Goal: Task Accomplishment & Management: Manage account settings

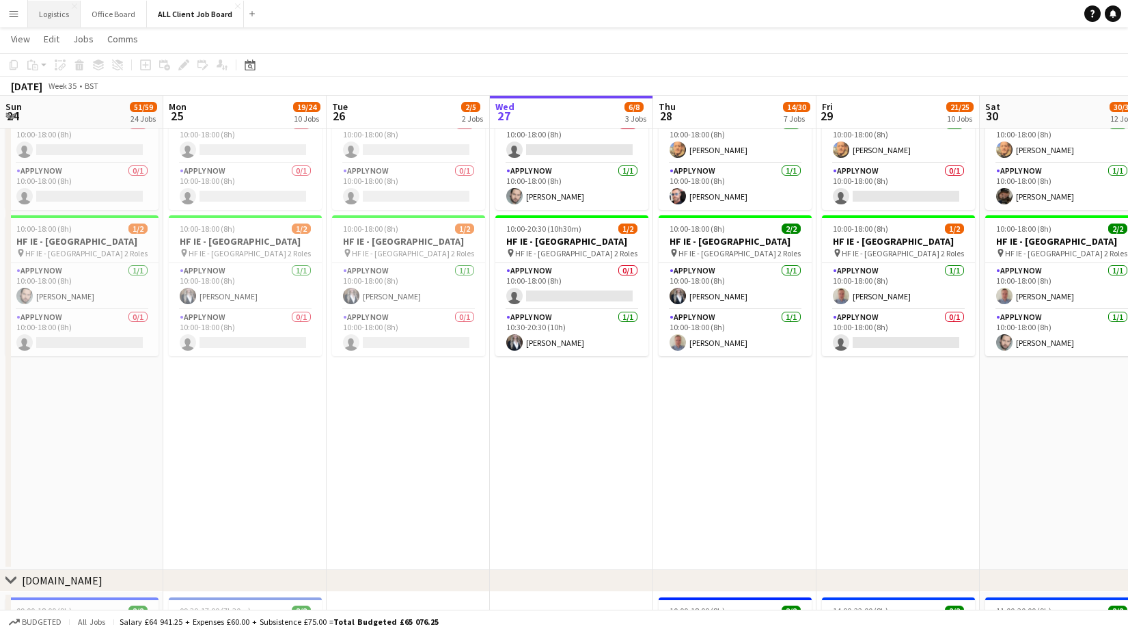
scroll to position [0, 454]
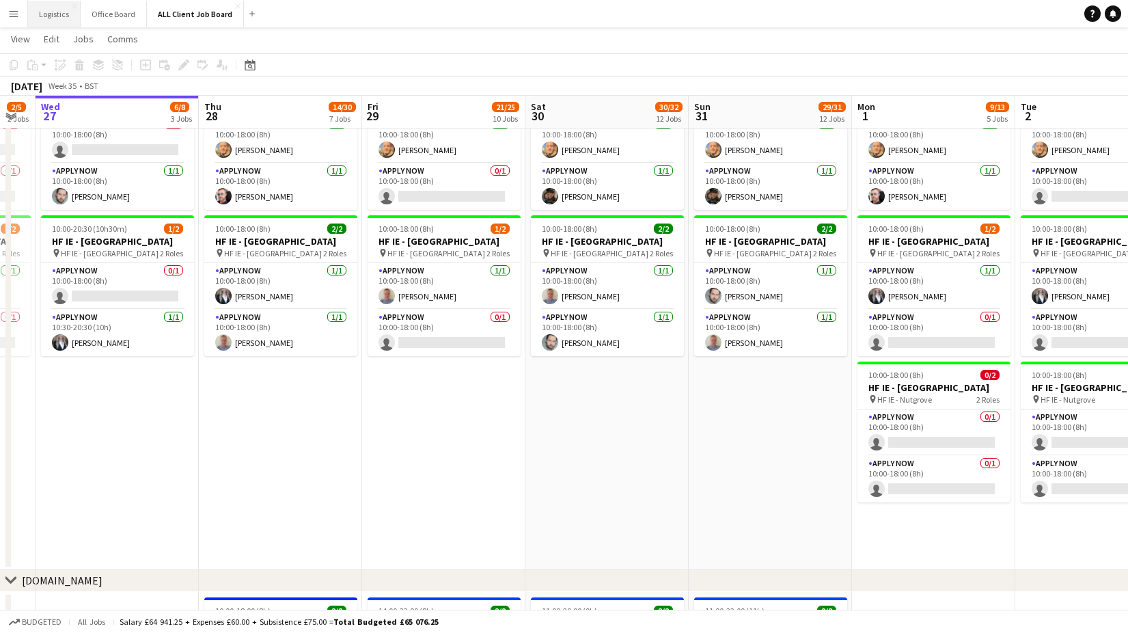
click at [52, 10] on button "Logistics Close" at bounding box center [54, 14] width 53 height 27
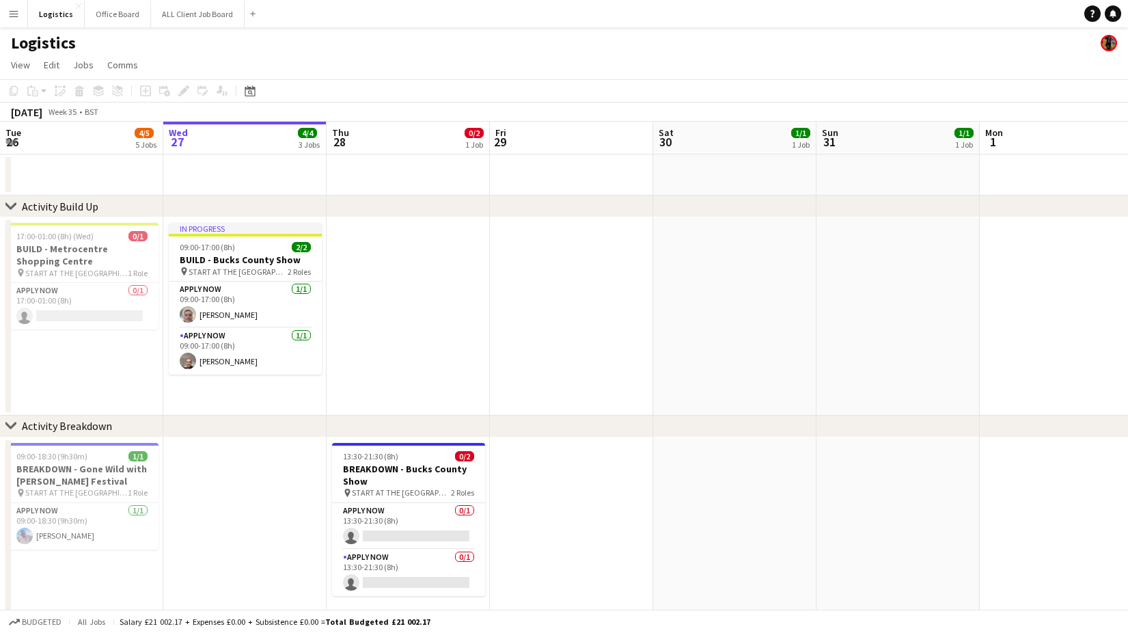
click at [358, 55] on app-page-menu "View Day view expanded Day view collapsed Month view Date picker Jump to [DATE]…" at bounding box center [564, 66] width 1128 height 26
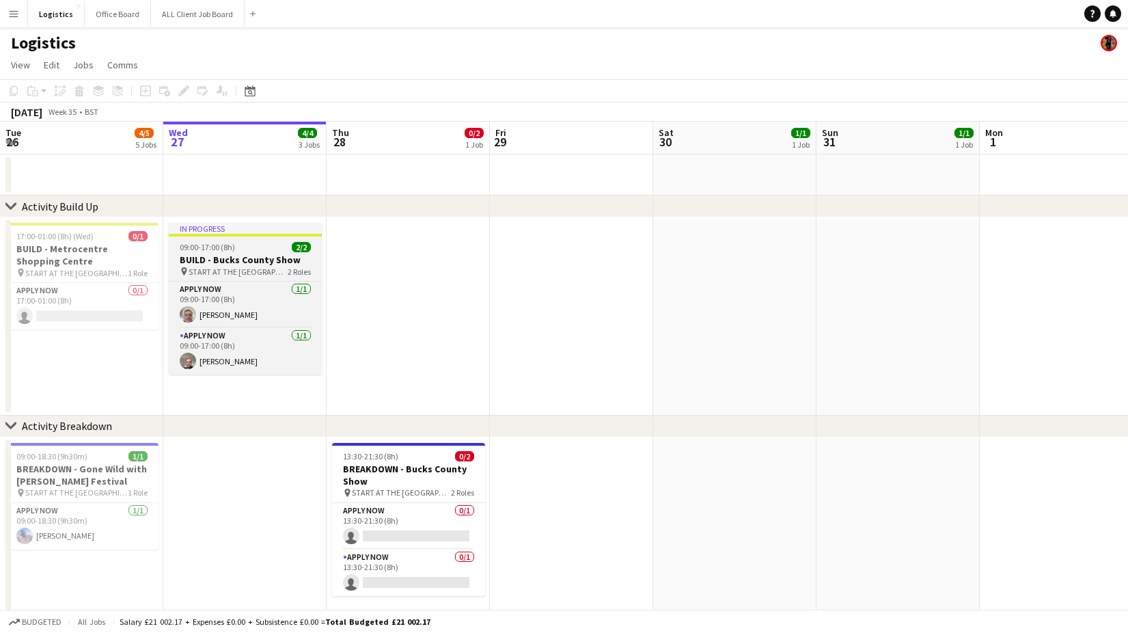
click at [198, 255] on h3 "BUILD - Bucks County Show" at bounding box center [245, 259] width 153 height 12
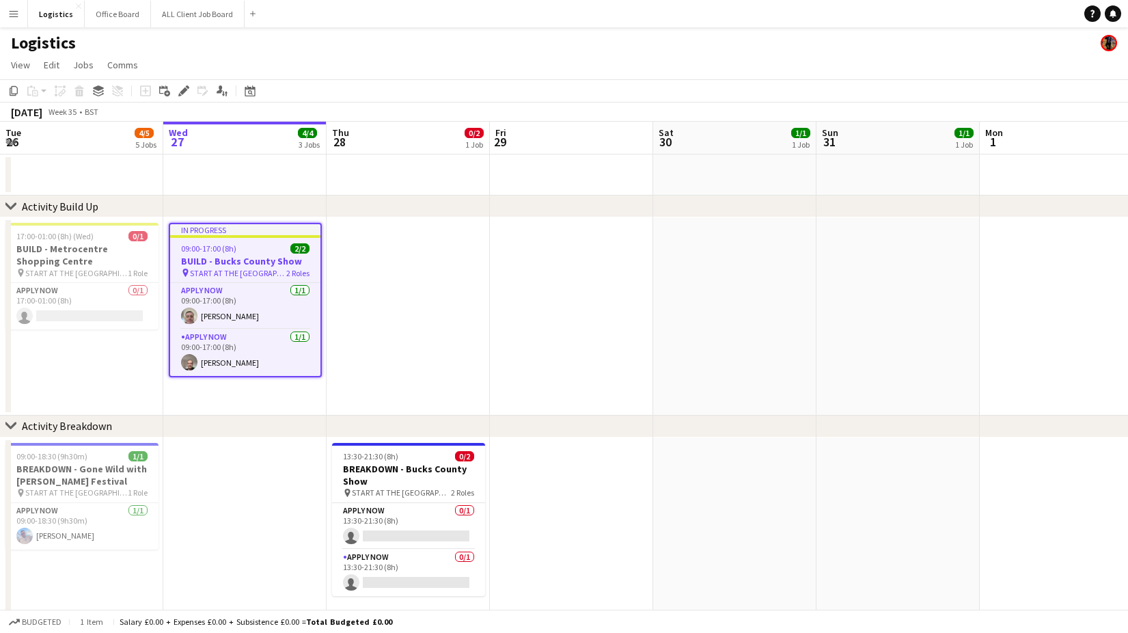
click at [272, 187] on app-date-cell at bounding box center [244, 174] width 163 height 41
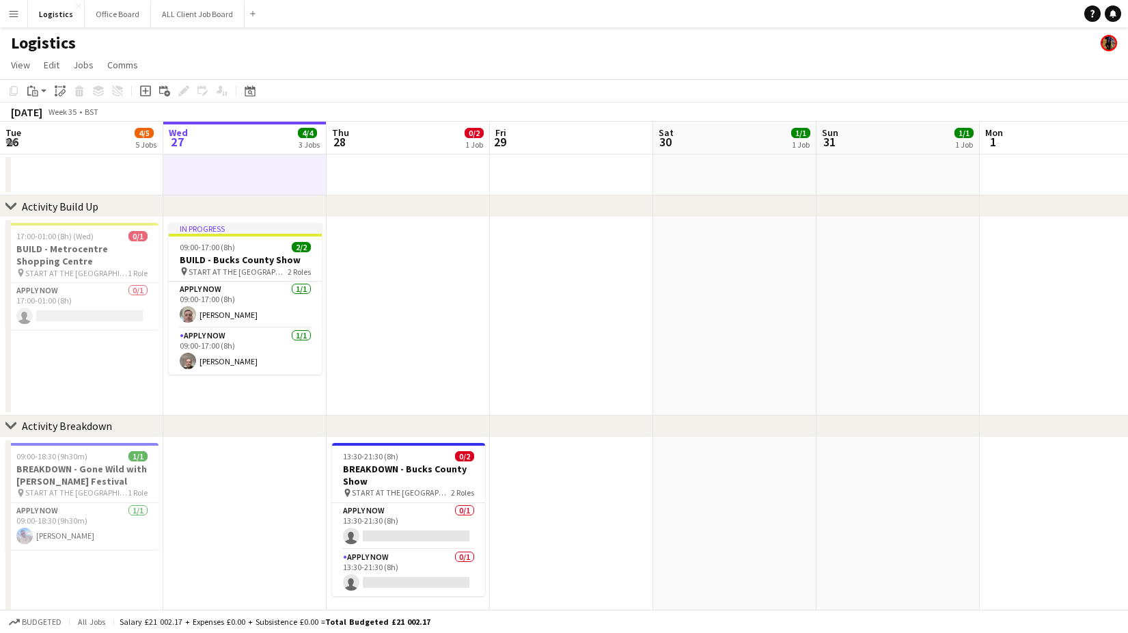
scroll to position [0, 327]
click at [186, 10] on button "ALL Client Job Board Close" at bounding box center [198, 14] width 94 height 27
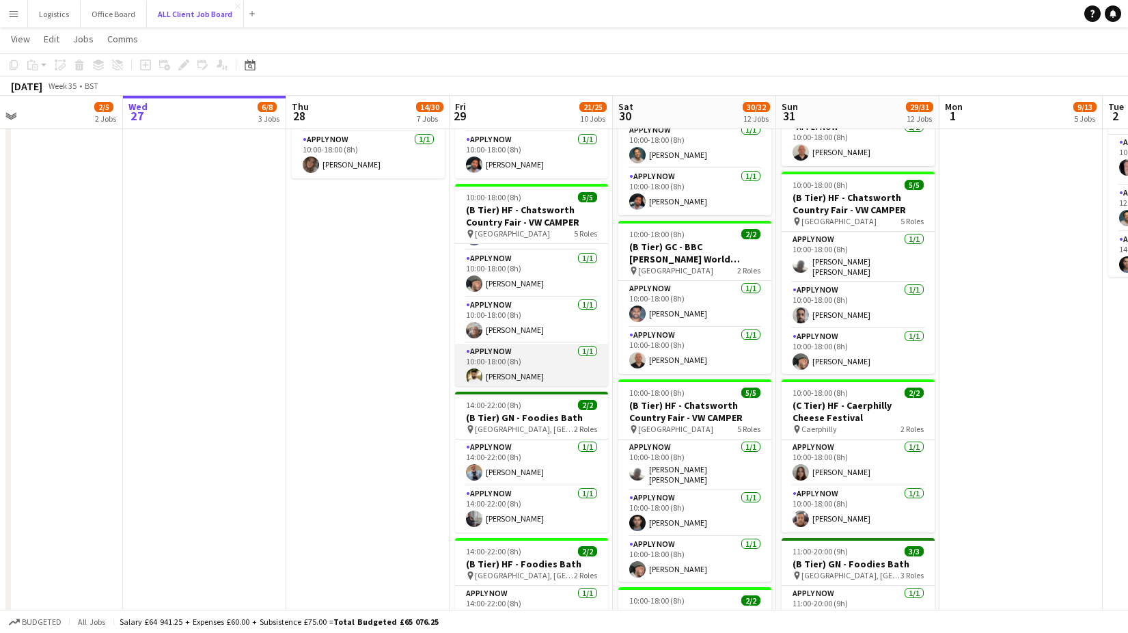
scroll to position [0, 371]
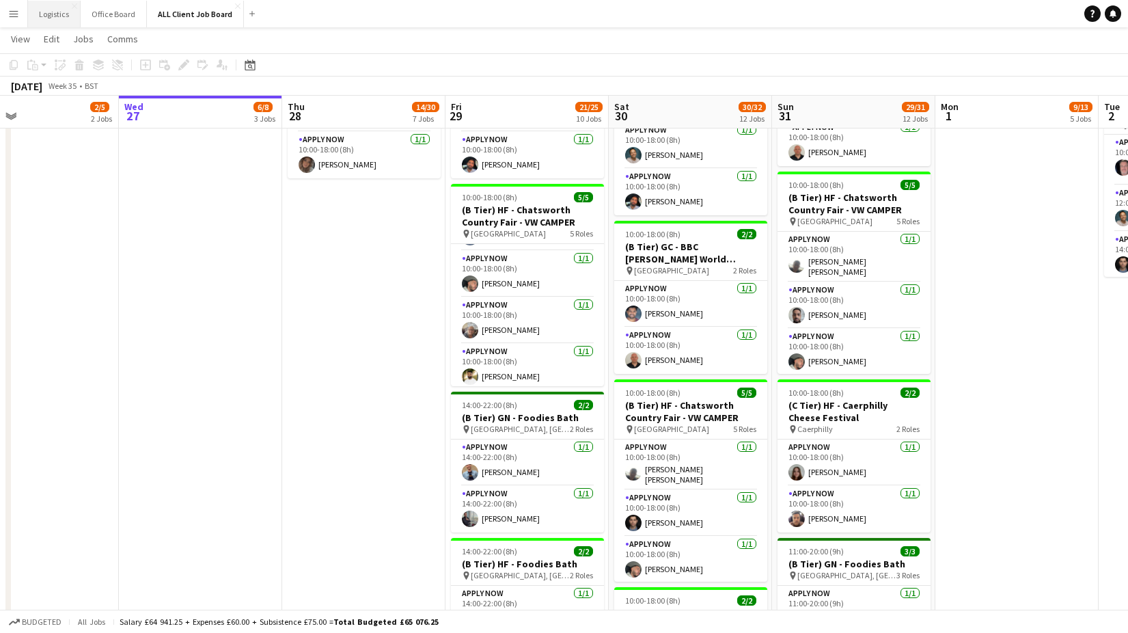
click at [55, 13] on button "Logistics Close" at bounding box center [54, 14] width 53 height 27
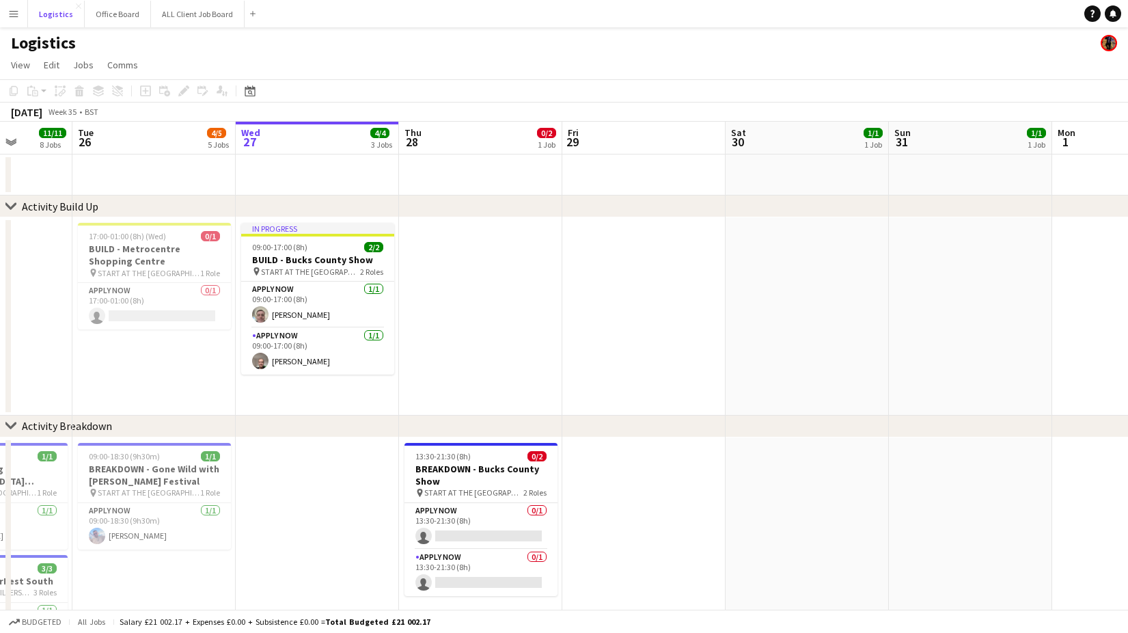
scroll to position [0, 417]
click at [144, 239] on span "17:00-01:00 (8h) (Wed)" at bounding box center [127, 236] width 77 height 10
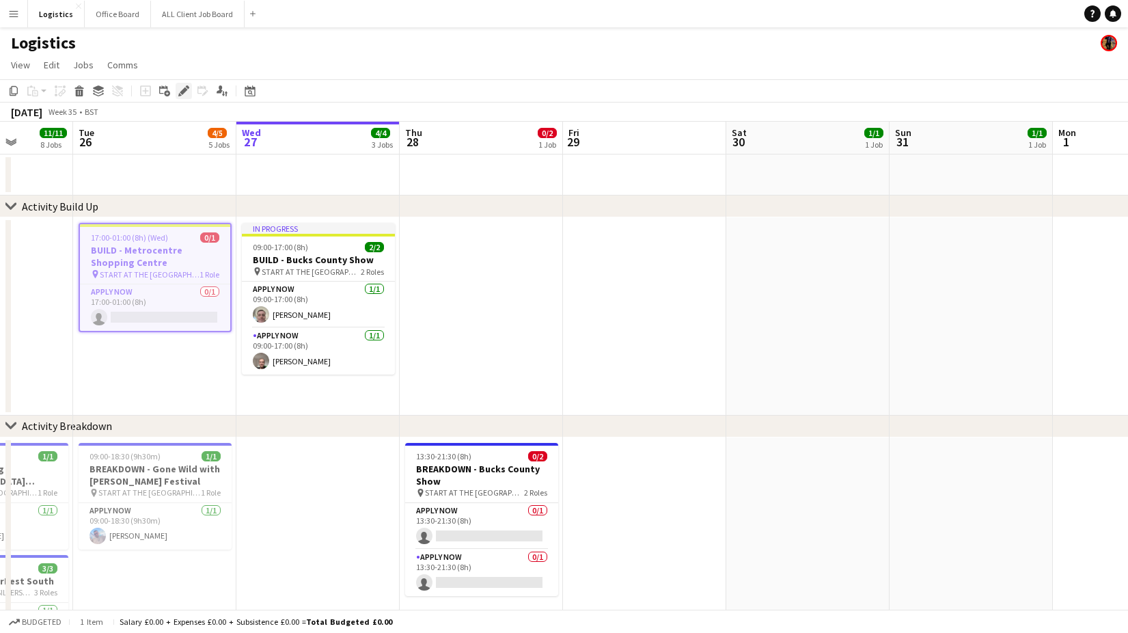
drag, startPoint x: 188, startPoint y: 86, endPoint x: 190, endPoint y: 98, distance: 11.8
click at [188, 85] on icon "Edit" at bounding box center [183, 90] width 11 height 11
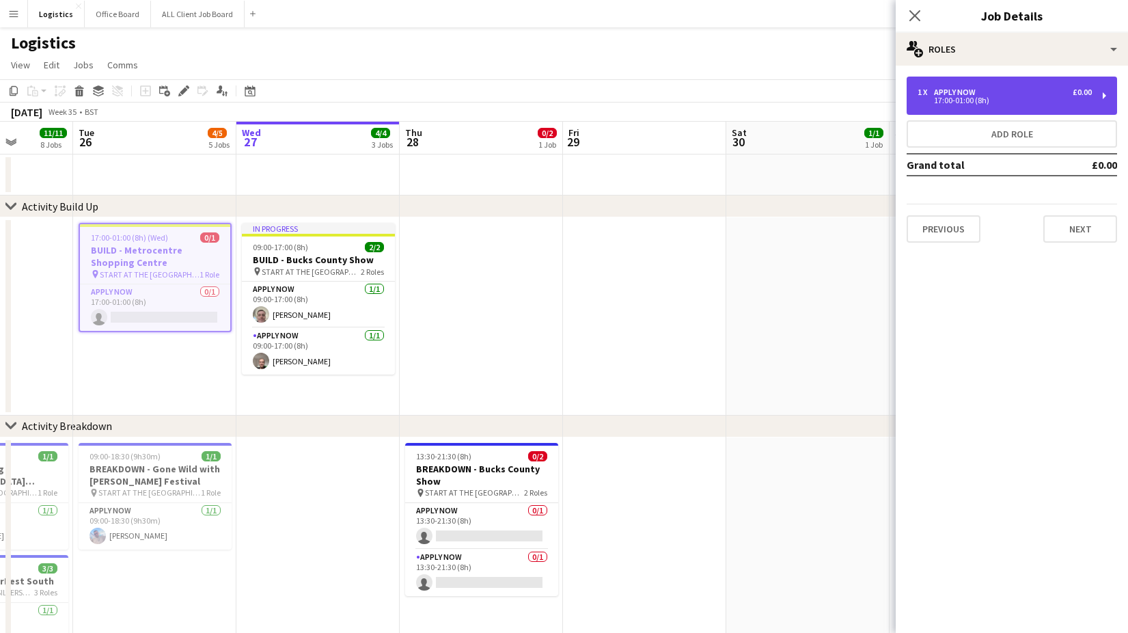
click at [954, 98] on div "17:00-01:00 (8h)" at bounding box center [1004, 100] width 174 height 7
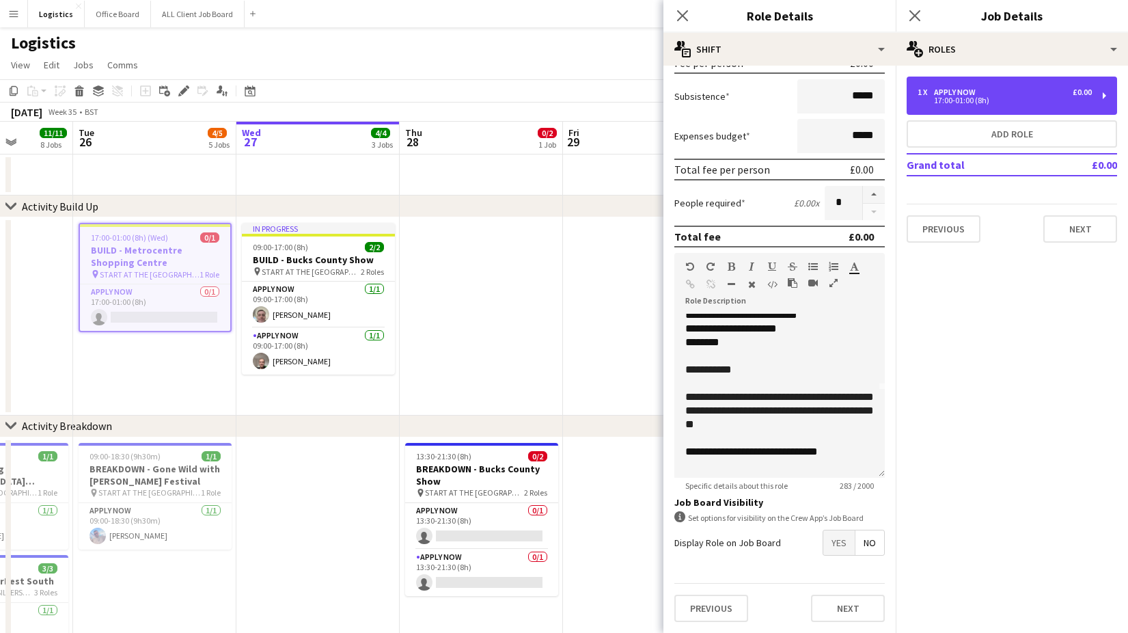
scroll to position [99, 0]
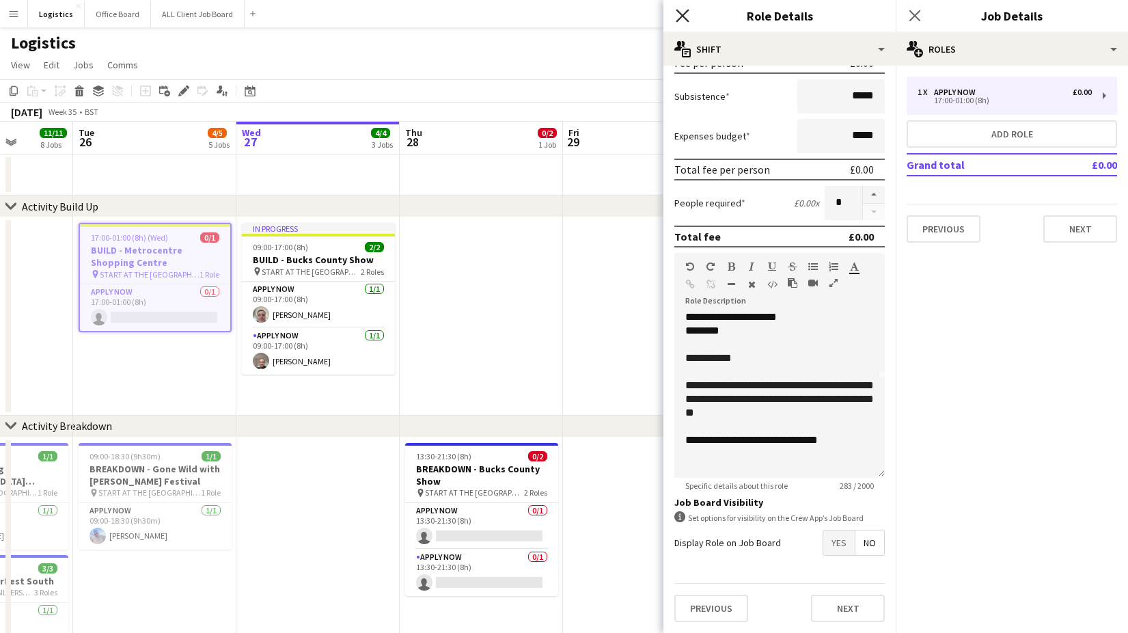
click at [684, 16] on icon at bounding box center [682, 15] width 13 height 13
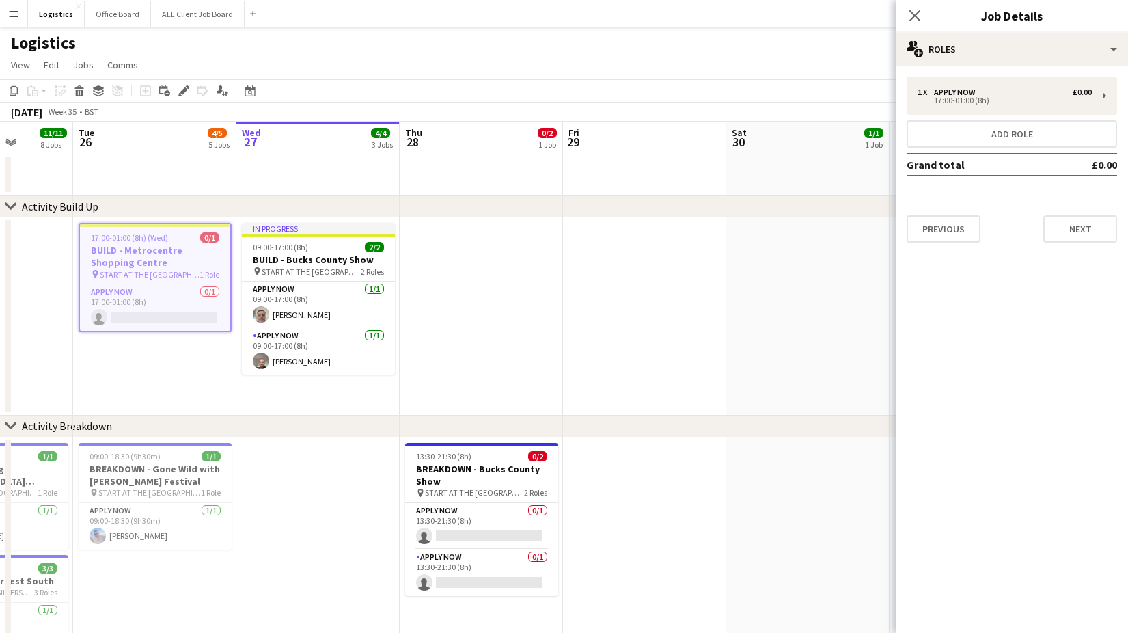
click at [314, 68] on app-page-menu "View Day view expanded Day view collapsed Month view Date picker Jump to [DATE]…" at bounding box center [564, 66] width 1128 height 26
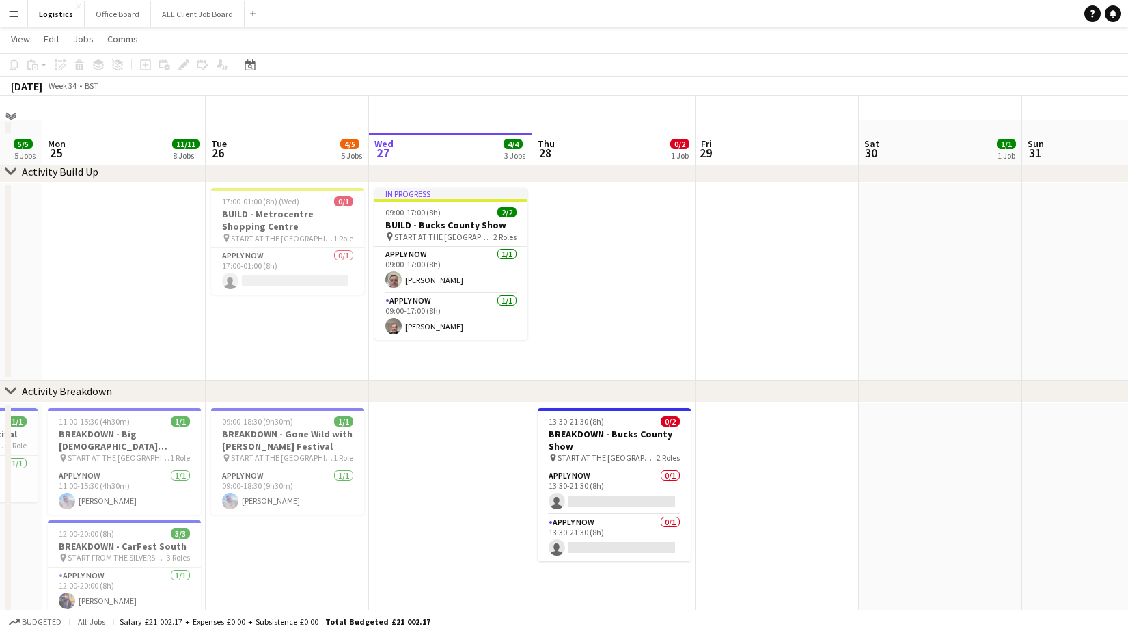
scroll to position [0, 0]
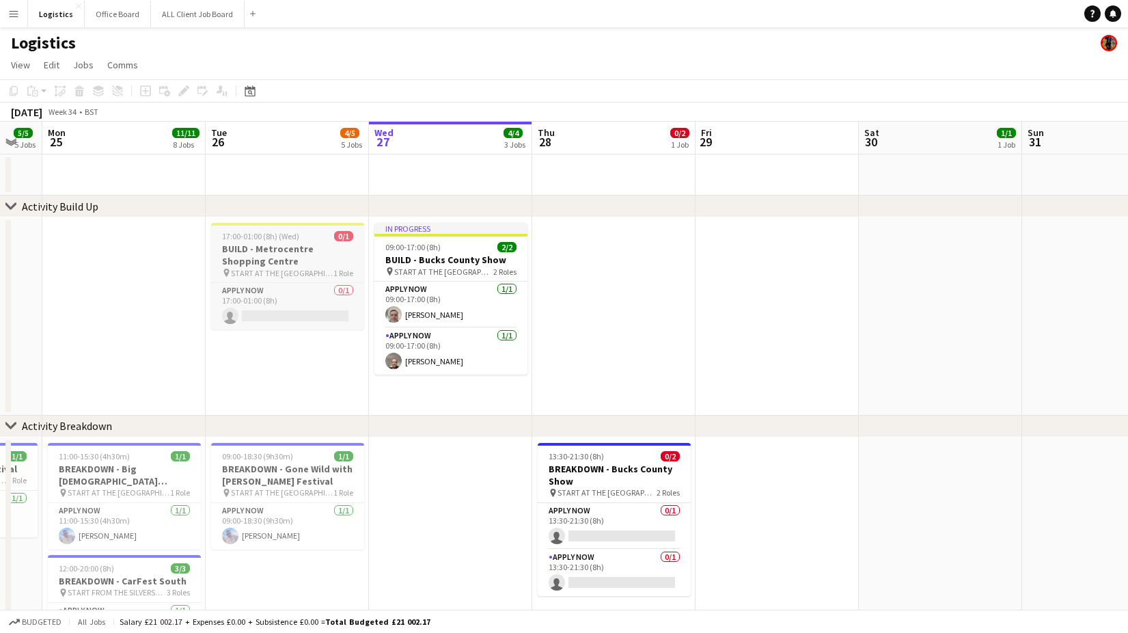
click at [294, 245] on h3 "BUILD - Metrocentre Shopping Centre" at bounding box center [287, 254] width 153 height 25
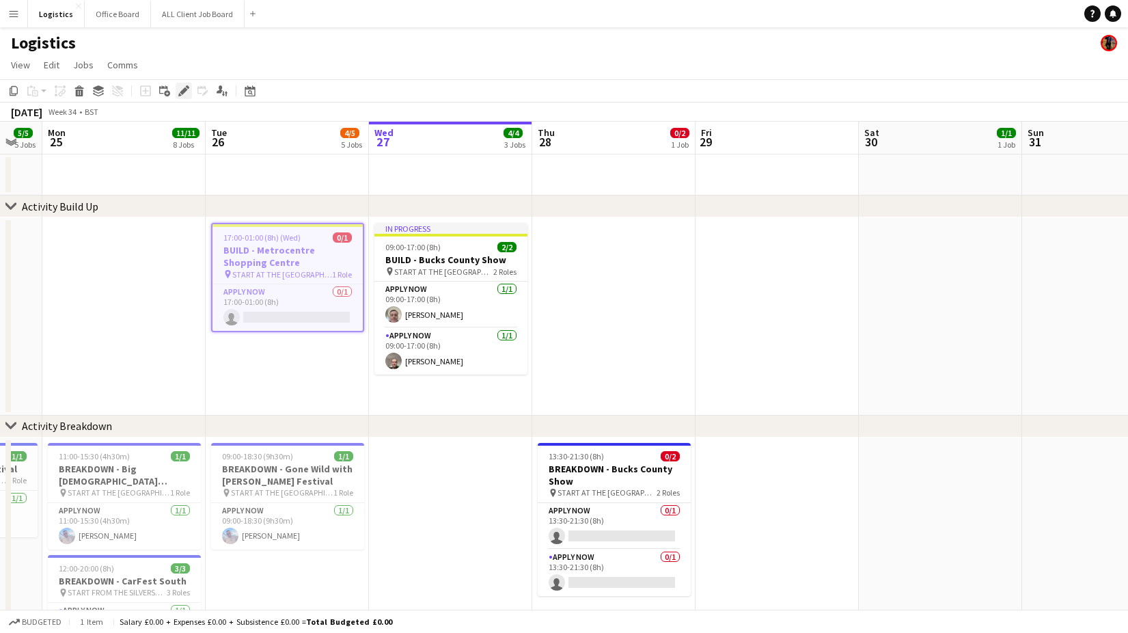
drag, startPoint x: 184, startPoint y: 89, endPoint x: 695, endPoint y: 186, distance: 519.9
click at [185, 89] on icon at bounding box center [184, 91] width 8 height 8
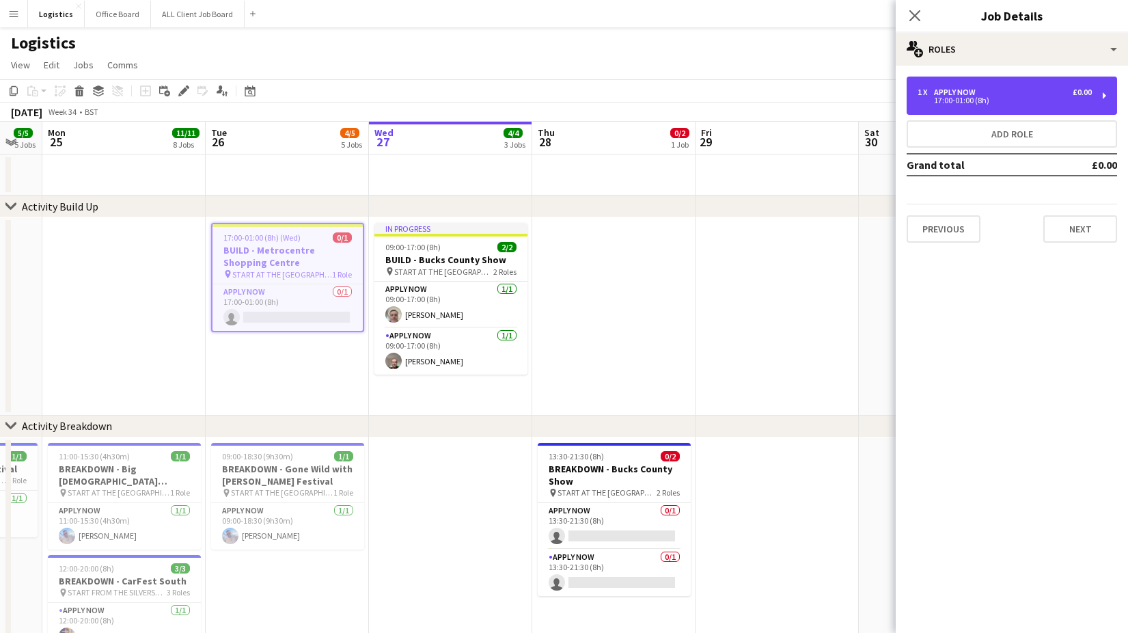
drag, startPoint x: 1001, startPoint y: 96, endPoint x: 650, endPoint y: 234, distance: 376.4
click at [1001, 96] on div "1 x APPLY NOW £0.00 17:00-01:00 (8h)" at bounding box center [1004, 95] width 174 height 16
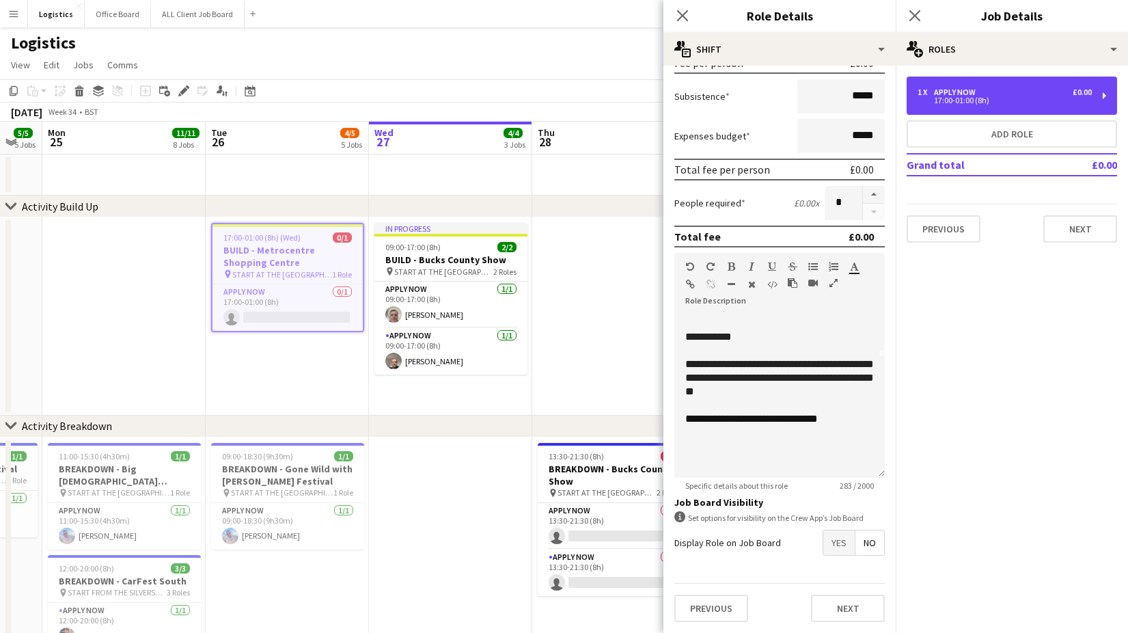
scroll to position [8, 0]
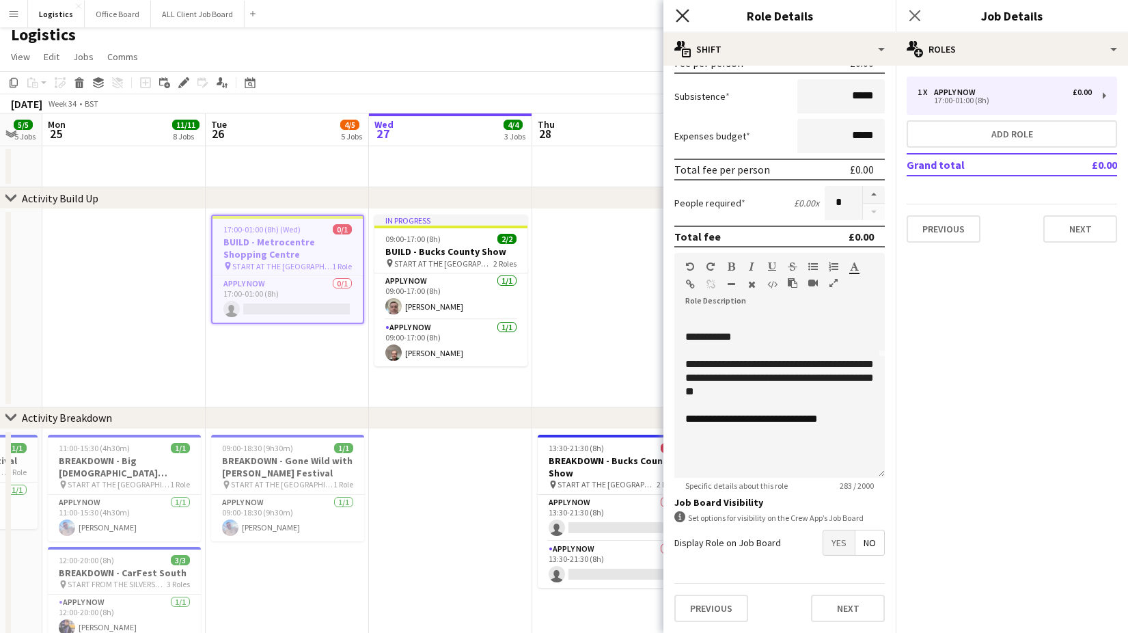
click at [684, 17] on icon at bounding box center [682, 15] width 13 height 13
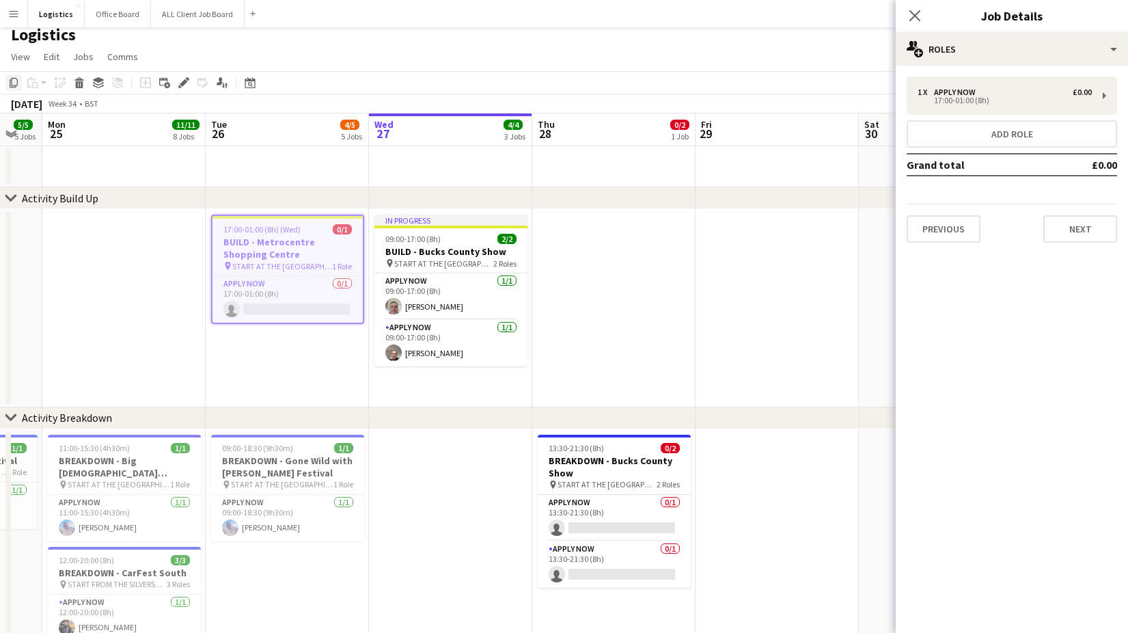
click at [12, 85] on icon "Copy" at bounding box center [13, 82] width 11 height 11
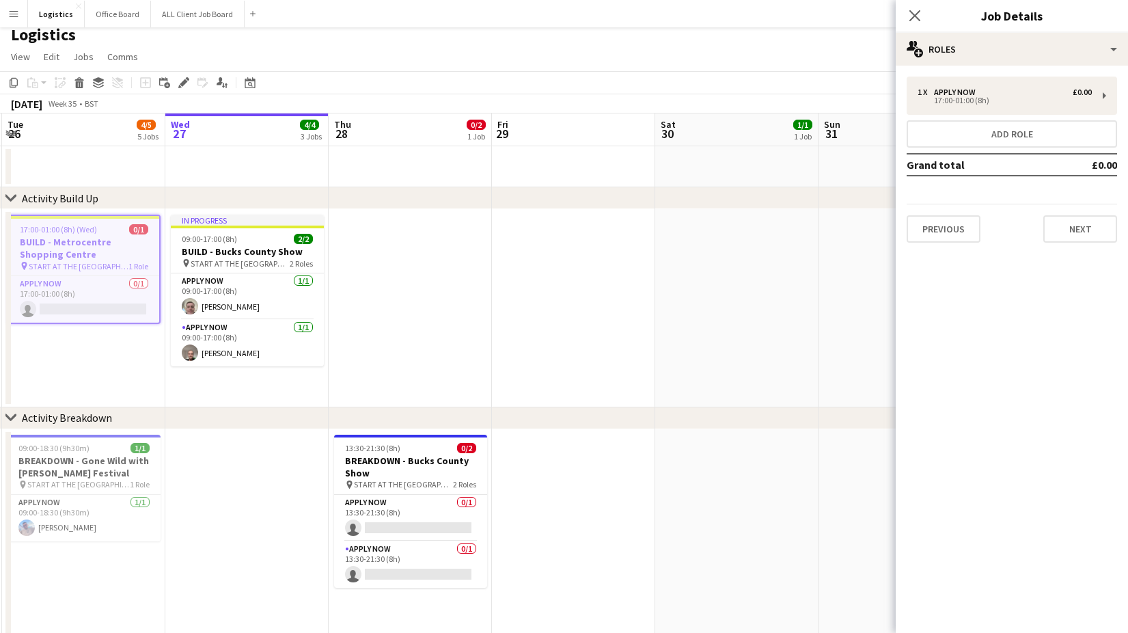
scroll to position [0, 0]
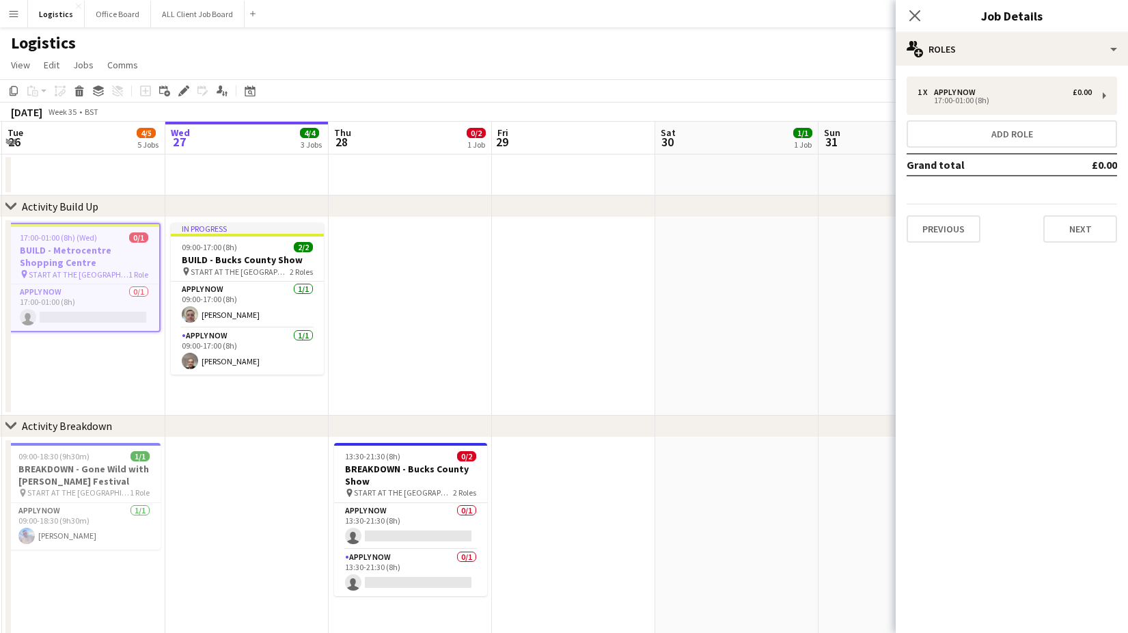
click at [408, 242] on app-date-cell at bounding box center [410, 316] width 163 height 198
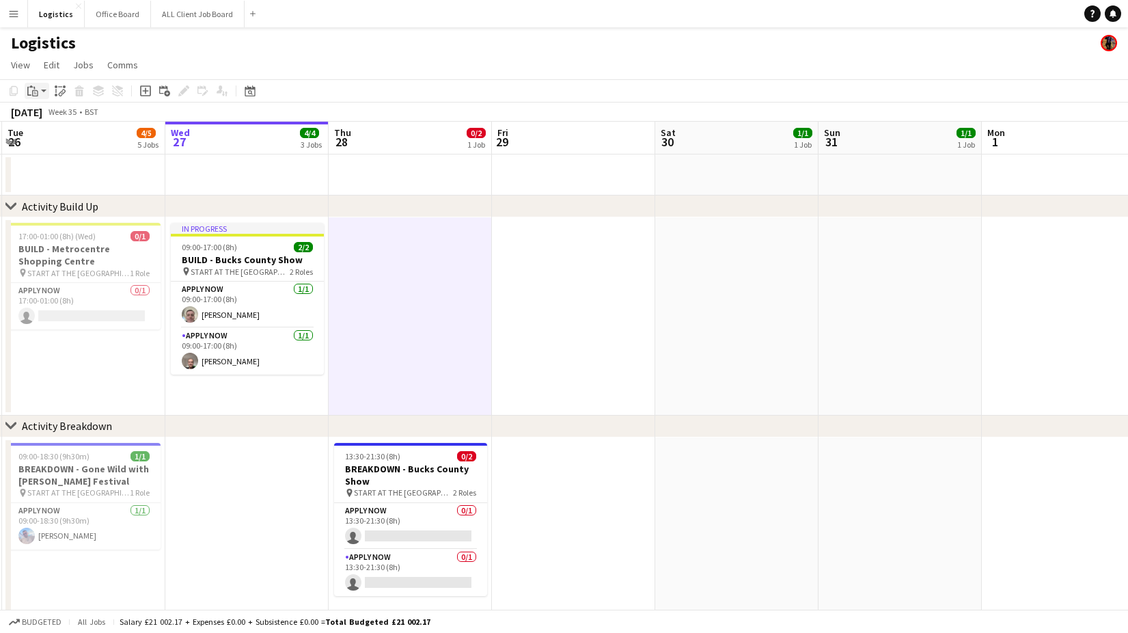
click at [32, 91] on icon at bounding box center [35, 93] width 6 height 6
click at [49, 118] on link "Paste Command V" at bounding box center [90, 117] width 108 height 12
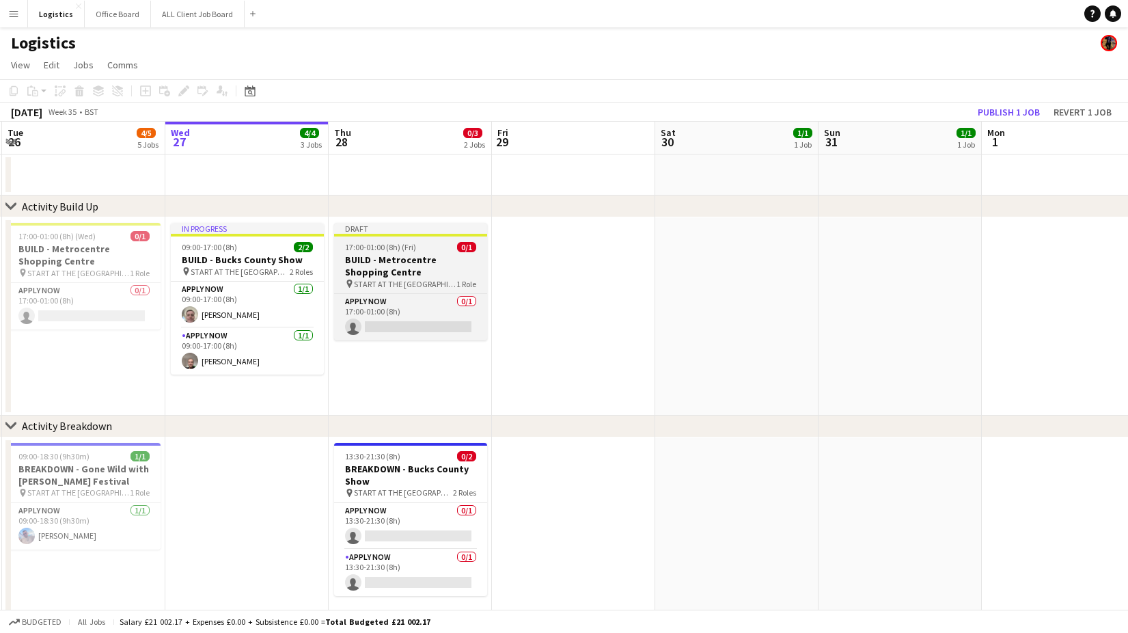
click at [411, 265] on h3 "BUILD - Metrocentre Shopping Centre" at bounding box center [410, 265] width 153 height 25
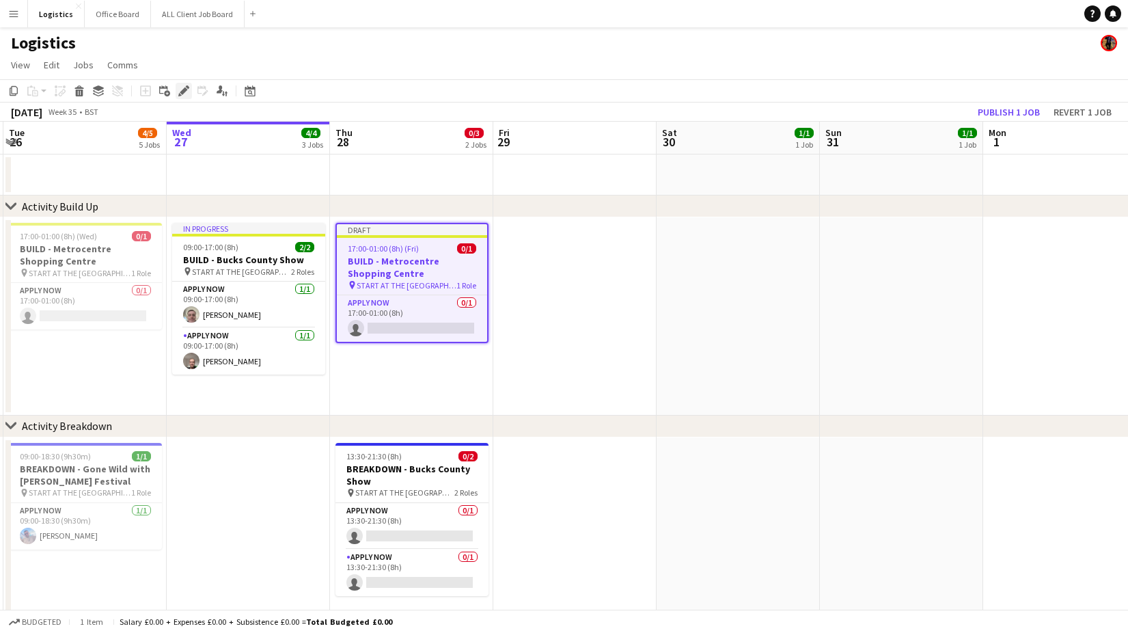
click at [187, 92] on icon "Edit" at bounding box center [183, 90] width 11 height 11
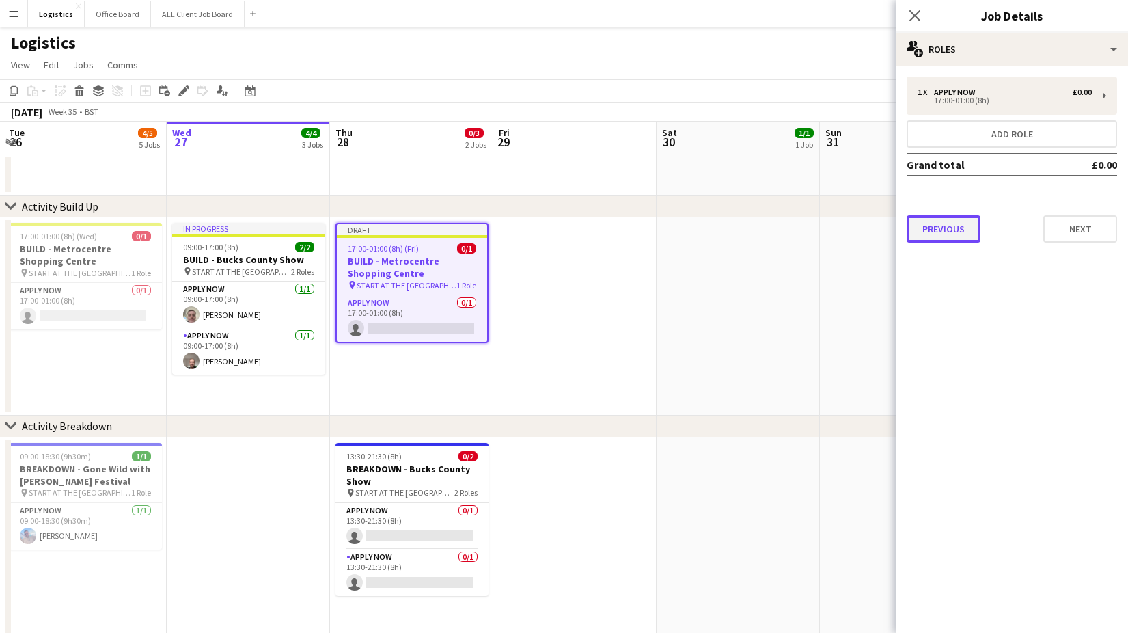
click at [954, 229] on button "Previous" at bounding box center [943, 228] width 74 height 27
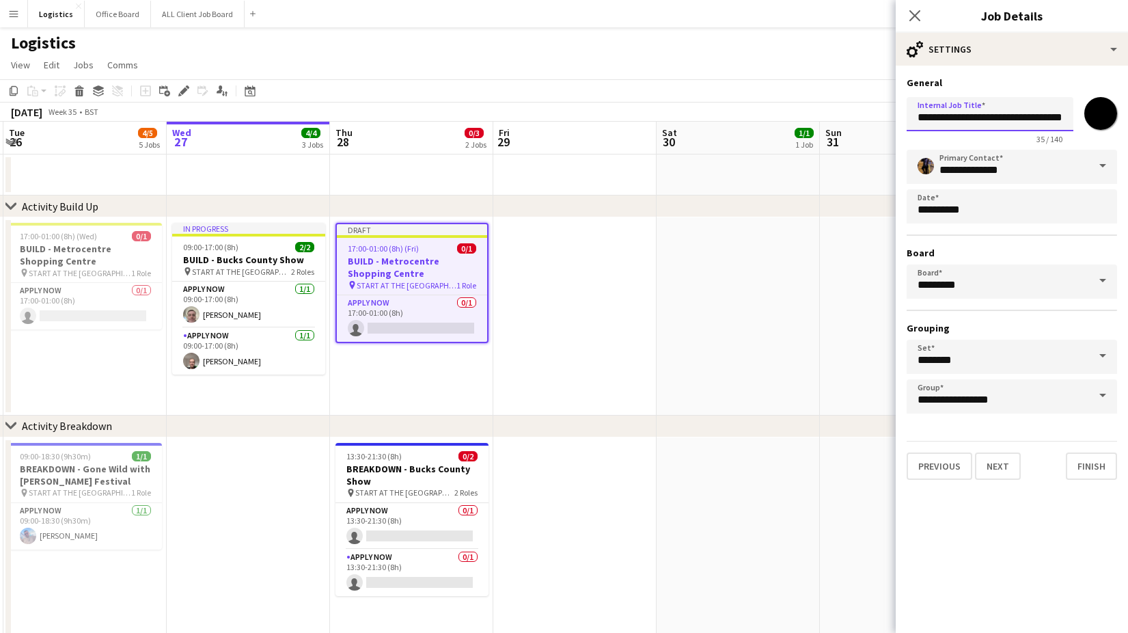
scroll to position [0, 25]
drag, startPoint x: 957, startPoint y: 116, endPoint x: 1083, endPoint y: 117, distance: 126.4
click at [1083, 117] on div "**********" at bounding box center [1011, 118] width 210 height 53
drag, startPoint x: 970, startPoint y: 115, endPoint x: 990, endPoint y: 189, distance: 75.9
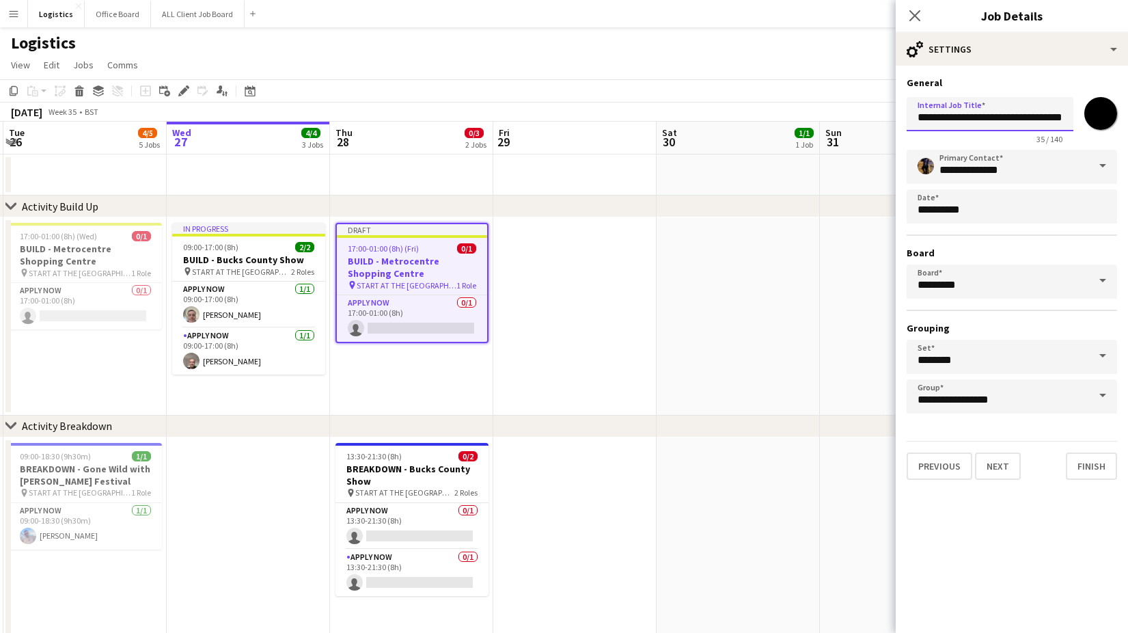
paste input "text"
type input "**********"
click at [1002, 469] on button "Next" at bounding box center [998, 465] width 46 height 27
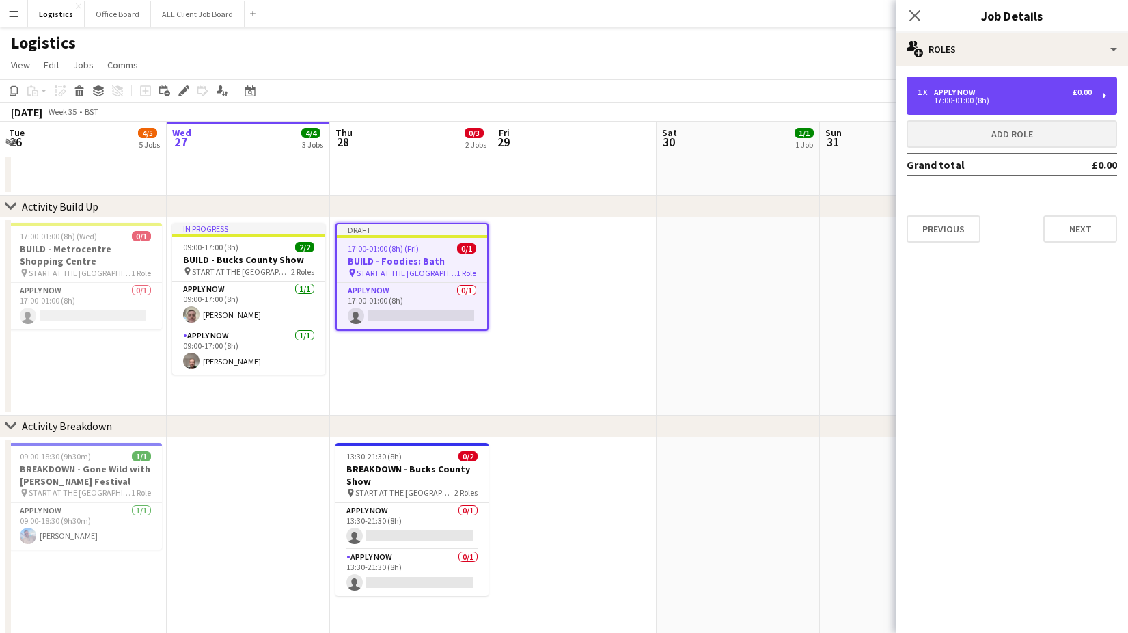
drag, startPoint x: 956, startPoint y: 92, endPoint x: 911, endPoint y: 133, distance: 60.5
click at [957, 92] on div "APPLY NOW" at bounding box center [957, 92] width 47 height 10
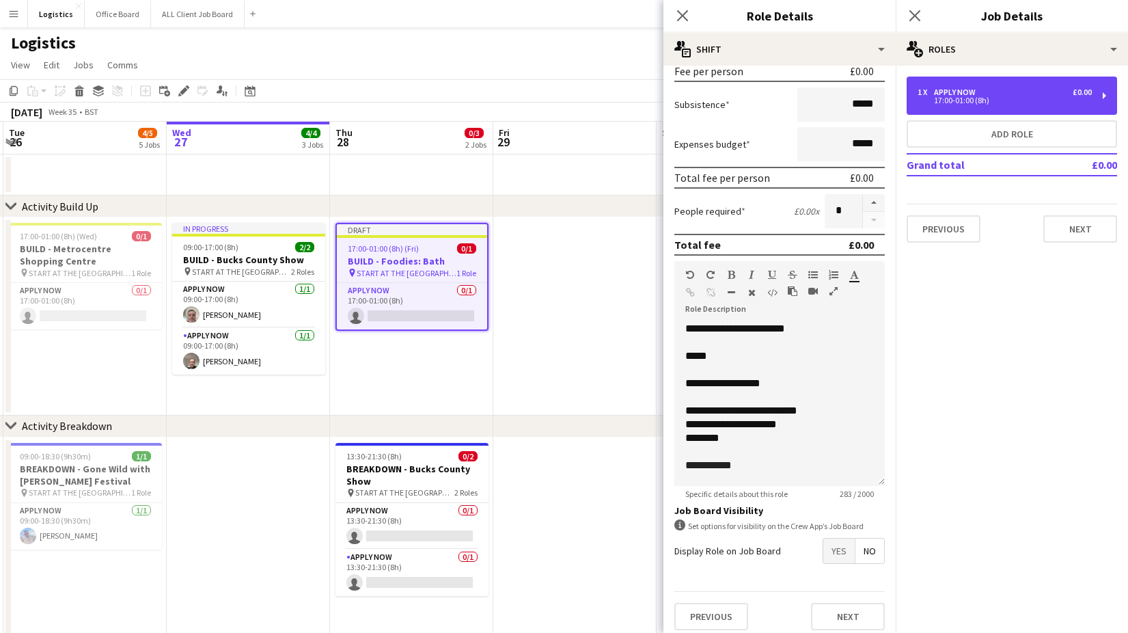
scroll to position [223, 0]
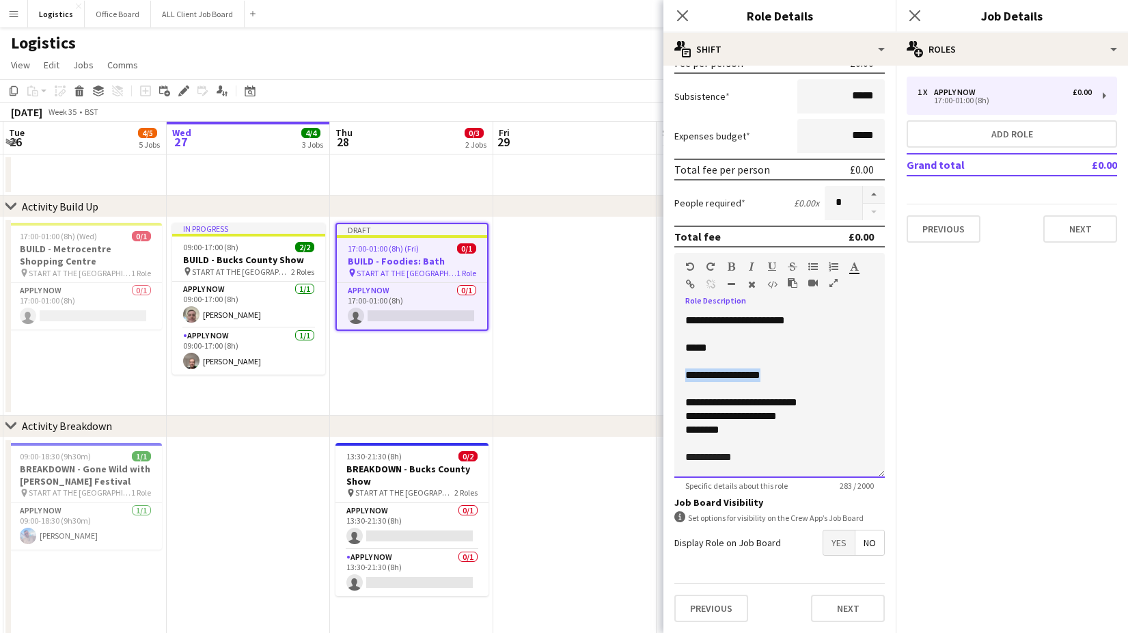
drag, startPoint x: 766, startPoint y: 380, endPoint x: 675, endPoint y: 380, distance: 90.8
click at [674, 380] on div "**********" at bounding box center [779, 396] width 210 height 164
drag, startPoint x: 736, startPoint y: 431, endPoint x: 683, endPoint y: 404, distance: 59.6
click at [684, 404] on div "**********" at bounding box center [779, 396] width 210 height 164
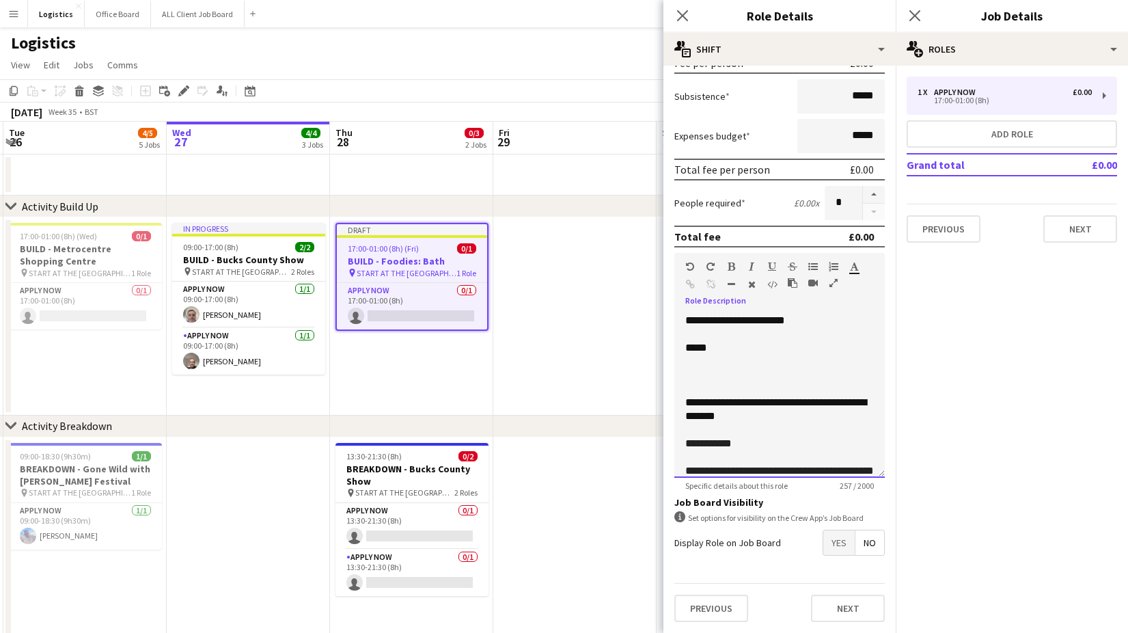
click at [745, 439] on p "**********" at bounding box center [779, 443] width 189 height 14
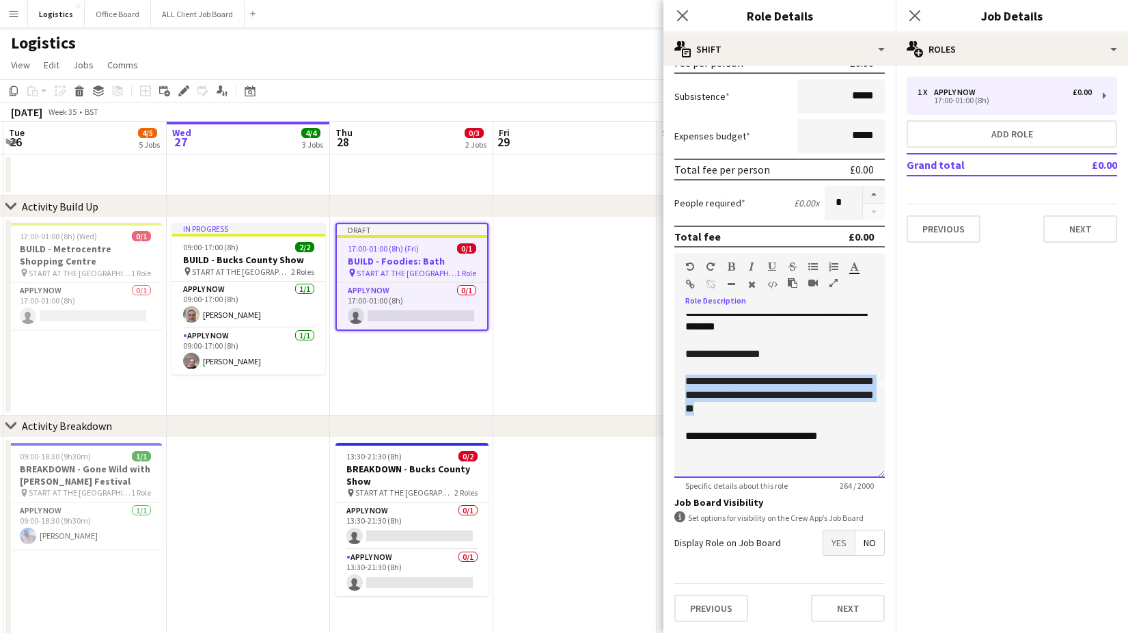
drag, startPoint x: 740, startPoint y: 411, endPoint x: 684, endPoint y: 381, distance: 63.0
click at [684, 381] on div "**********" at bounding box center [779, 396] width 210 height 164
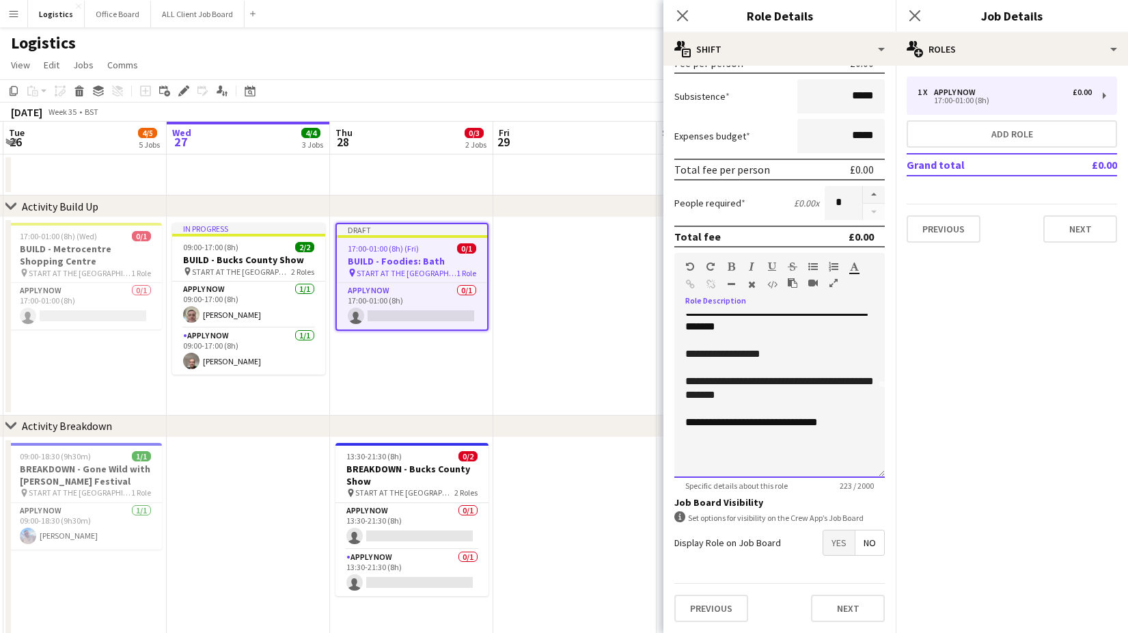
click at [769, 426] on span "**********" at bounding box center [780, 422] width 74 height 10
drag, startPoint x: 852, startPoint y: 424, endPoint x: 689, endPoint y: 424, distance: 163.3
click at [686, 426] on p "**********" at bounding box center [779, 422] width 189 height 14
drag, startPoint x: 691, startPoint y: 434, endPoint x: 690, endPoint y: 441, distance: 7.6
click at [692, 434] on p at bounding box center [779, 436] width 189 height 14
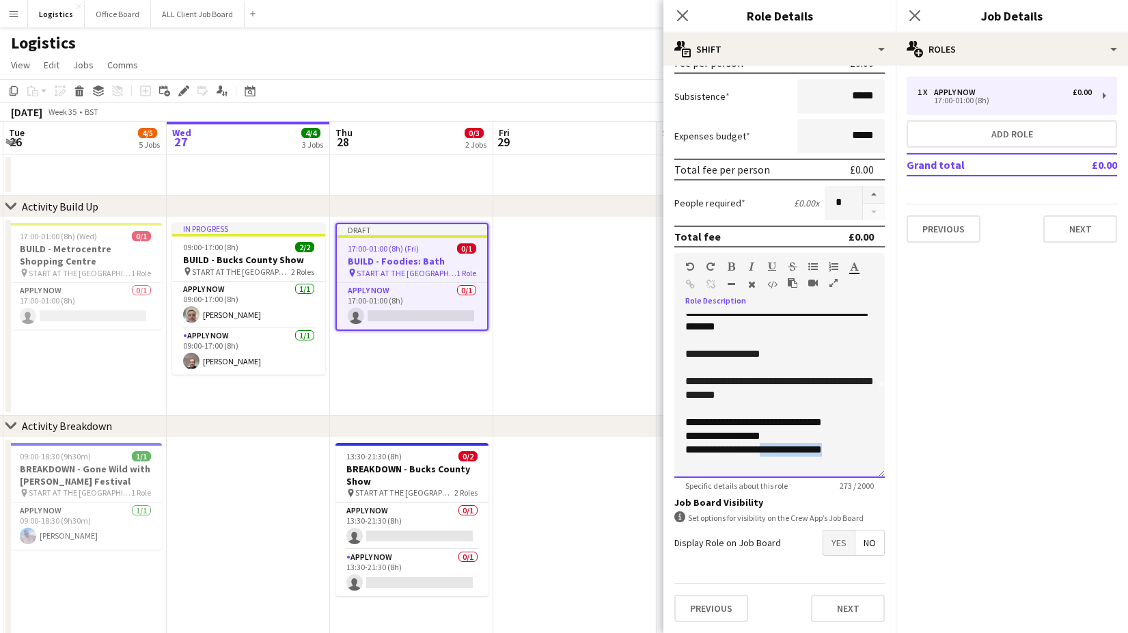
drag, startPoint x: 853, startPoint y: 449, endPoint x: 768, endPoint y: 454, distance: 85.6
click at [768, 454] on p "**********" at bounding box center [779, 450] width 189 height 14
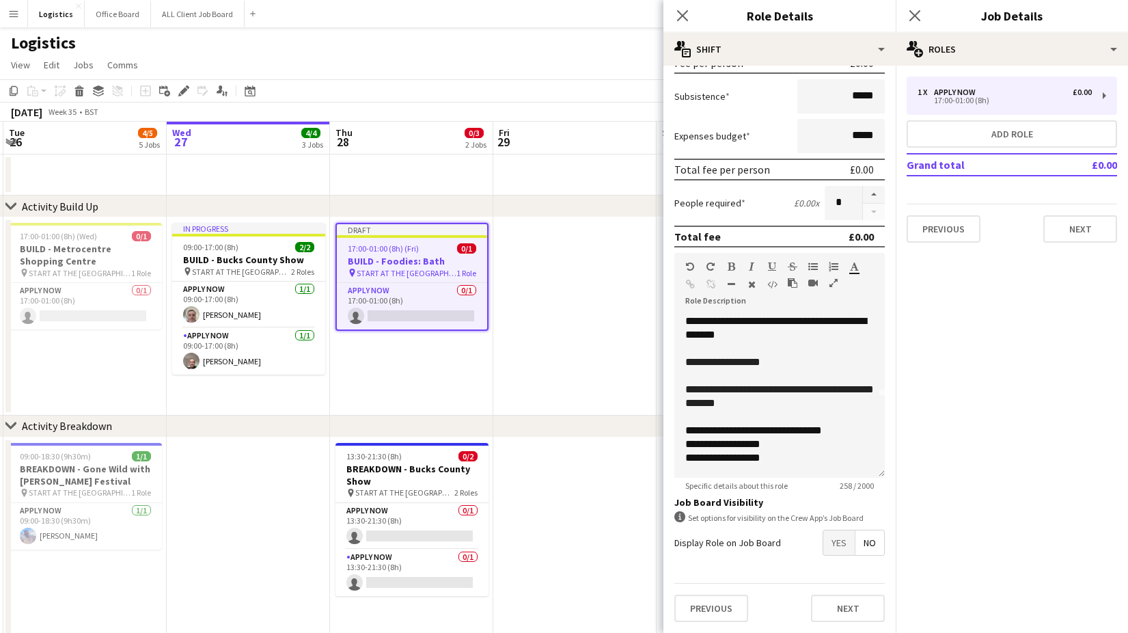
scroll to position [93, 0]
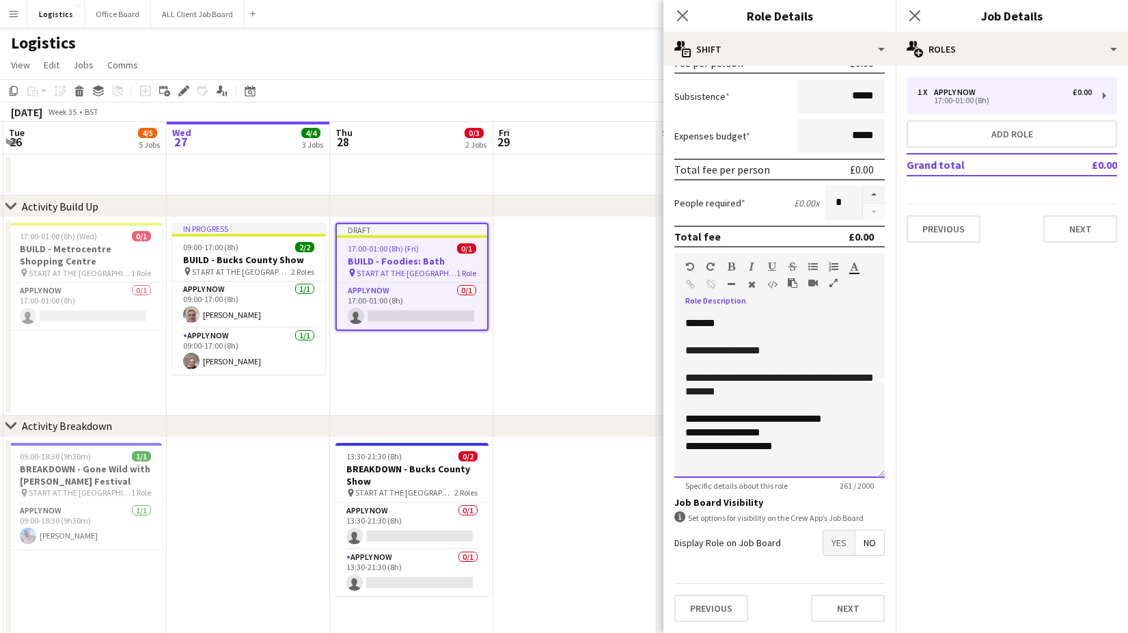
click at [820, 419] on span "**********" at bounding box center [782, 418] width 79 height 10
click at [826, 447] on p "**********" at bounding box center [779, 446] width 189 height 14
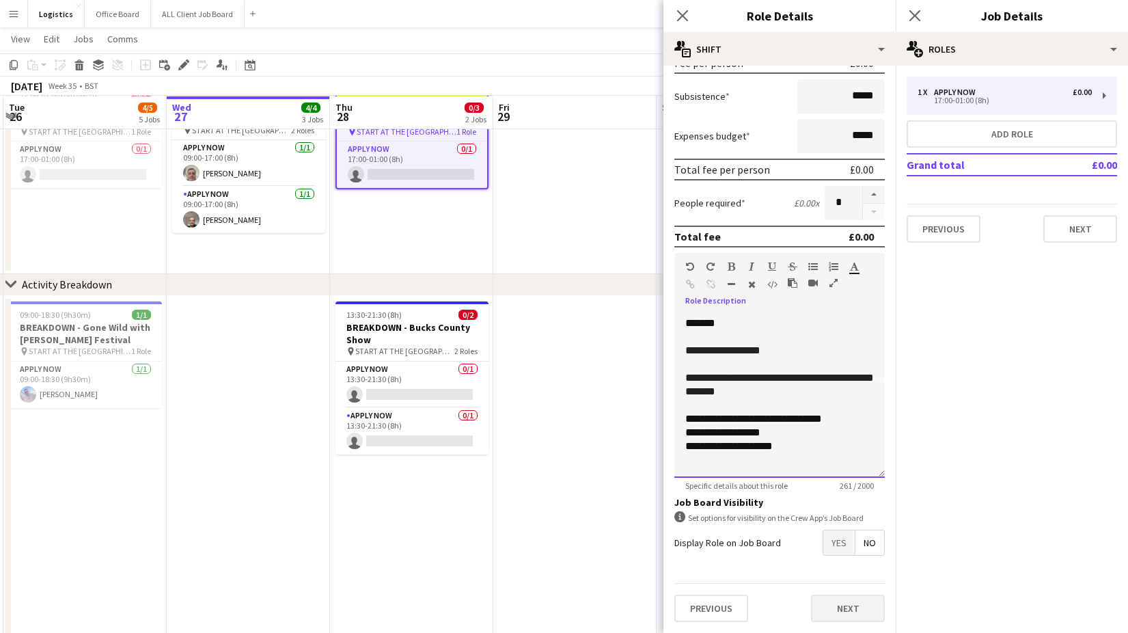
scroll to position [141, 0]
click at [851, 611] on button "Next" at bounding box center [848, 607] width 74 height 27
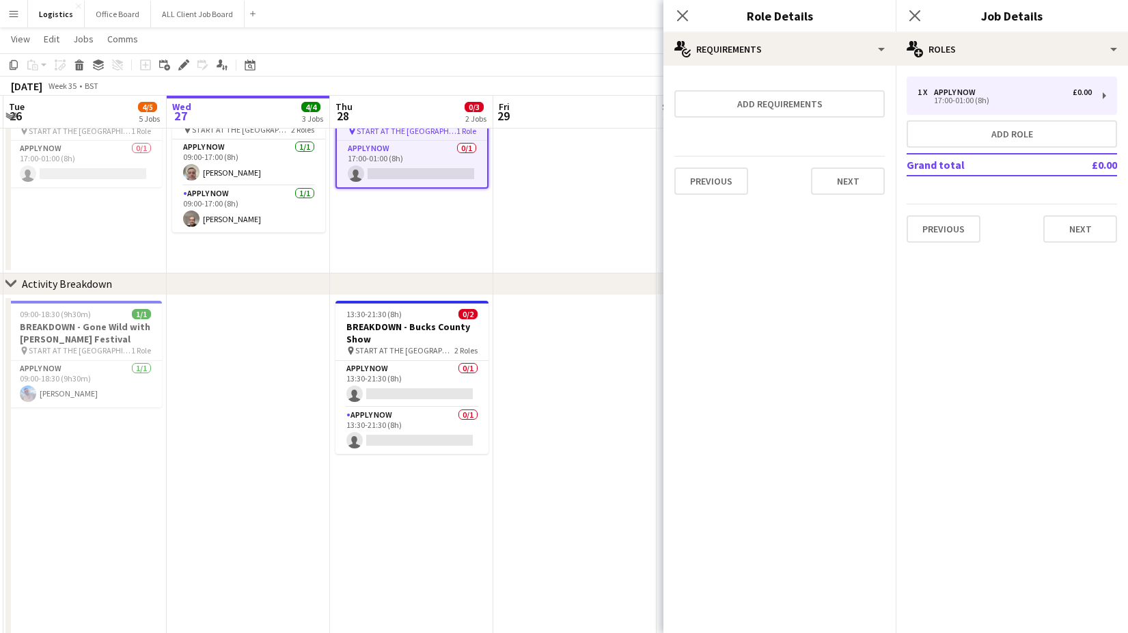
scroll to position [0, 0]
click at [844, 181] on button "Next" at bounding box center [848, 180] width 74 height 27
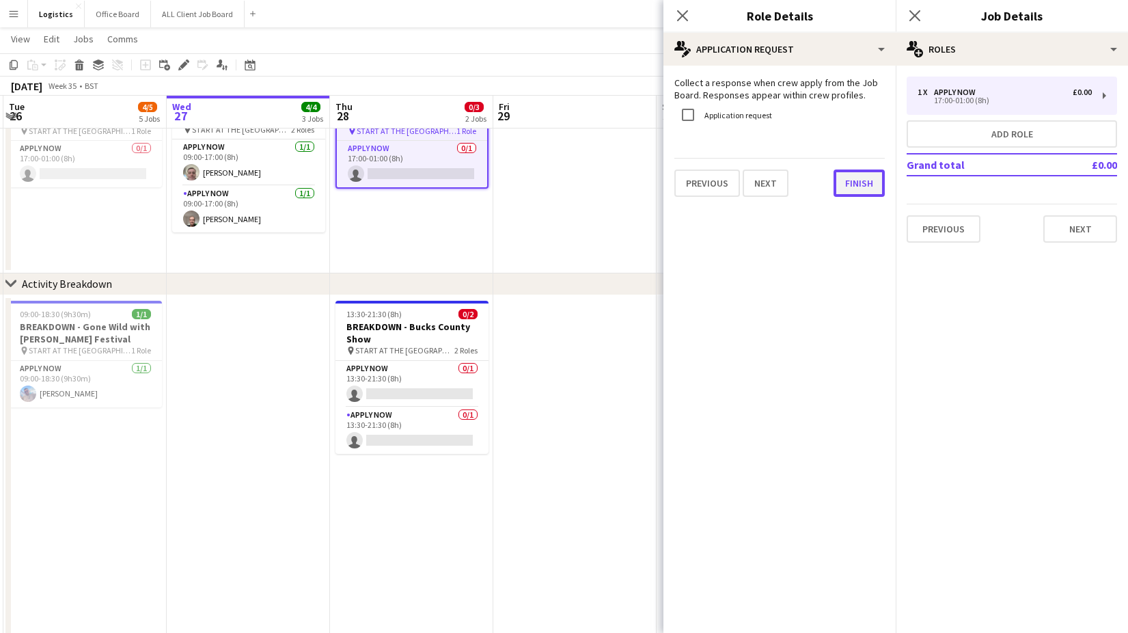
drag, startPoint x: 866, startPoint y: 189, endPoint x: 865, endPoint y: 202, distance: 13.0
click at [865, 189] on button "Finish" at bounding box center [858, 182] width 51 height 27
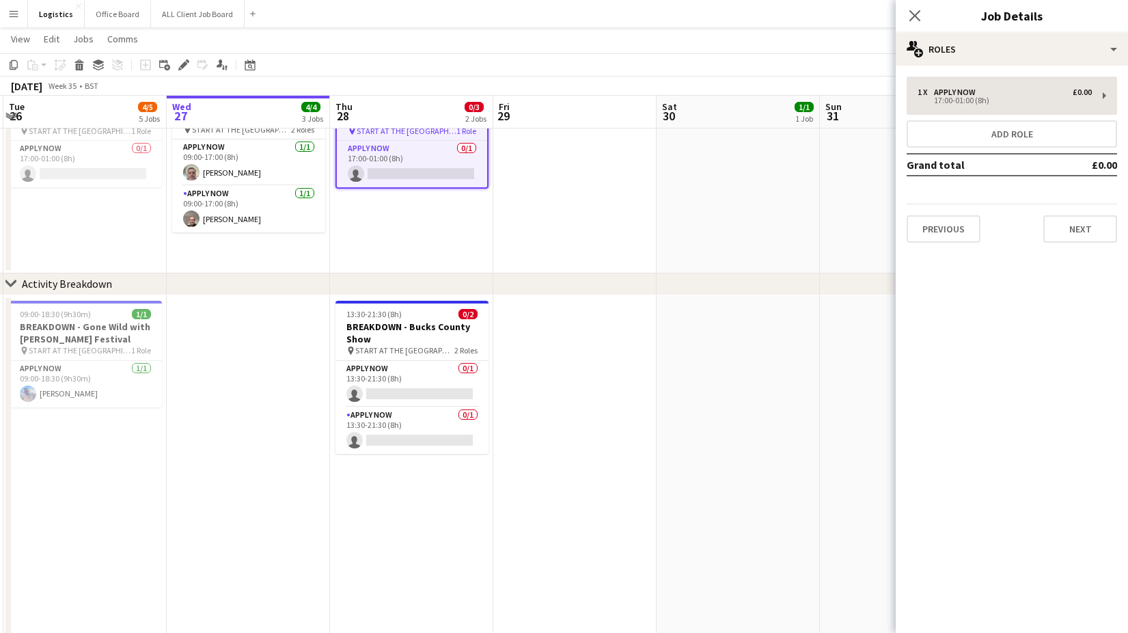
drag, startPoint x: 915, startPoint y: 15, endPoint x: 958, endPoint y: 81, distance: 78.8
click at [915, 15] on icon at bounding box center [914, 15] width 11 height 11
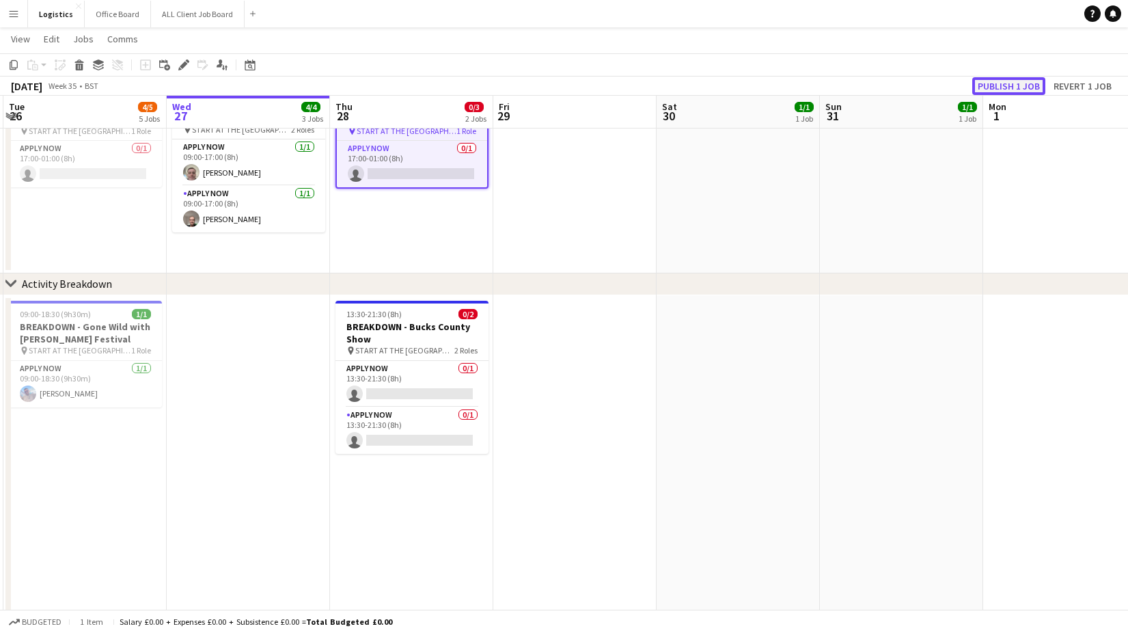
drag, startPoint x: 1014, startPoint y: 83, endPoint x: 1014, endPoint y: 94, distance: 10.3
click at [1014, 83] on button "Publish 1 job" at bounding box center [1008, 86] width 73 height 18
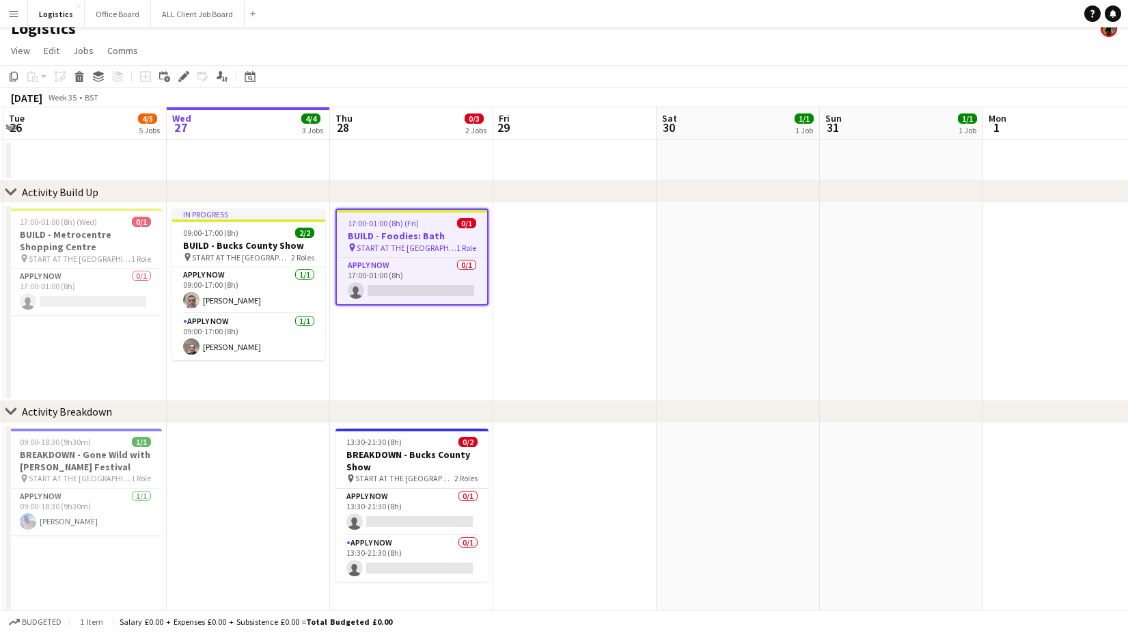
scroll to position [16, 0]
click at [398, 236] on h3 "BUILD - Foodies: Bath" at bounding box center [412, 234] width 150 height 12
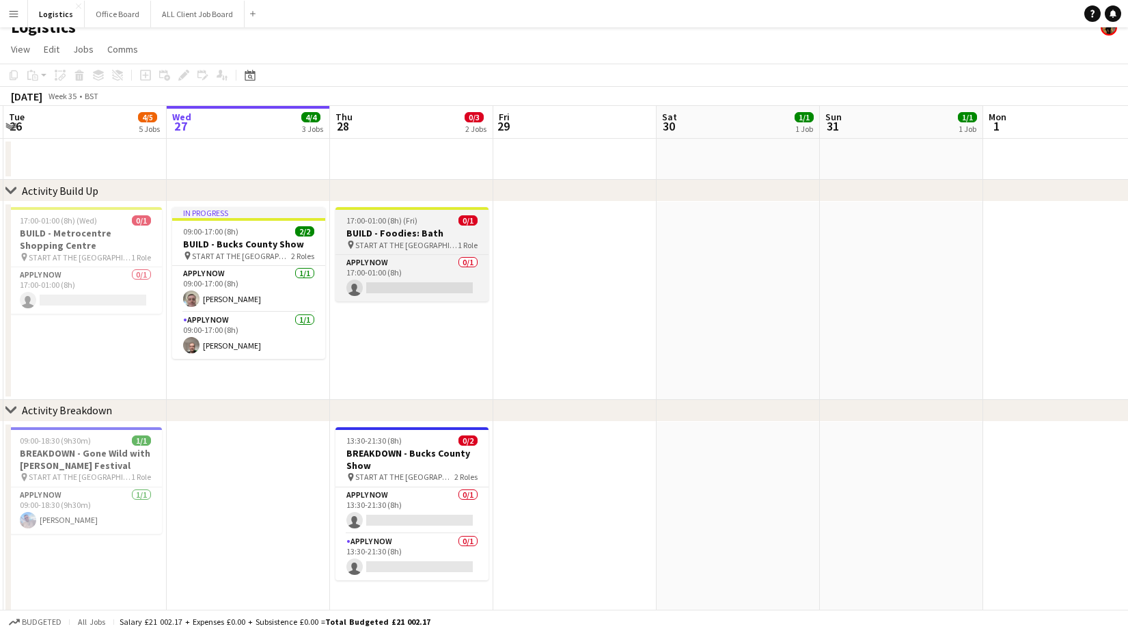
click at [383, 232] on h3 "BUILD - Foodies: Bath" at bounding box center [411, 233] width 153 height 12
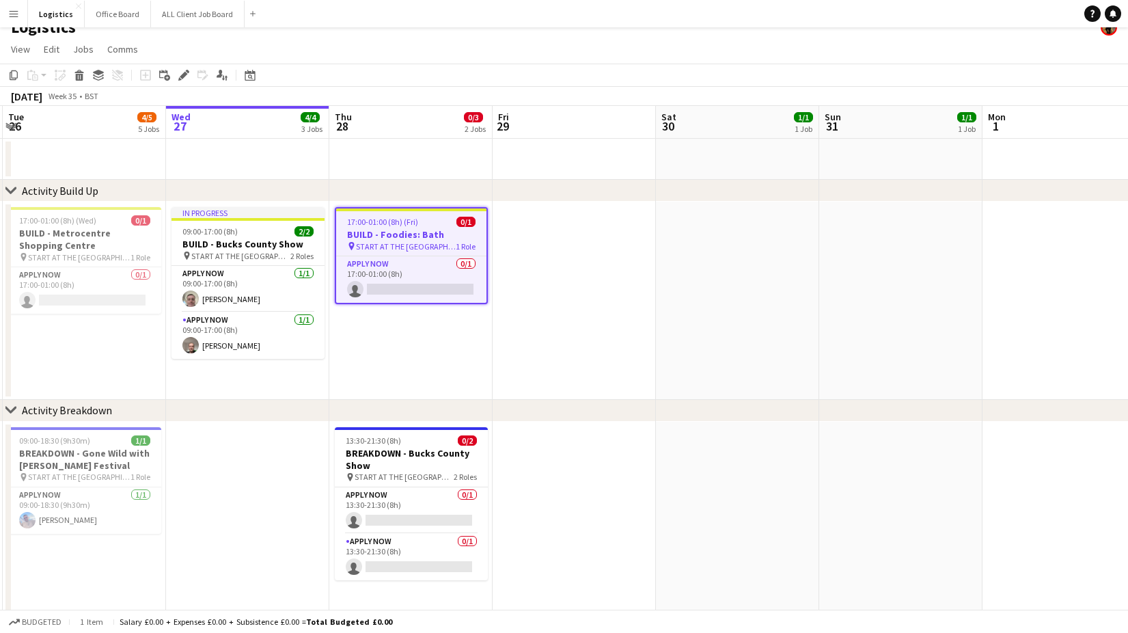
drag, startPoint x: 183, startPoint y: 77, endPoint x: 779, endPoint y: 155, distance: 601.5
click at [186, 76] on icon "Edit" at bounding box center [183, 75] width 11 height 11
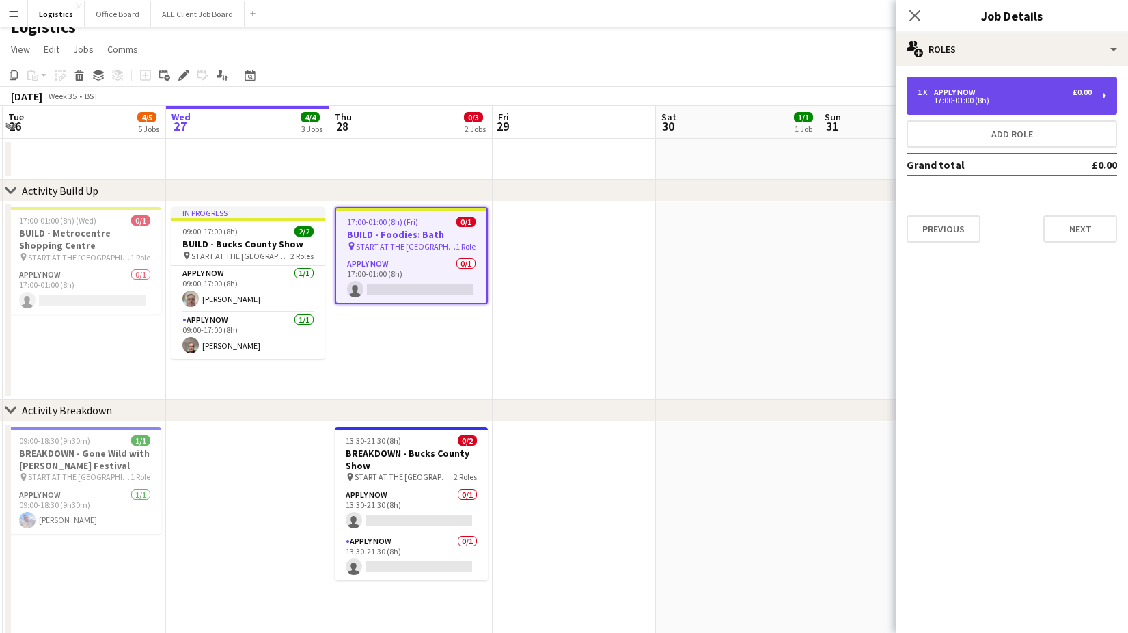
click at [976, 100] on div "17:00-01:00 (8h)" at bounding box center [1004, 100] width 174 height 7
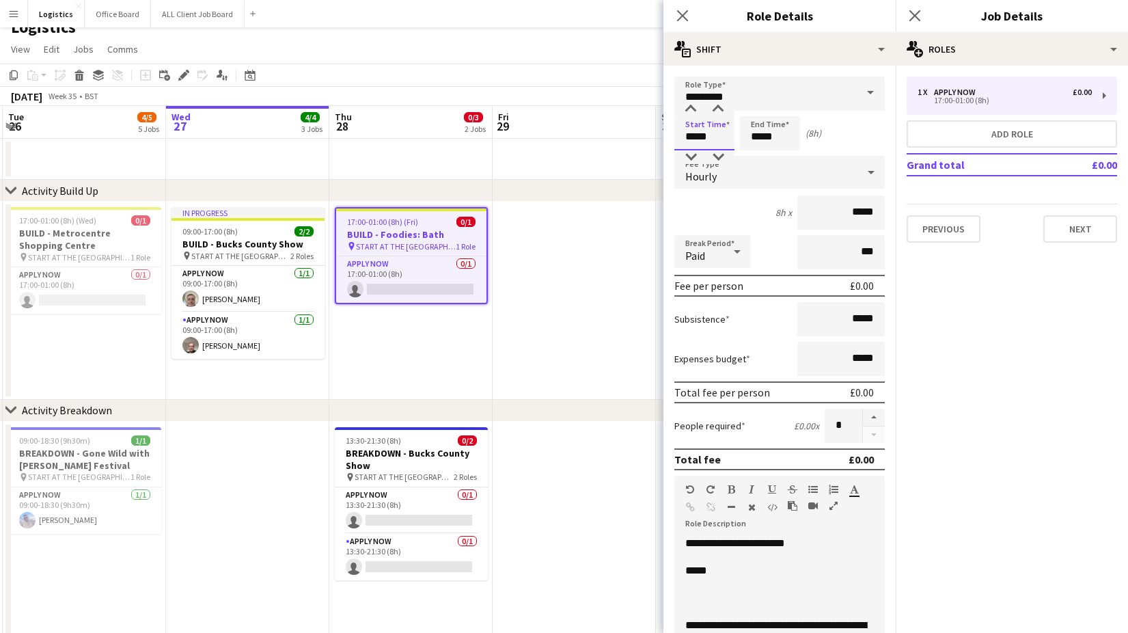
drag, startPoint x: 725, startPoint y: 137, endPoint x: 711, endPoint y: 143, distance: 15.0
click at [725, 138] on input "*****" at bounding box center [704, 133] width 60 height 34
click at [693, 153] on div at bounding box center [690, 157] width 27 height 14
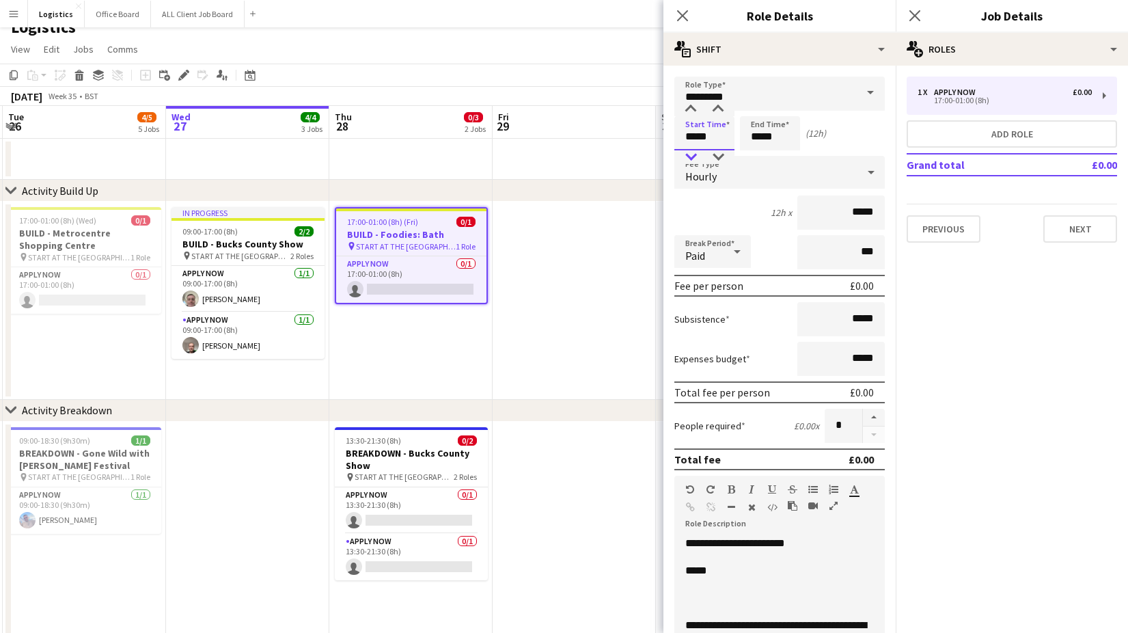
click at [693, 154] on div at bounding box center [690, 157] width 27 height 14
type input "*****"
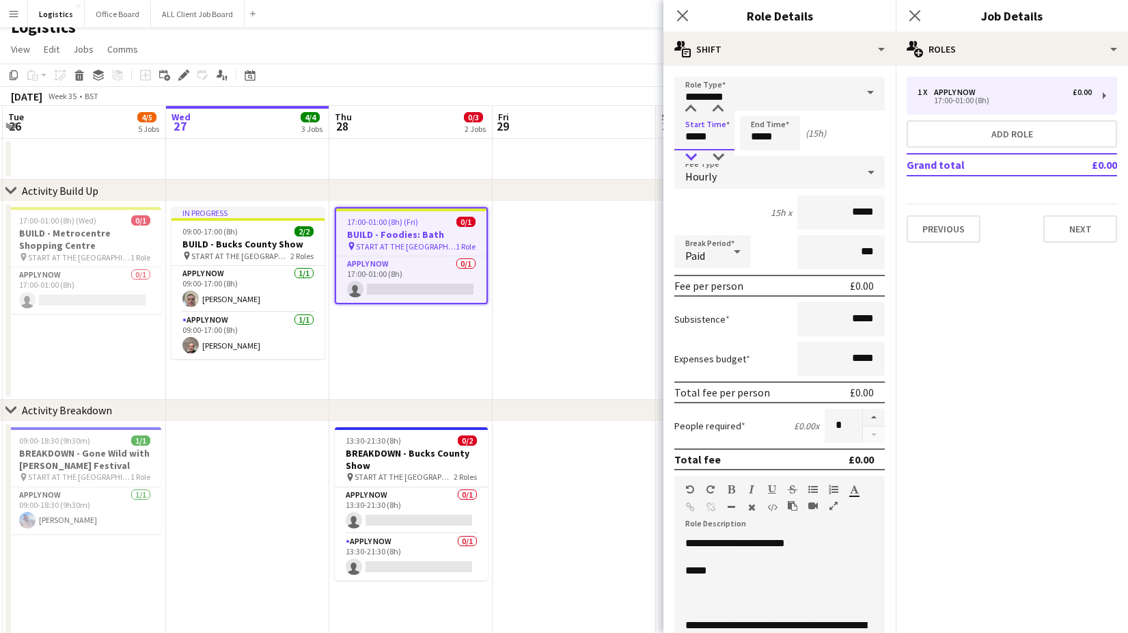
click at [693, 153] on div at bounding box center [690, 157] width 27 height 14
click at [785, 139] on input "*****" at bounding box center [770, 133] width 60 height 34
click at [756, 160] on div at bounding box center [755, 157] width 27 height 14
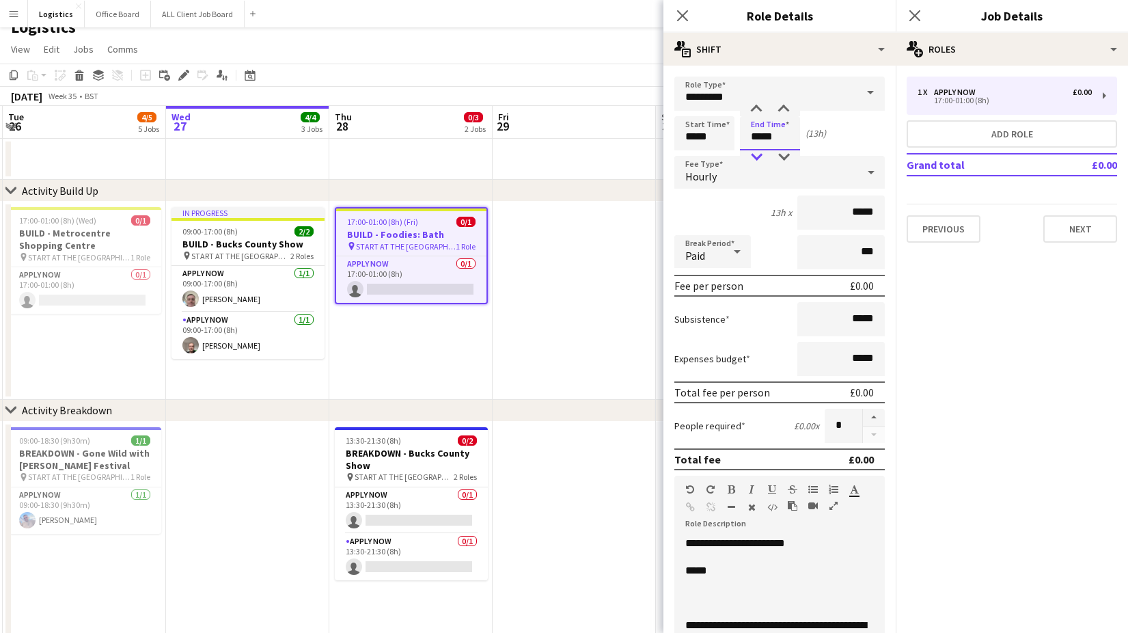
click at [756, 159] on div at bounding box center [755, 157] width 27 height 14
type input "*****"
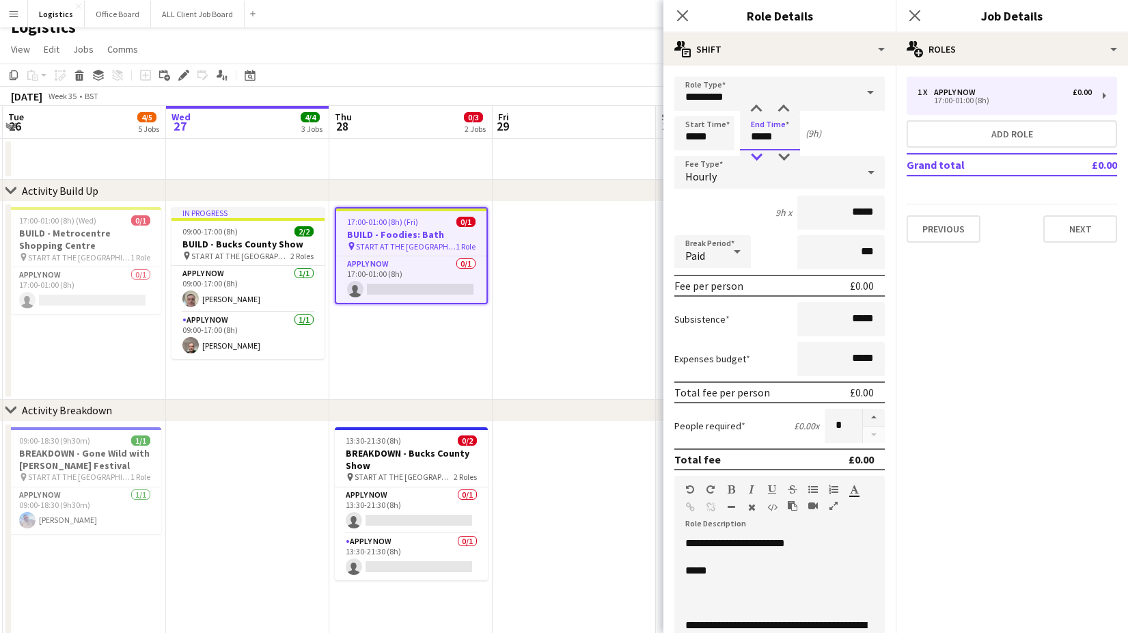
click at [756, 159] on div at bounding box center [755, 157] width 27 height 14
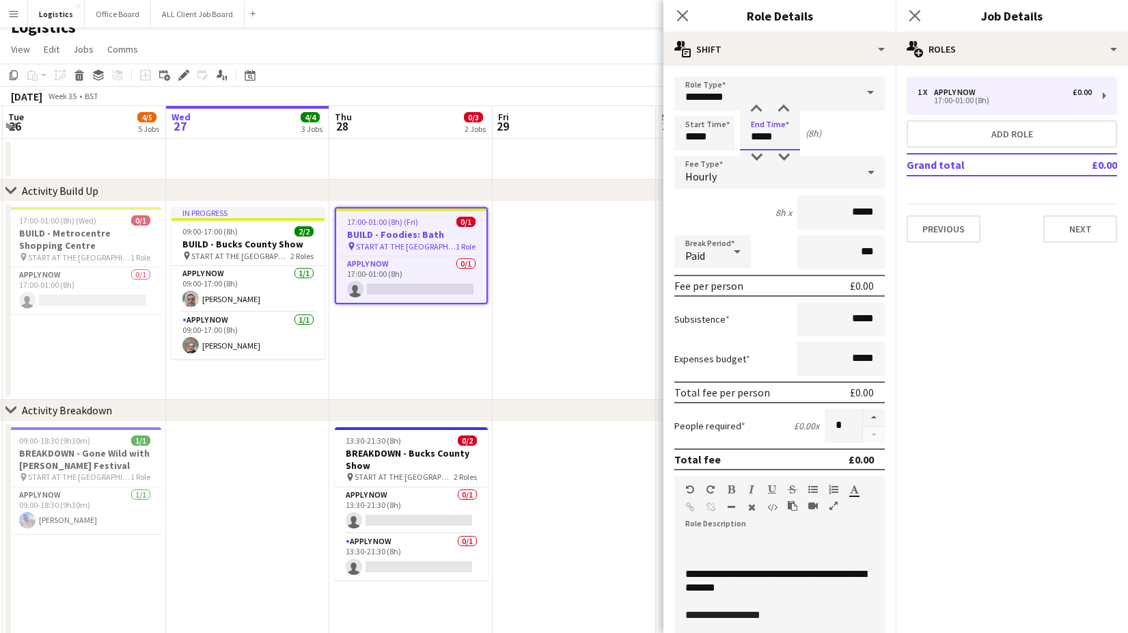
scroll to position [93, 0]
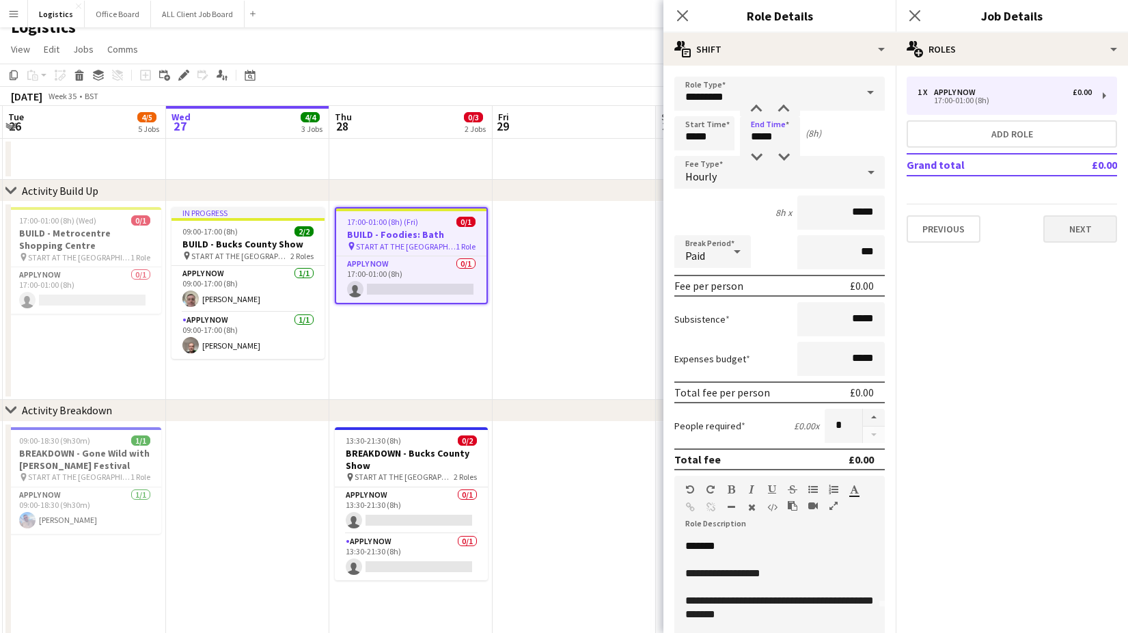
drag, startPoint x: 1087, startPoint y: 241, endPoint x: 1087, endPoint y: 210, distance: 30.7
click at [1087, 240] on button "Next" at bounding box center [1080, 228] width 74 height 27
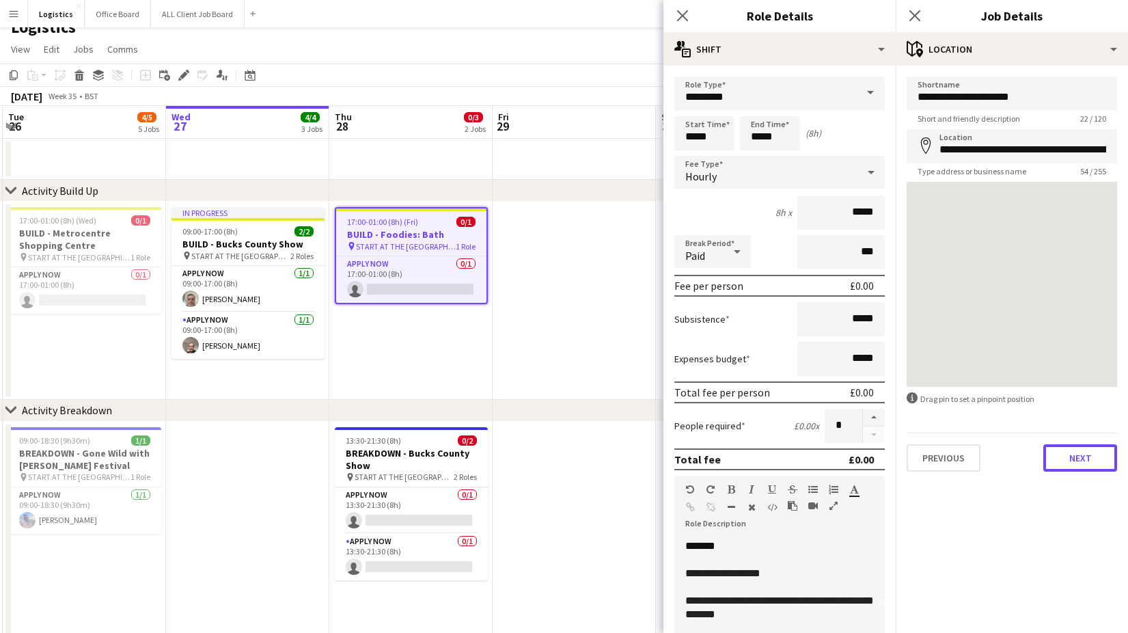
drag, startPoint x: 1070, startPoint y: 452, endPoint x: 1068, endPoint y: 430, distance: 21.9
click at [1071, 449] on button "Next" at bounding box center [1080, 457] width 74 height 27
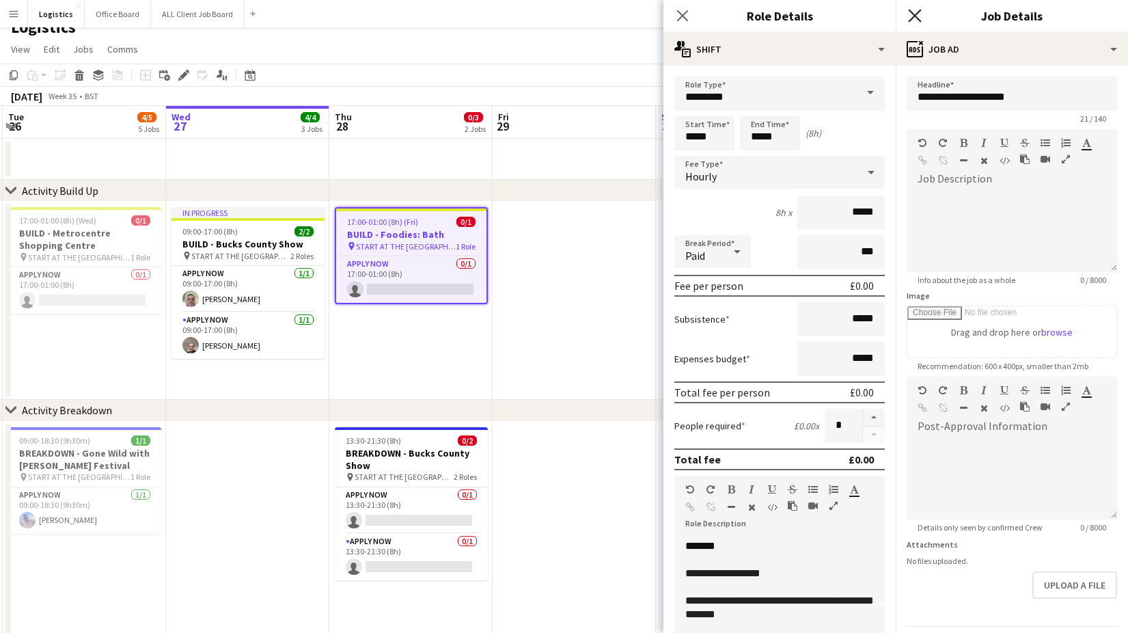
click at [916, 16] on icon at bounding box center [914, 15] width 13 height 13
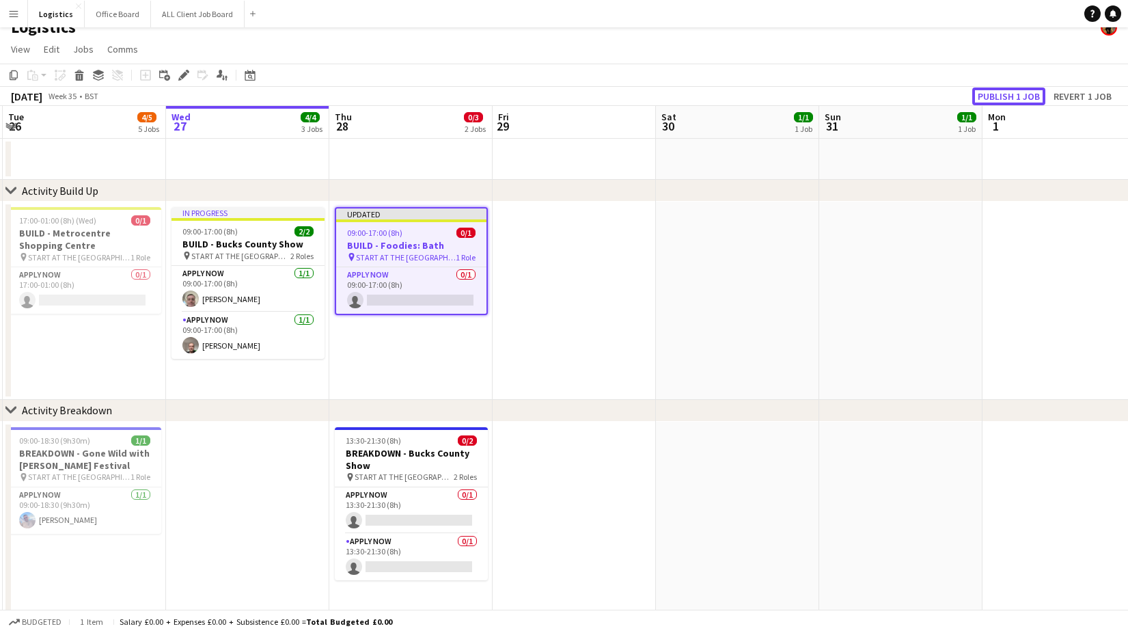
click at [1006, 94] on button "Publish 1 job" at bounding box center [1008, 96] width 73 height 18
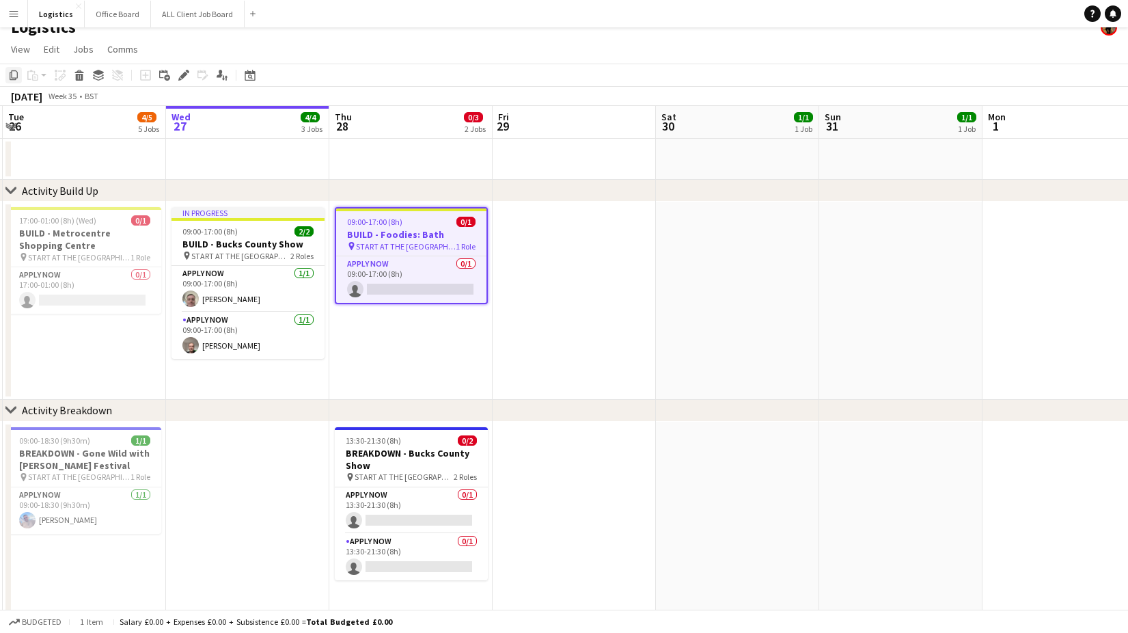
click at [17, 76] on icon at bounding box center [14, 75] width 8 height 10
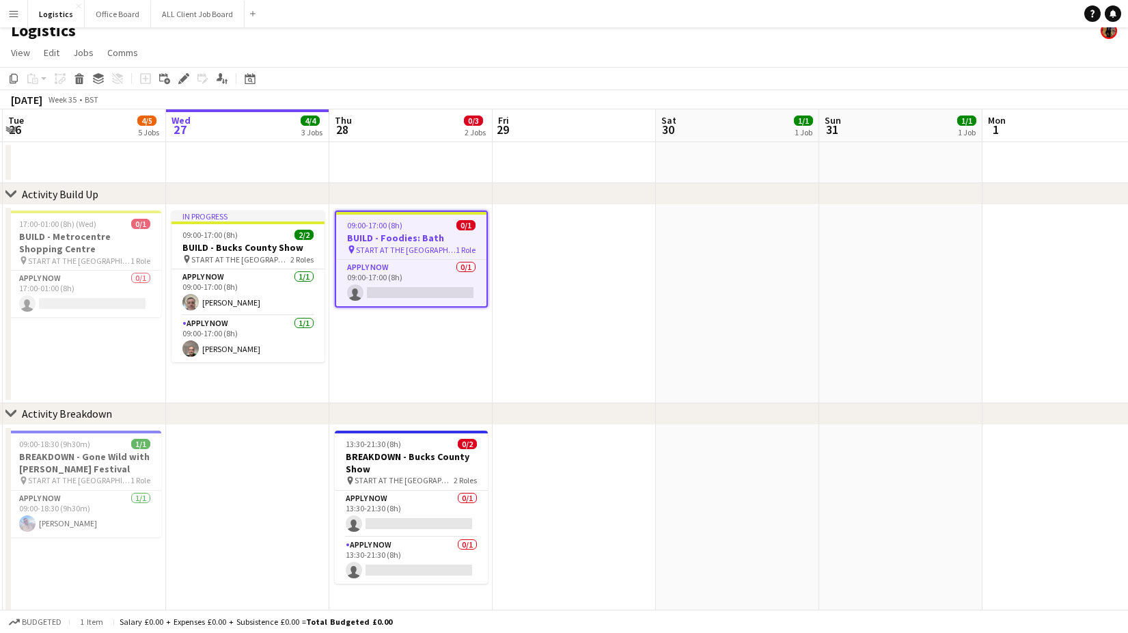
scroll to position [16, 0]
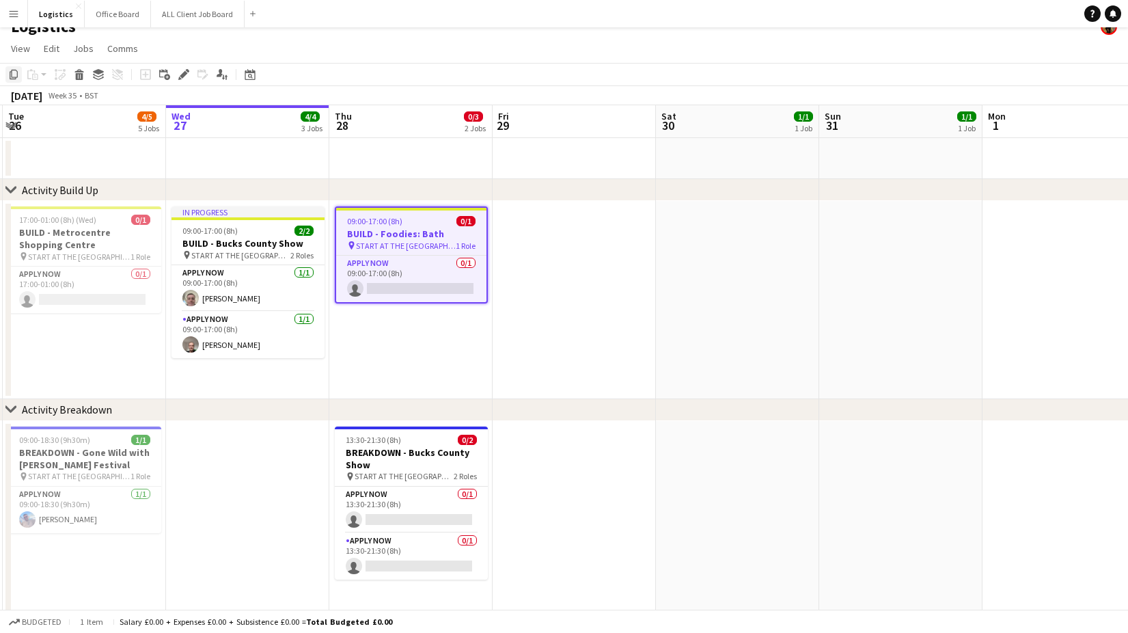
click at [14, 72] on icon "Copy" at bounding box center [13, 74] width 11 height 11
drag, startPoint x: 392, startPoint y: 322, endPoint x: 391, endPoint y: 315, distance: 7.0
click at [392, 320] on app-date-cell "09:00-17:00 (8h) 0/1 BUILD - Foodies: Bath pin START AT THE WAREHOUSE 1 Role AP…" at bounding box center [410, 301] width 163 height 198
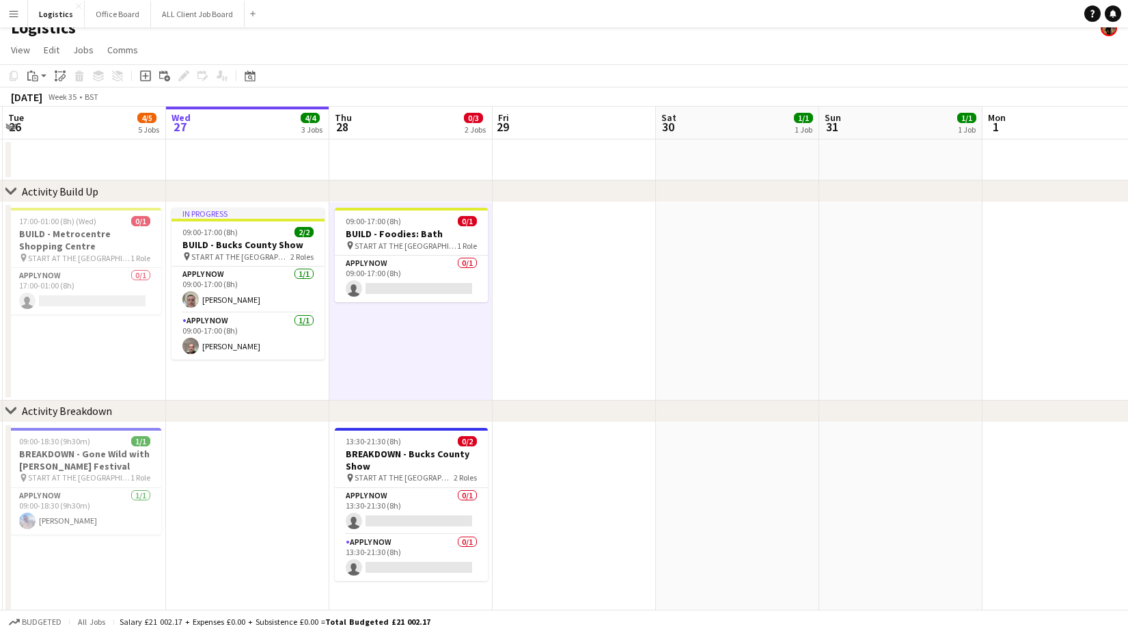
drag, startPoint x: 33, startPoint y: 75, endPoint x: 43, endPoint y: 98, distance: 24.5
click at [41, 74] on app-action-btn "Paste" at bounding box center [37, 76] width 25 height 16
drag, startPoint x: 50, startPoint y: 102, endPoint x: 64, endPoint y: 115, distance: 19.8
click at [51, 102] on link "Paste Command V" at bounding box center [90, 102] width 108 height 12
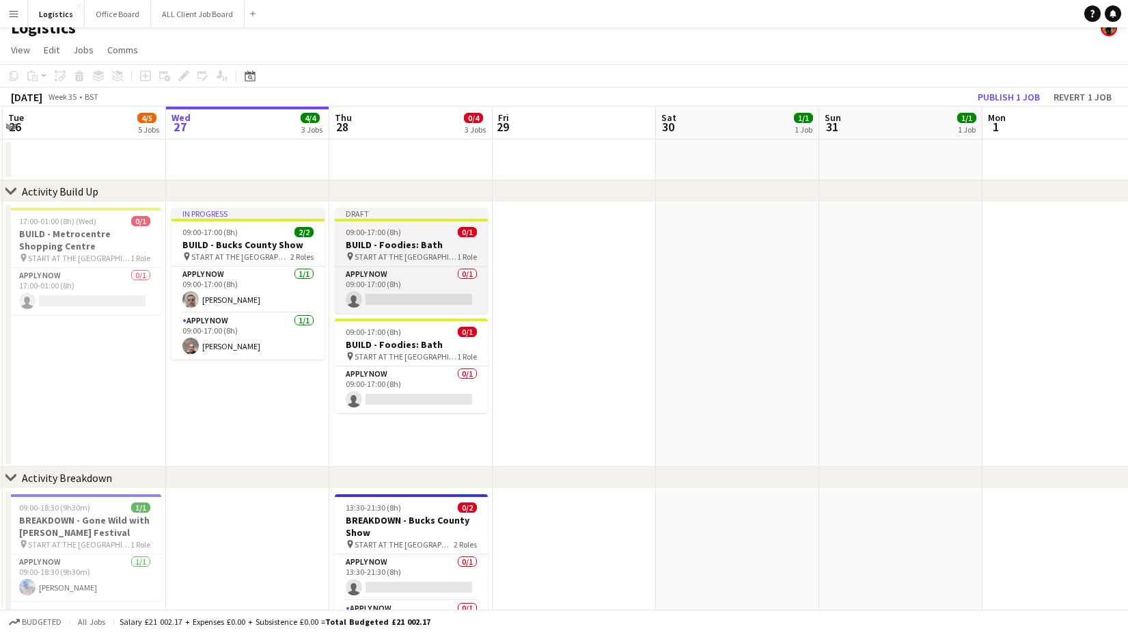
click at [408, 245] on h3 "BUILD - Foodies: Bath" at bounding box center [411, 244] width 153 height 12
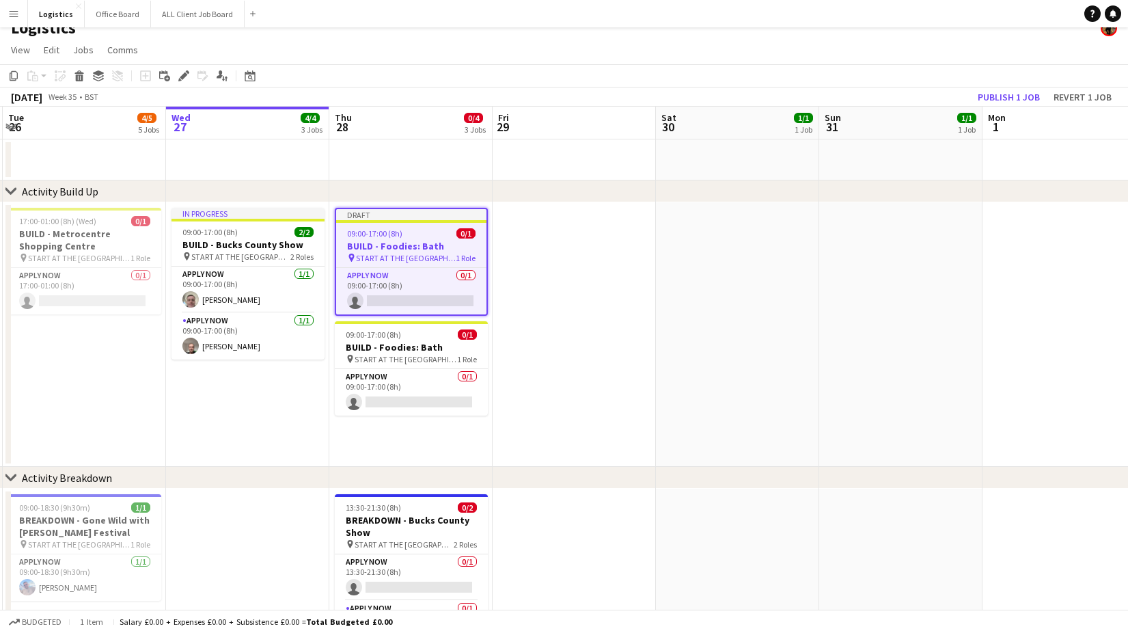
drag, startPoint x: 183, startPoint y: 79, endPoint x: 501, endPoint y: 180, distance: 333.5
click at [185, 79] on icon "Edit" at bounding box center [183, 75] width 11 height 11
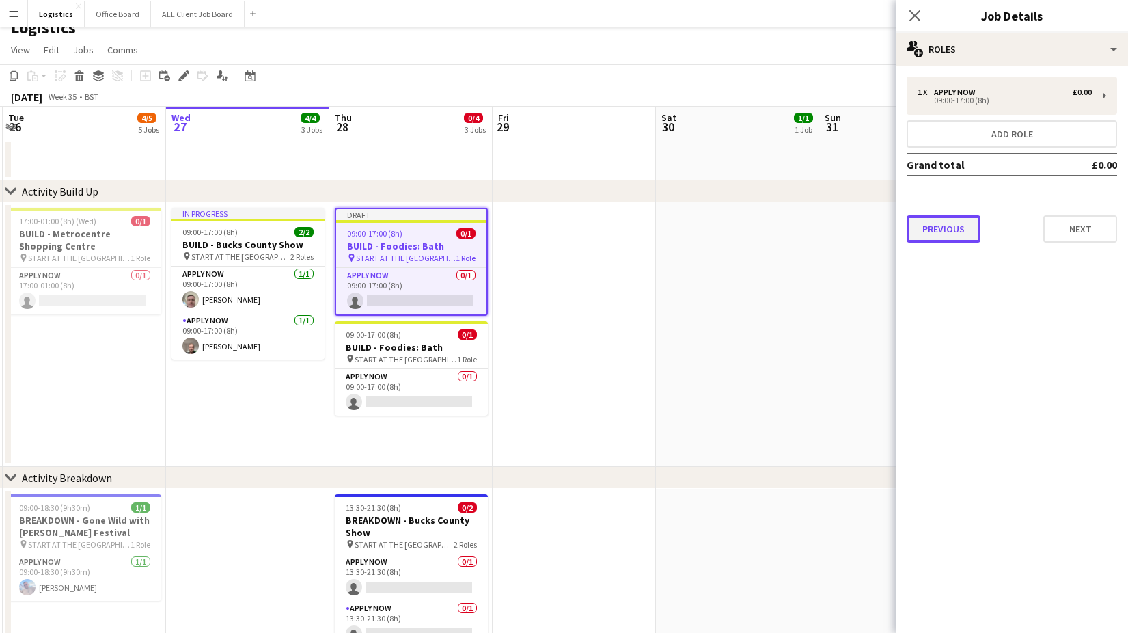
click at [953, 232] on button "Previous" at bounding box center [943, 228] width 74 height 27
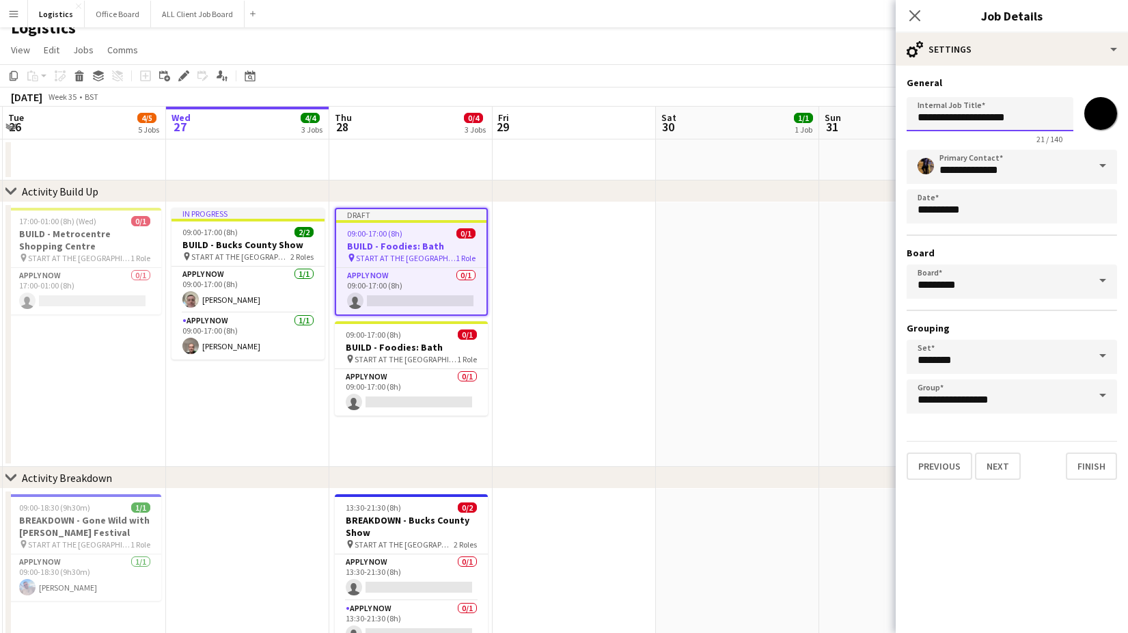
click at [956, 121] on input "**********" at bounding box center [989, 114] width 167 height 34
drag, startPoint x: 956, startPoint y: 121, endPoint x: 1024, endPoint y: 120, distance: 67.6
click at [1025, 120] on input "**********" at bounding box center [989, 114] width 167 height 34
paste input "**********"
type input "**********"
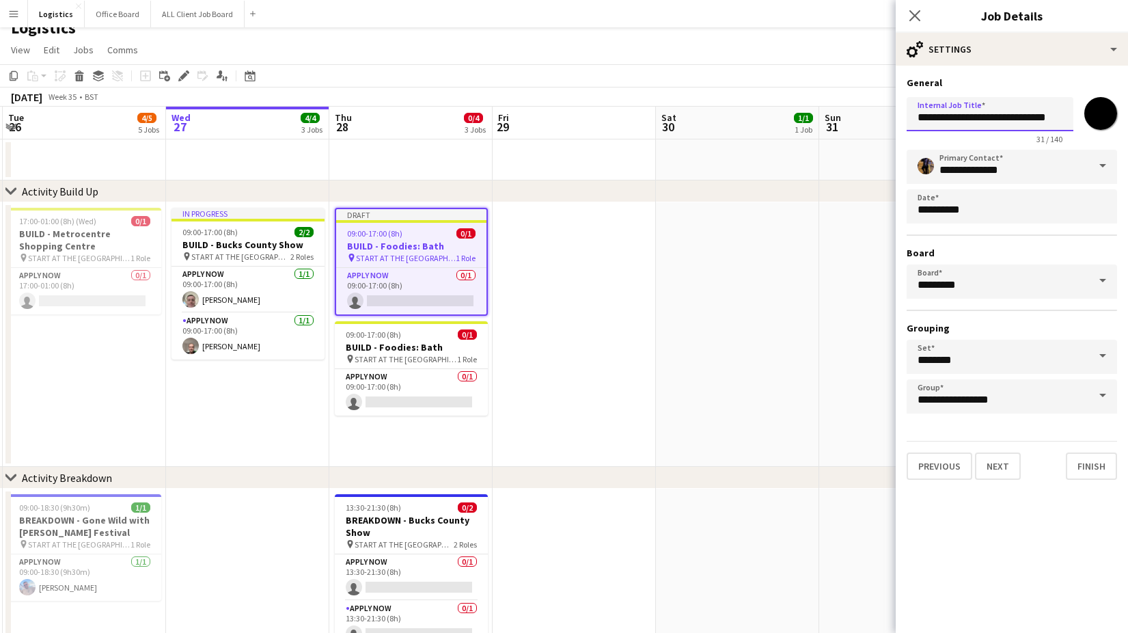
scroll to position [0, 2]
drag, startPoint x: 998, startPoint y: 471, endPoint x: 883, endPoint y: 182, distance: 310.9
click at [998, 470] on button "Next" at bounding box center [998, 465] width 46 height 27
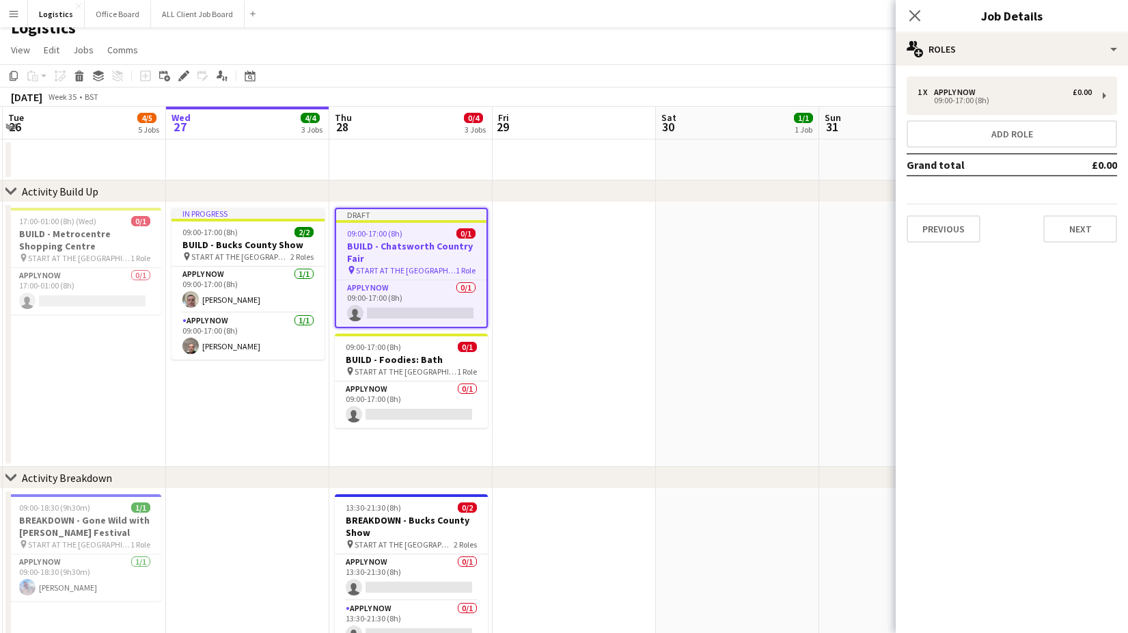
scroll to position [0, 0]
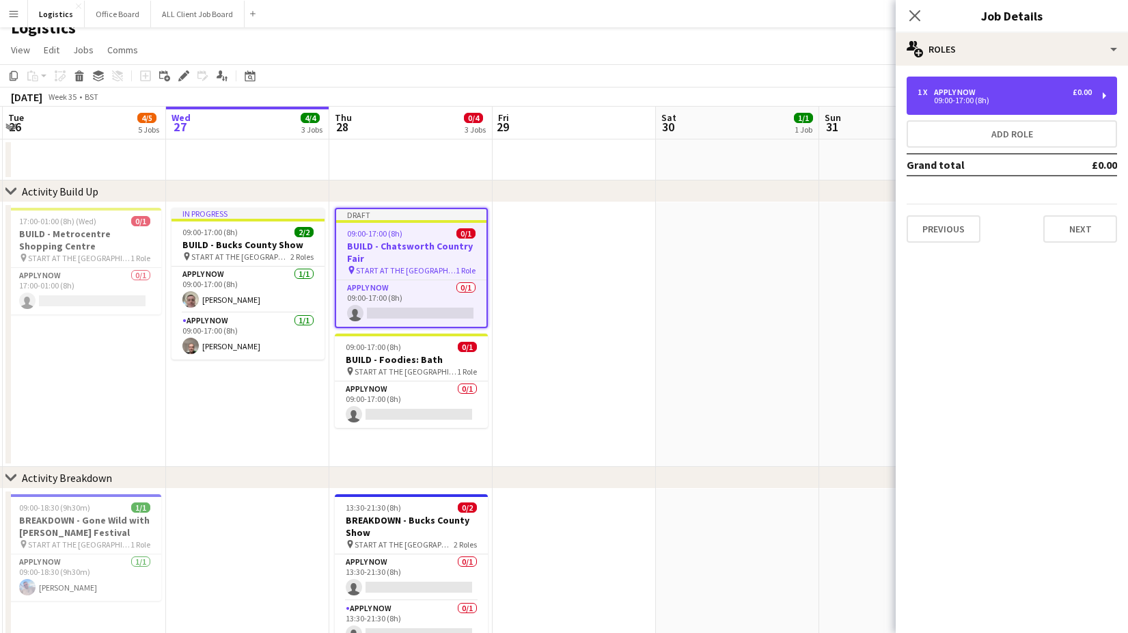
drag, startPoint x: 962, startPoint y: 99, endPoint x: 931, endPoint y: 115, distance: 34.5
click at [962, 99] on div "09:00-17:00 (8h)" at bounding box center [1004, 100] width 174 height 7
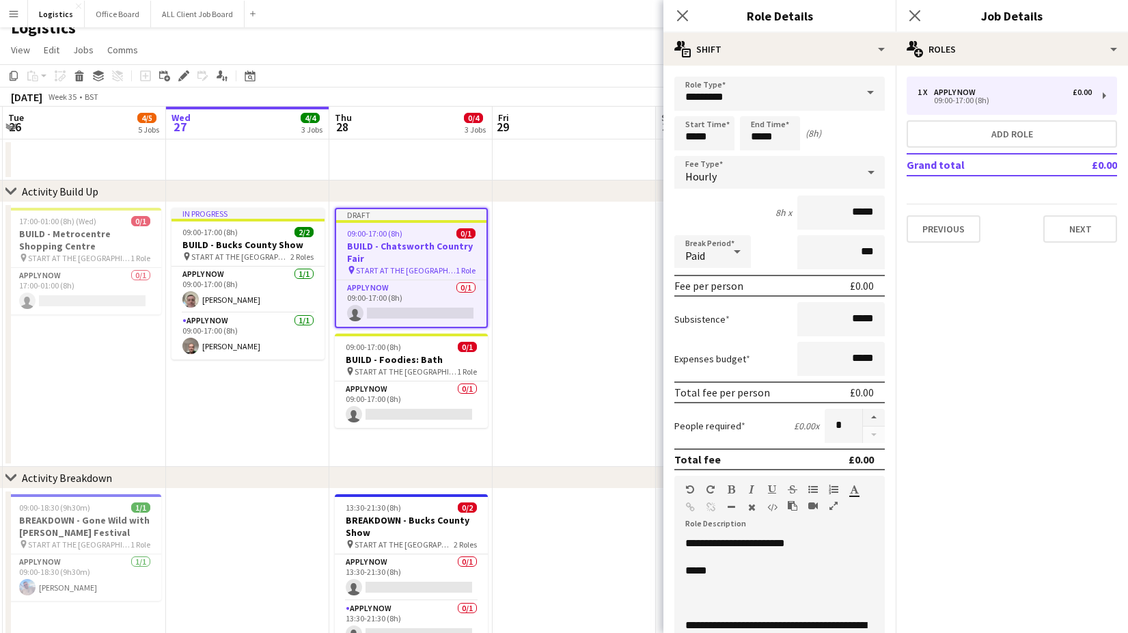
drag, startPoint x: 677, startPoint y: 605, endPoint x: 691, endPoint y: 597, distance: 16.5
click at [682, 602] on div "**********" at bounding box center [779, 618] width 210 height 164
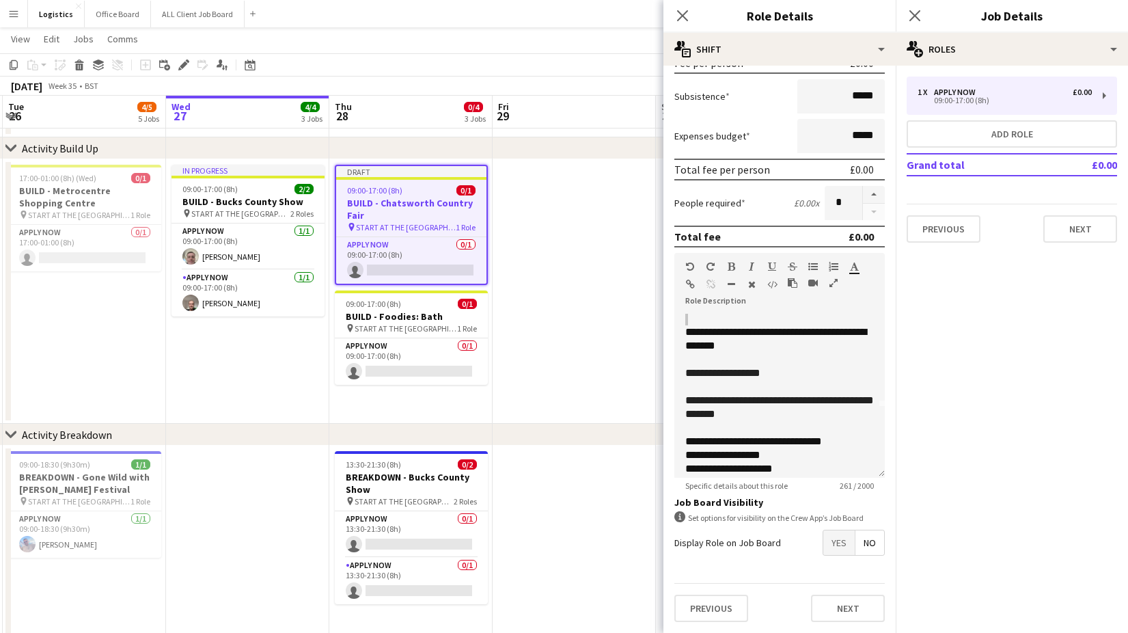
scroll to position [69, 0]
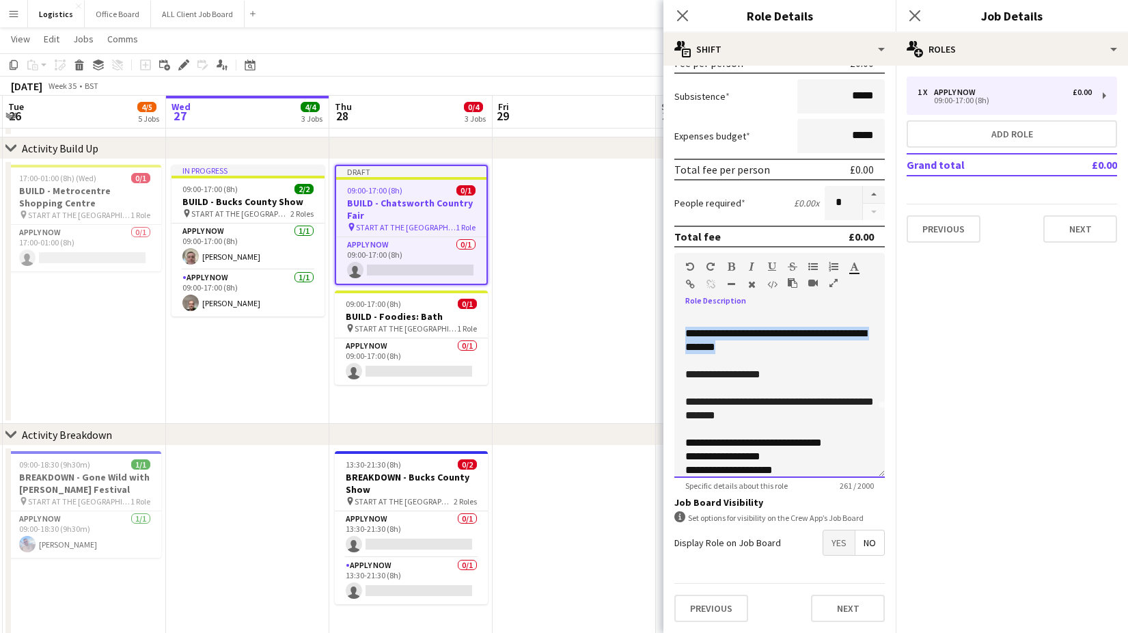
drag, startPoint x: 765, startPoint y: 345, endPoint x: 680, endPoint y: 334, distance: 86.1
click at [680, 334] on div "**********" at bounding box center [779, 396] width 210 height 164
paste div
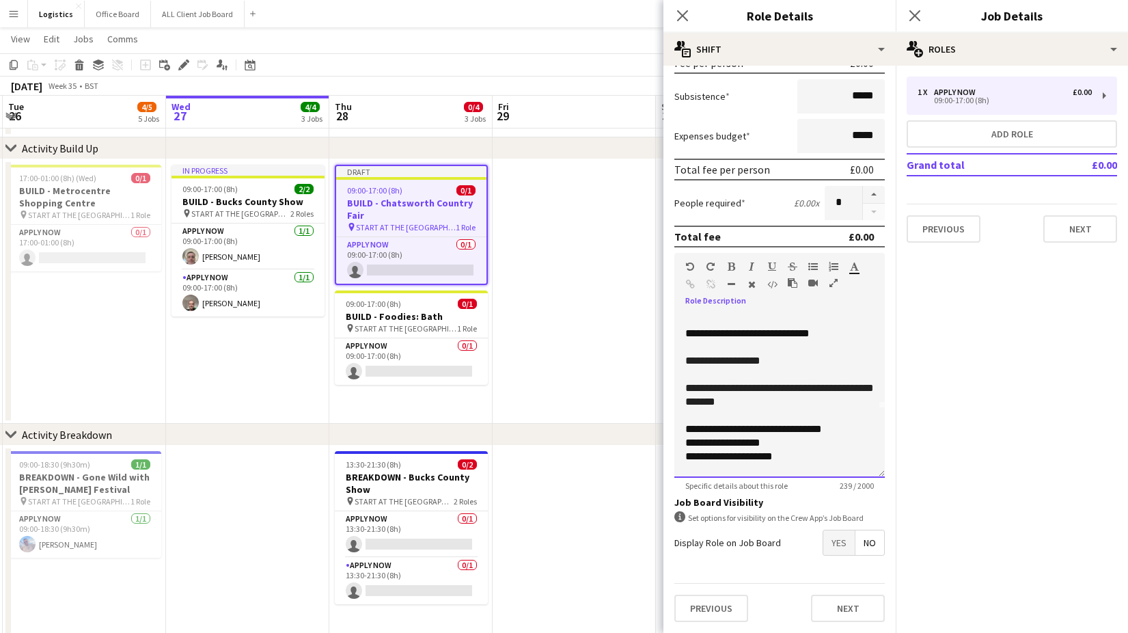
click at [774, 360] on p "**********" at bounding box center [779, 361] width 189 height 14
drag, startPoint x: 773, startPoint y: 406, endPoint x: 676, endPoint y: 389, distance: 98.5
click at [675, 389] on div "**********" at bounding box center [779, 396] width 210 height 164
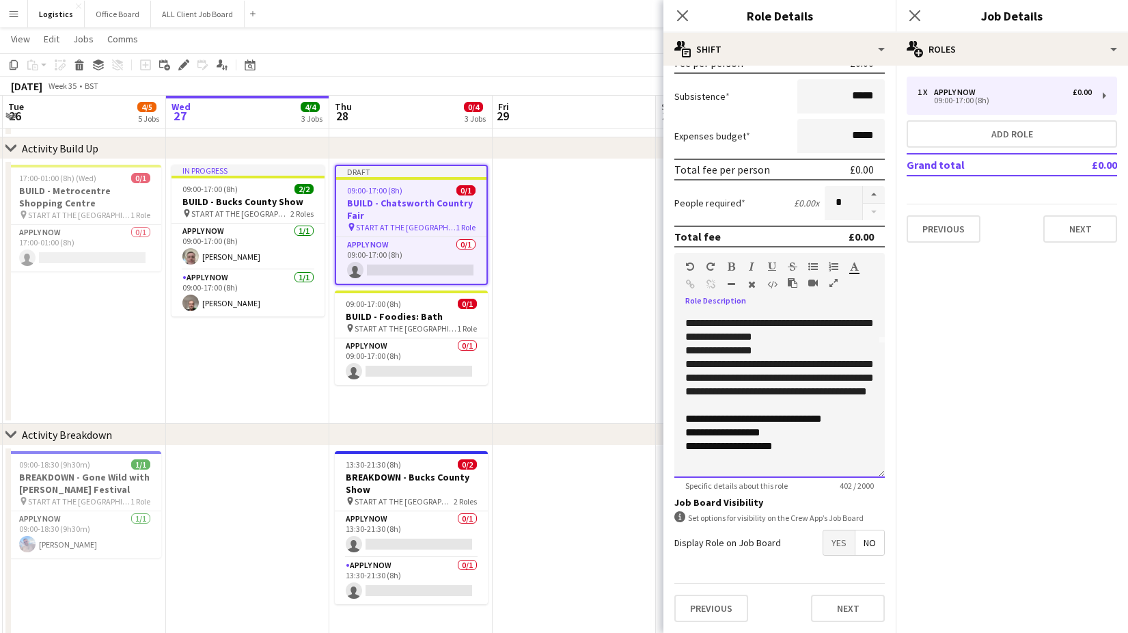
scroll to position [161, 0]
drag, startPoint x: 792, startPoint y: 447, endPoint x: 676, endPoint y: 434, distance: 117.5
click at [676, 434] on div "**********" at bounding box center [779, 396] width 210 height 164
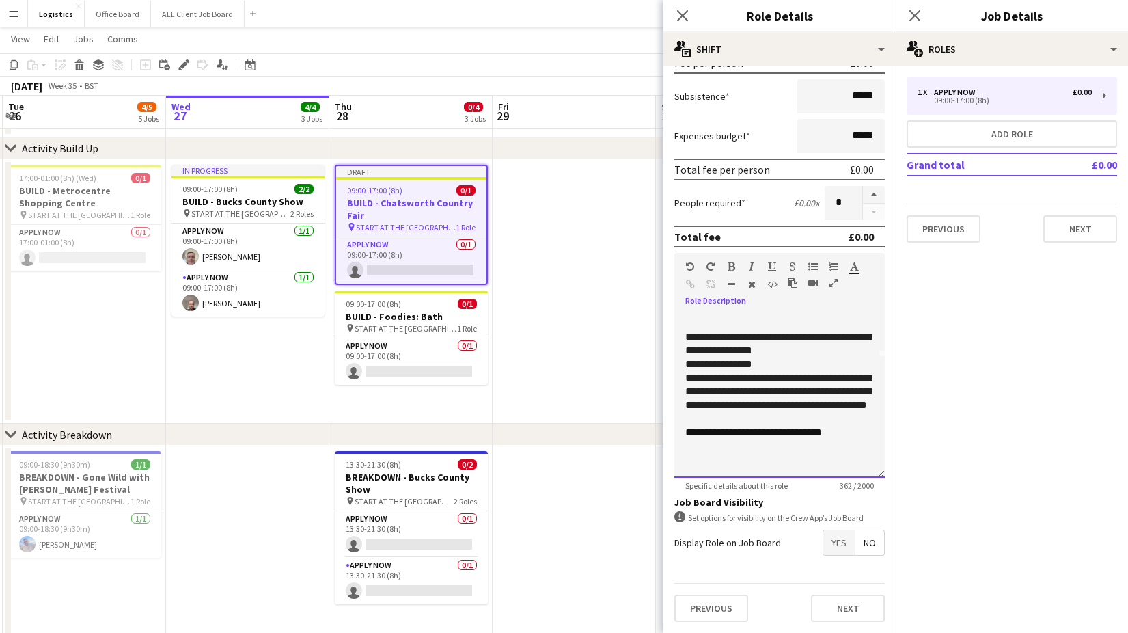
click at [822, 433] on span "**********" at bounding box center [782, 432] width 79 height 10
click at [852, 615] on button "Next" at bounding box center [848, 607] width 74 height 27
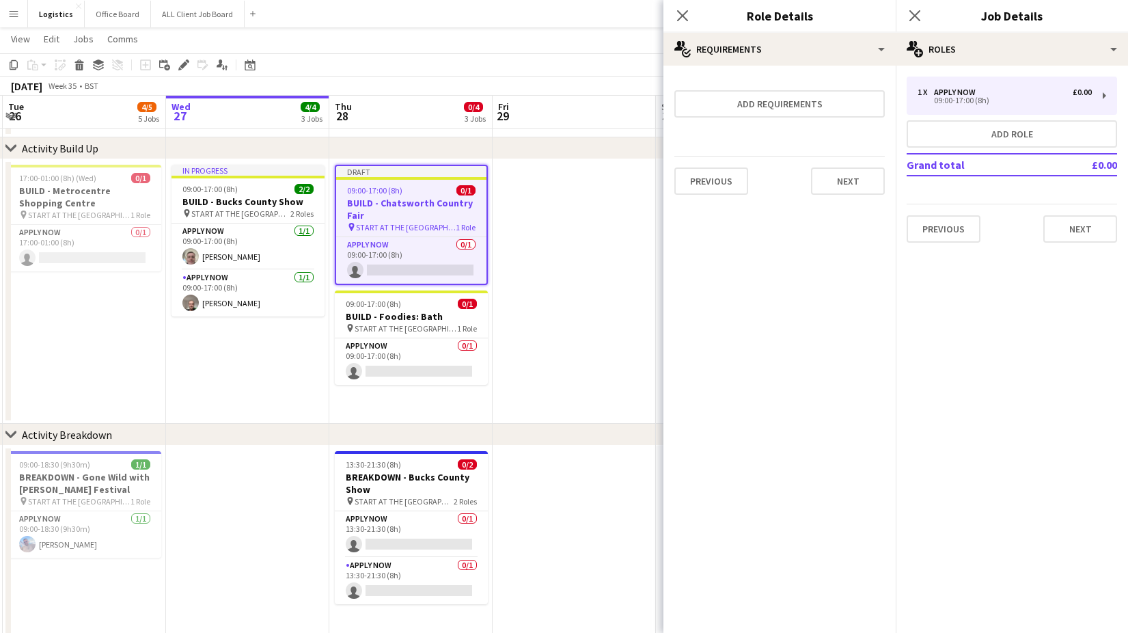
scroll to position [0, 0]
click at [873, 179] on button "Next" at bounding box center [848, 180] width 74 height 27
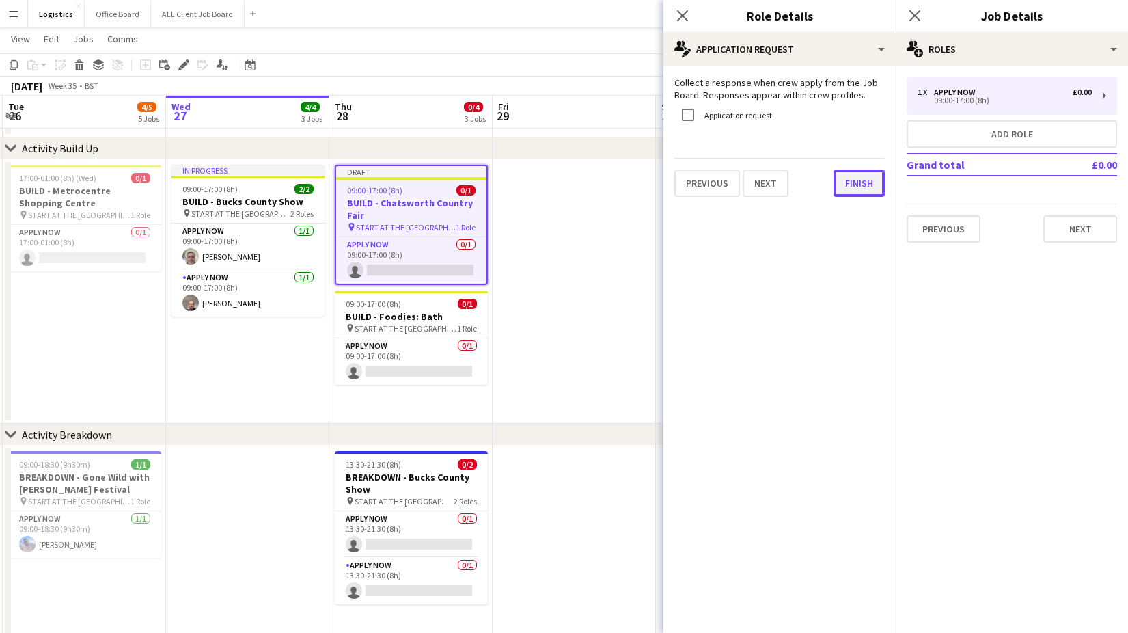
drag, startPoint x: 870, startPoint y: 184, endPoint x: 947, endPoint y: 199, distance: 79.3
click at [870, 184] on button "Finish" at bounding box center [858, 182] width 51 height 27
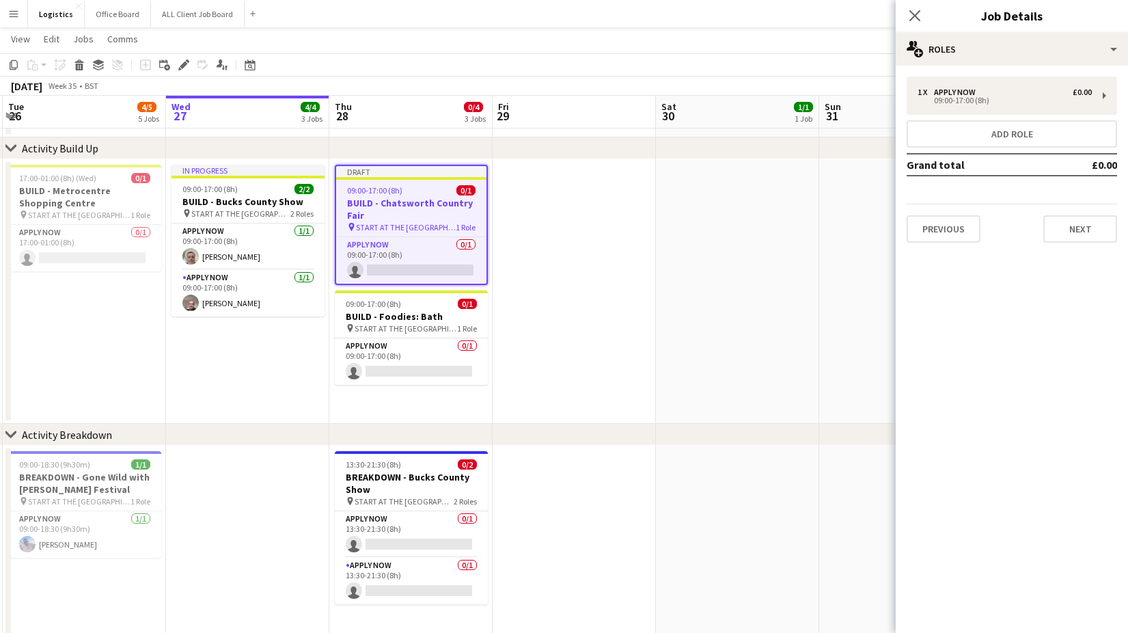
click at [924, 11] on div "Close pop-in" at bounding box center [915, 15] width 38 height 31
drag, startPoint x: 913, startPoint y: 16, endPoint x: 964, endPoint y: 71, distance: 74.9
click at [919, 18] on icon "Close pop-in" at bounding box center [914, 15] width 11 height 11
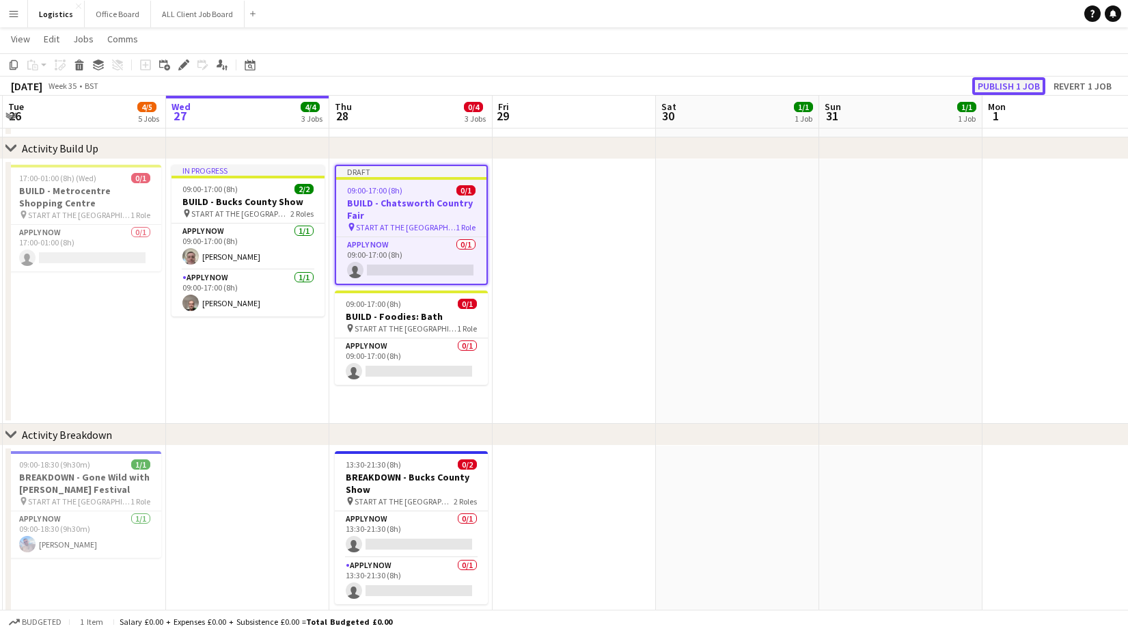
drag, startPoint x: 999, startPoint y: 79, endPoint x: 1010, endPoint y: 81, distance: 11.9
click at [1003, 80] on button "Publish 1 job" at bounding box center [1008, 86] width 73 height 18
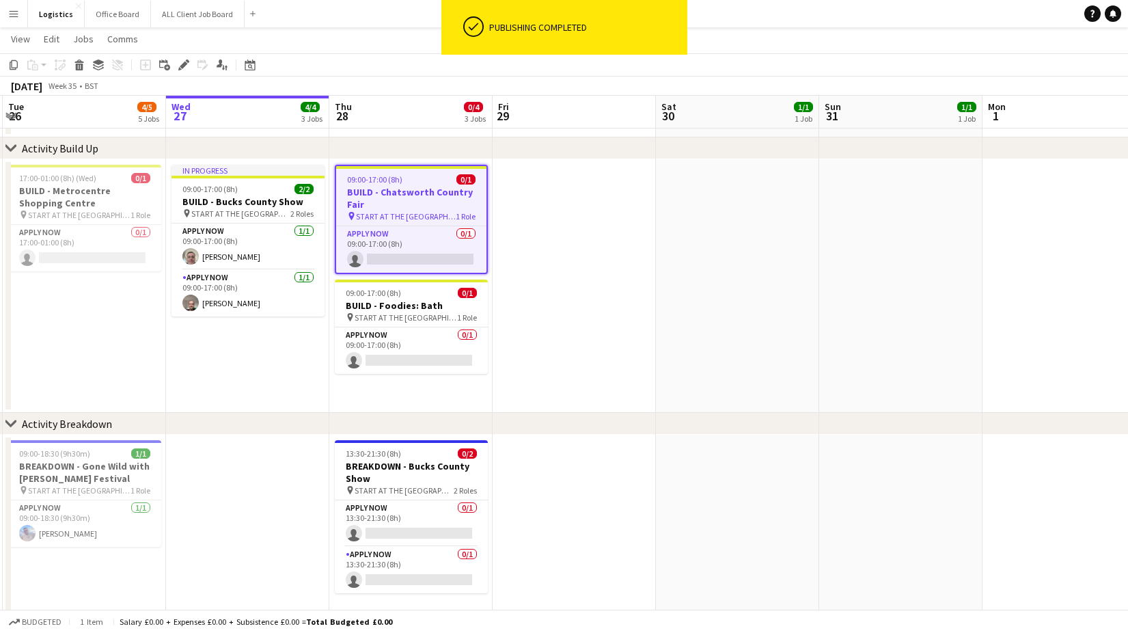
click at [600, 251] on app-date-cell at bounding box center [573, 285] width 163 height 253
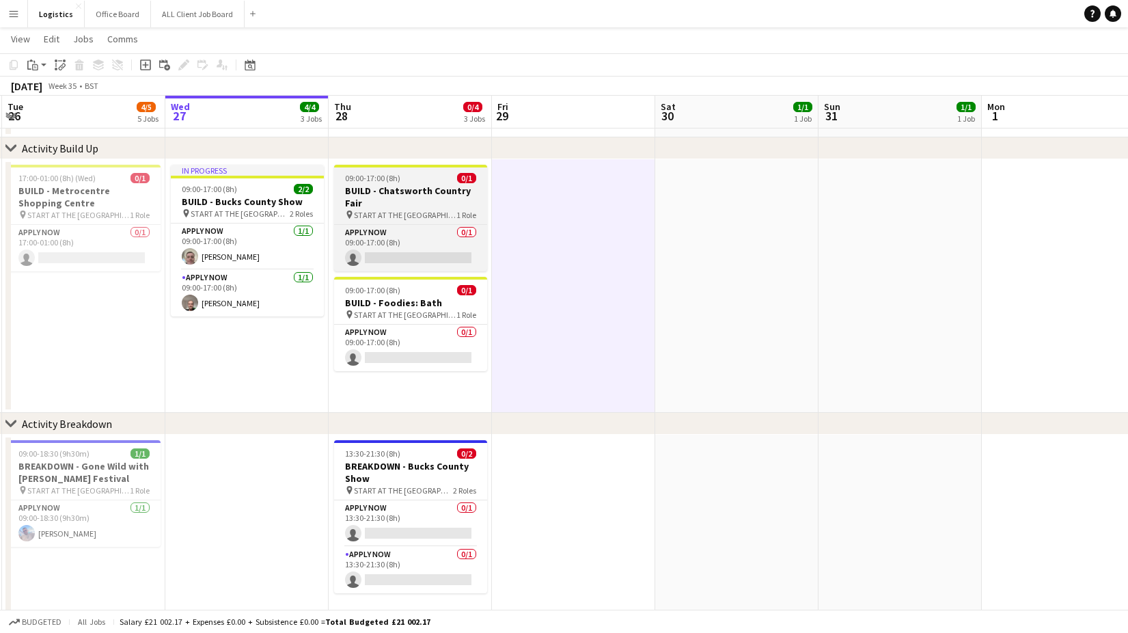
drag, startPoint x: 406, startPoint y: 191, endPoint x: 410, endPoint y: 204, distance: 13.0
click at [406, 191] on h3 "BUILD - Chatsworth Country Fair" at bounding box center [410, 196] width 153 height 25
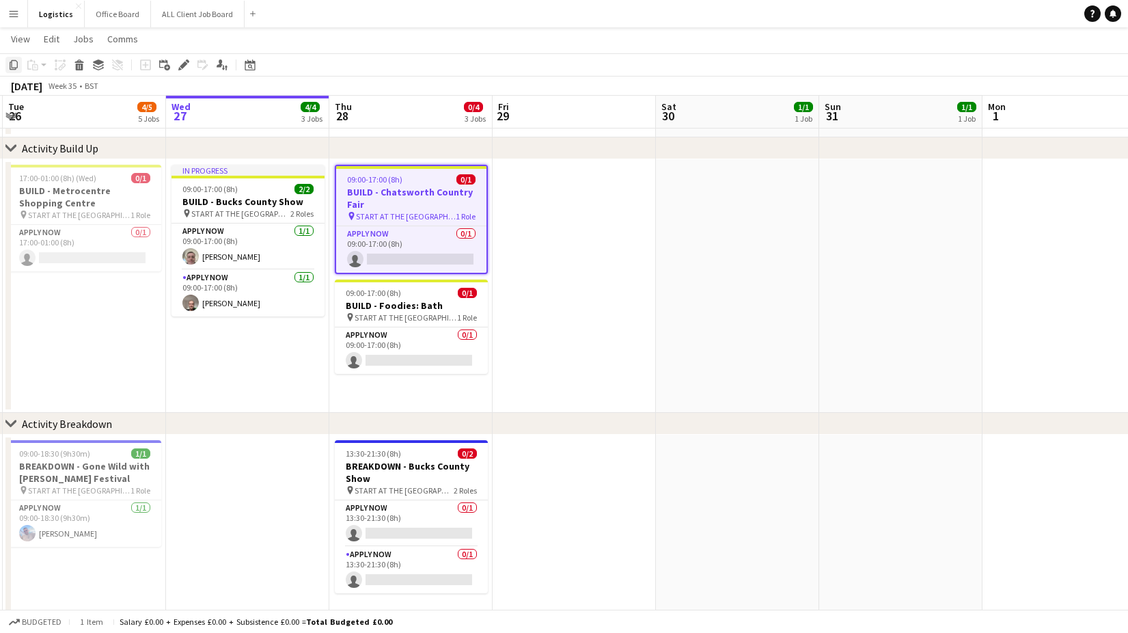
click at [17, 66] on icon "Copy" at bounding box center [13, 64] width 11 height 11
drag, startPoint x: 380, startPoint y: 392, endPoint x: 389, endPoint y: 393, distance: 8.3
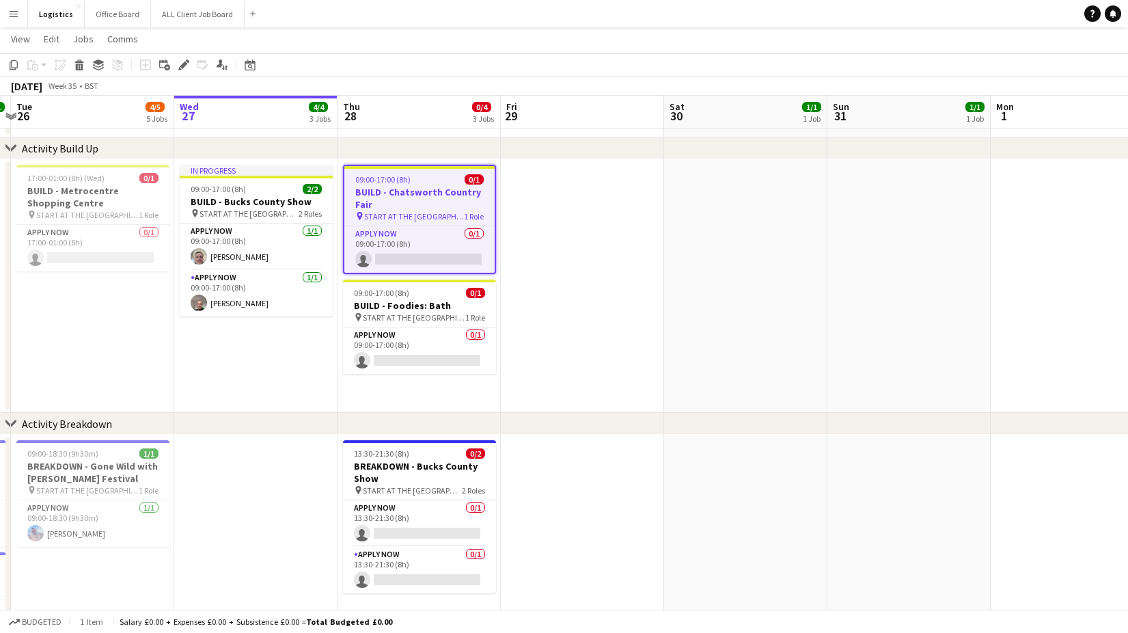
click at [389, 393] on app-date-cell "09:00-17:00 (8h) 0/1 BUILD - Chatsworth Country Fair pin START AT THE WAREHOUSE…" at bounding box center [418, 285] width 163 height 253
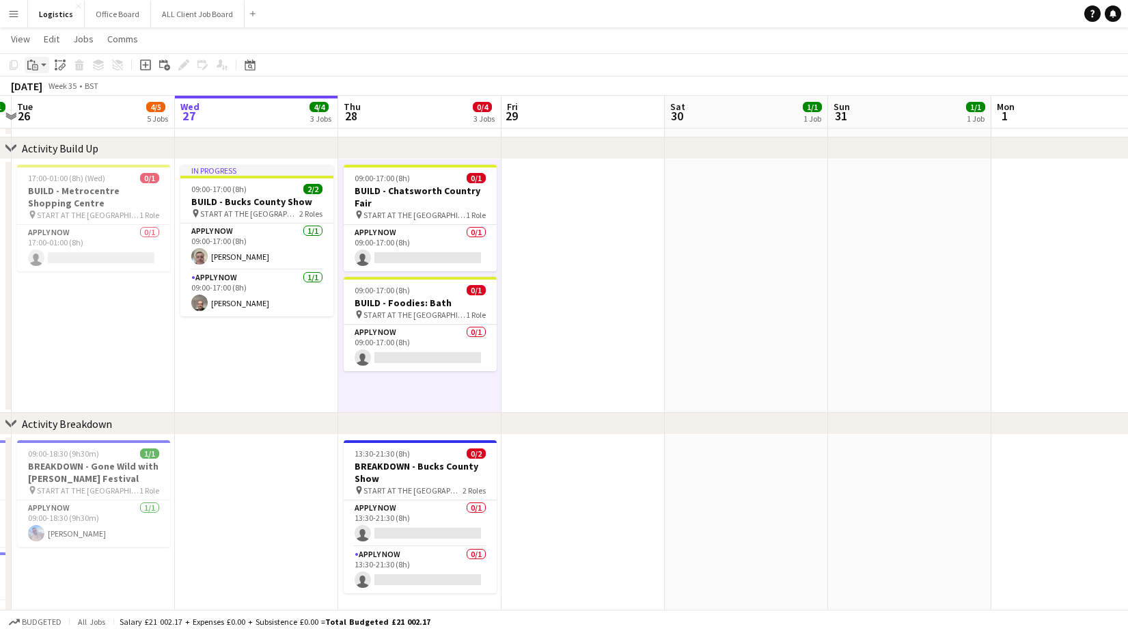
click at [35, 68] on icon at bounding box center [35, 68] width 3 height 1
click at [46, 91] on link "Paste Command V" at bounding box center [90, 91] width 108 height 12
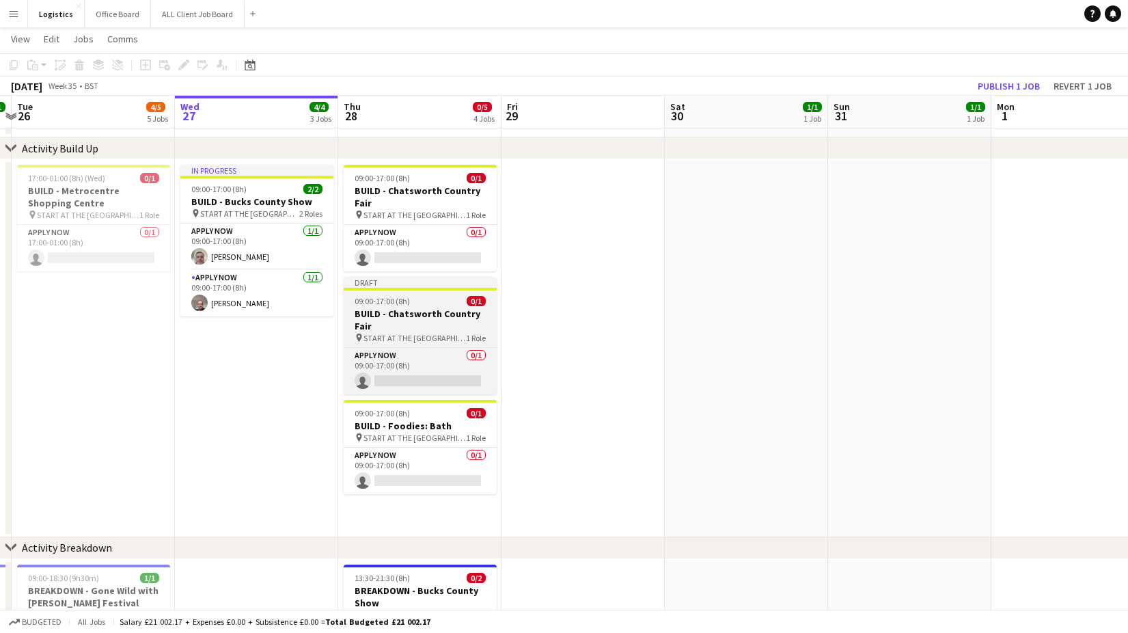
click at [405, 307] on h3 "BUILD - Chatsworth Country Fair" at bounding box center [420, 319] width 153 height 25
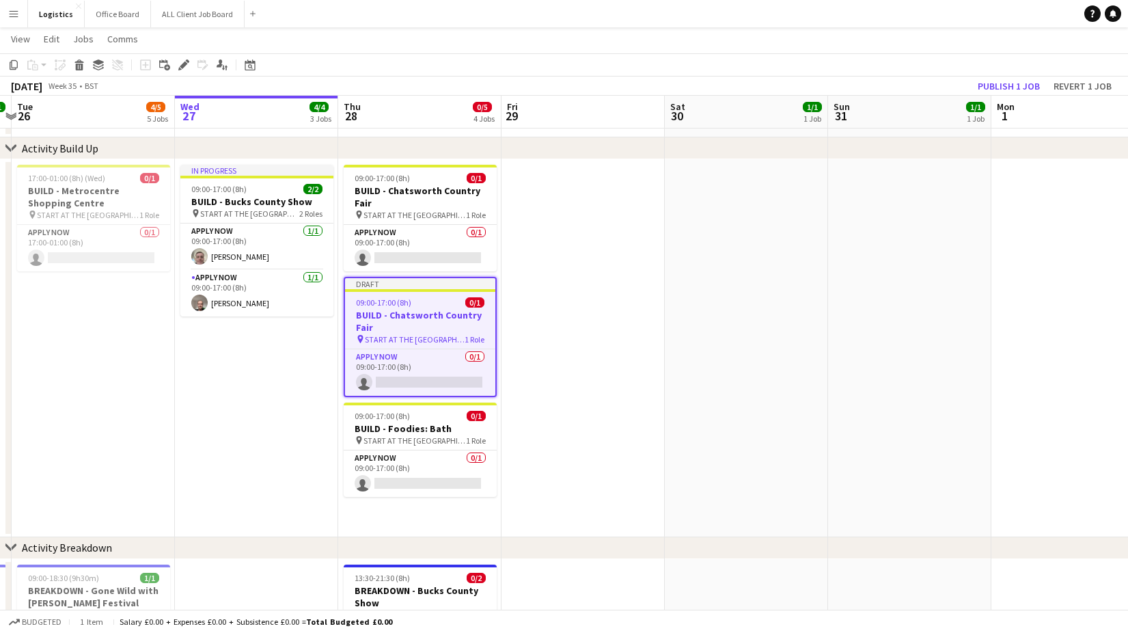
drag, startPoint x: 185, startPoint y: 64, endPoint x: 554, endPoint y: 204, distance: 394.5
click at [185, 64] on icon at bounding box center [184, 65] width 8 height 8
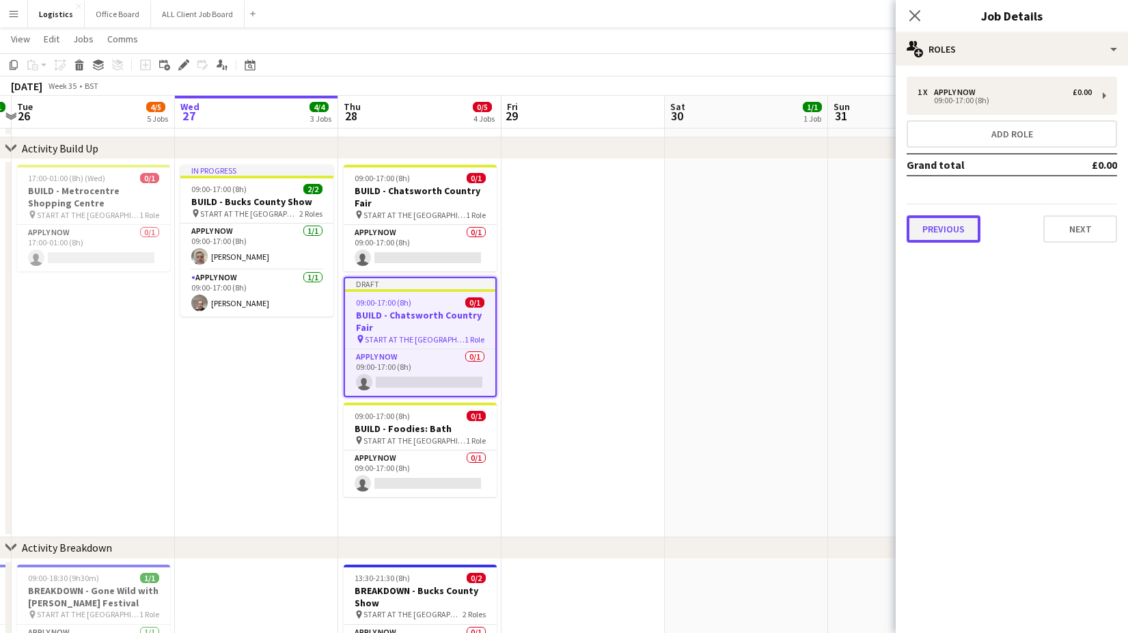
click at [941, 219] on button "Previous" at bounding box center [943, 228] width 74 height 27
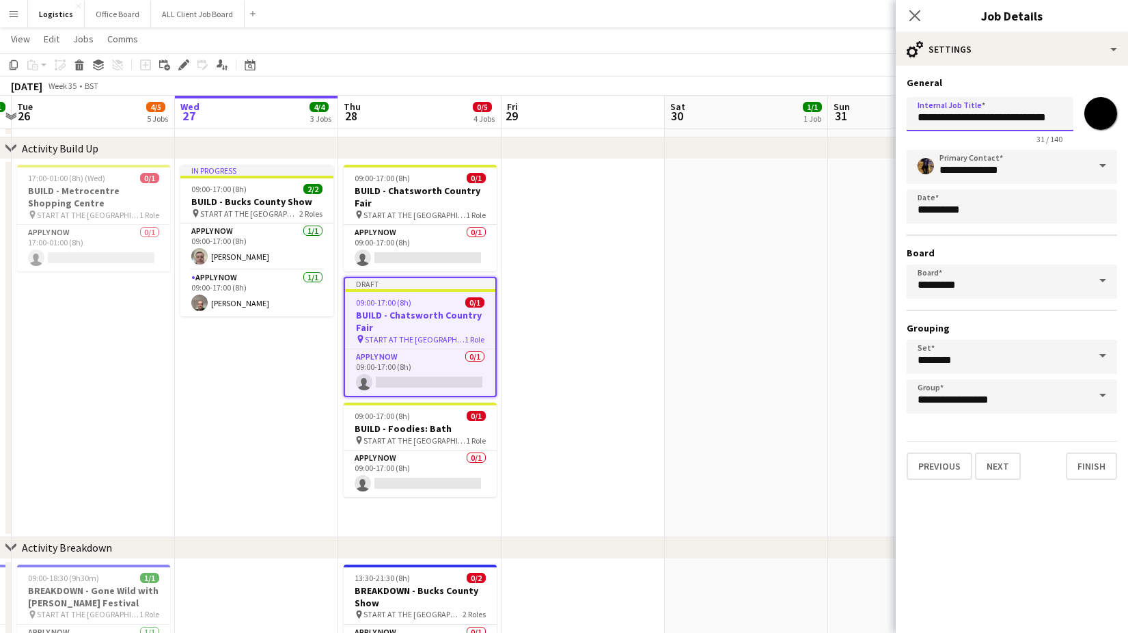
scroll to position [0, 2]
drag, startPoint x: 956, startPoint y: 120, endPoint x: 1090, endPoint y: 115, distance: 134.0
click at [1090, 115] on div "**********" at bounding box center [1011, 118] width 210 height 53
paste input "********"
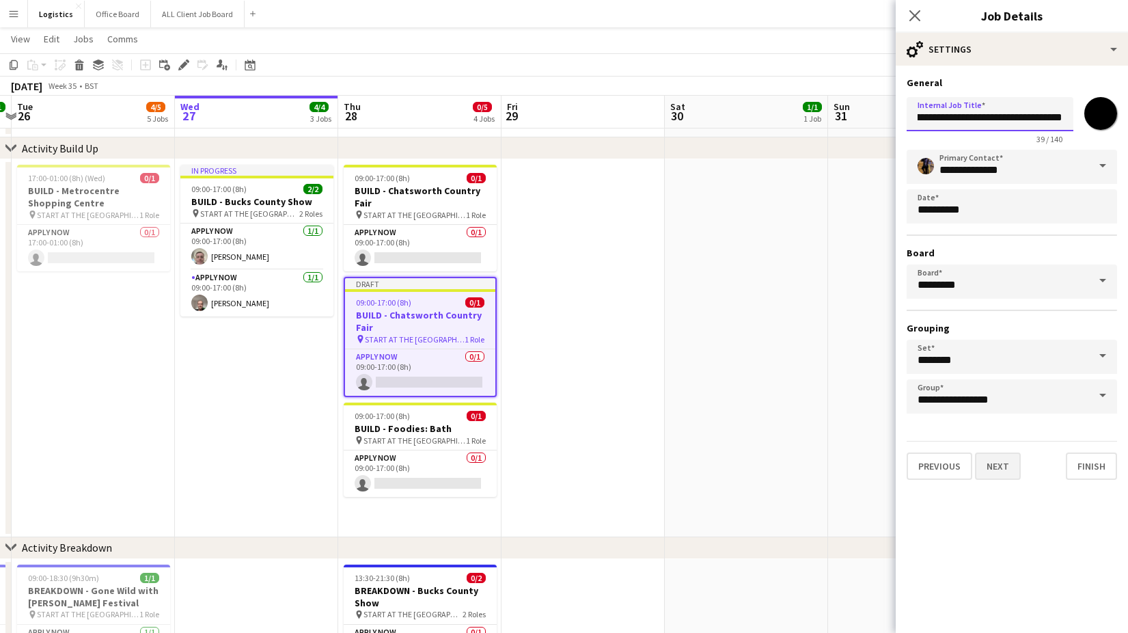
type input "**********"
click at [1003, 468] on button "Next" at bounding box center [998, 465] width 46 height 27
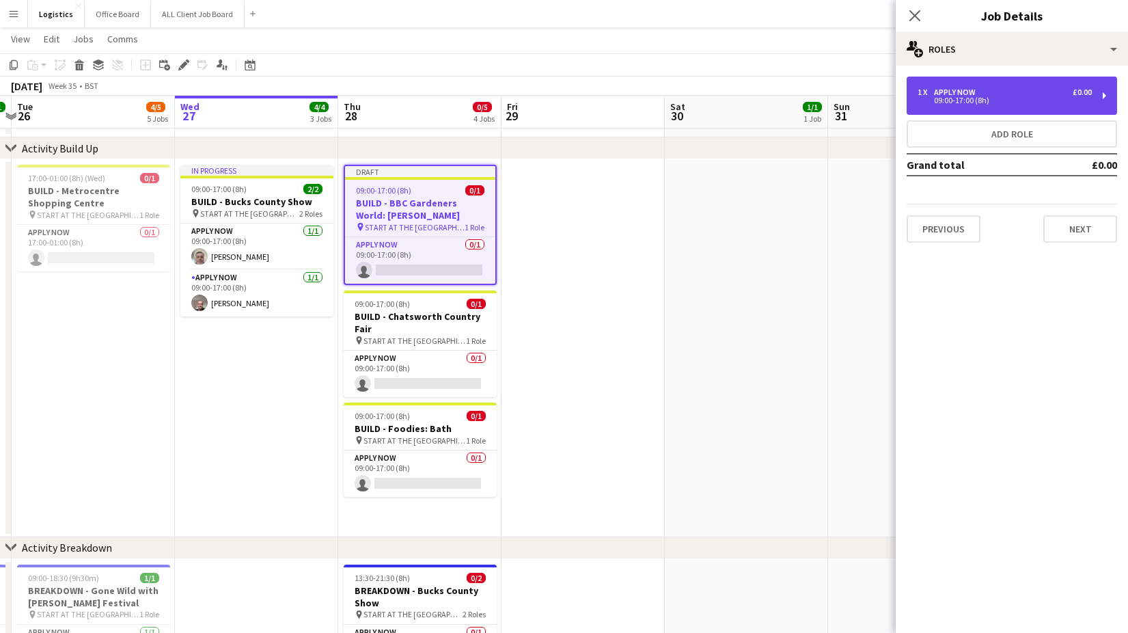
click at [958, 89] on div "APPLY NOW" at bounding box center [957, 92] width 47 height 10
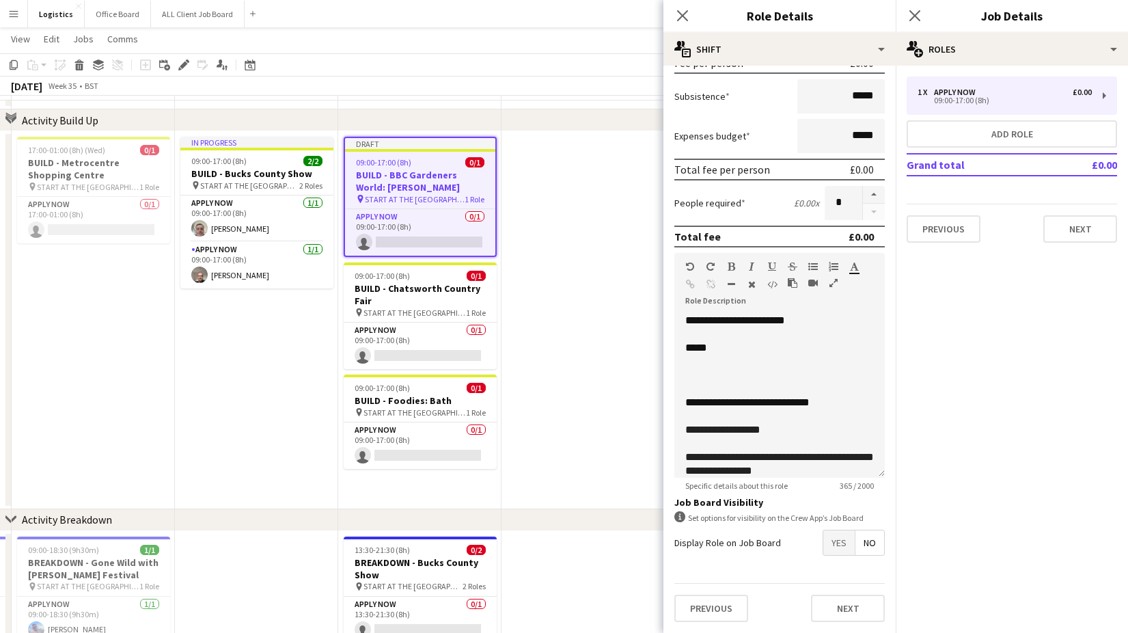
scroll to position [86, 0]
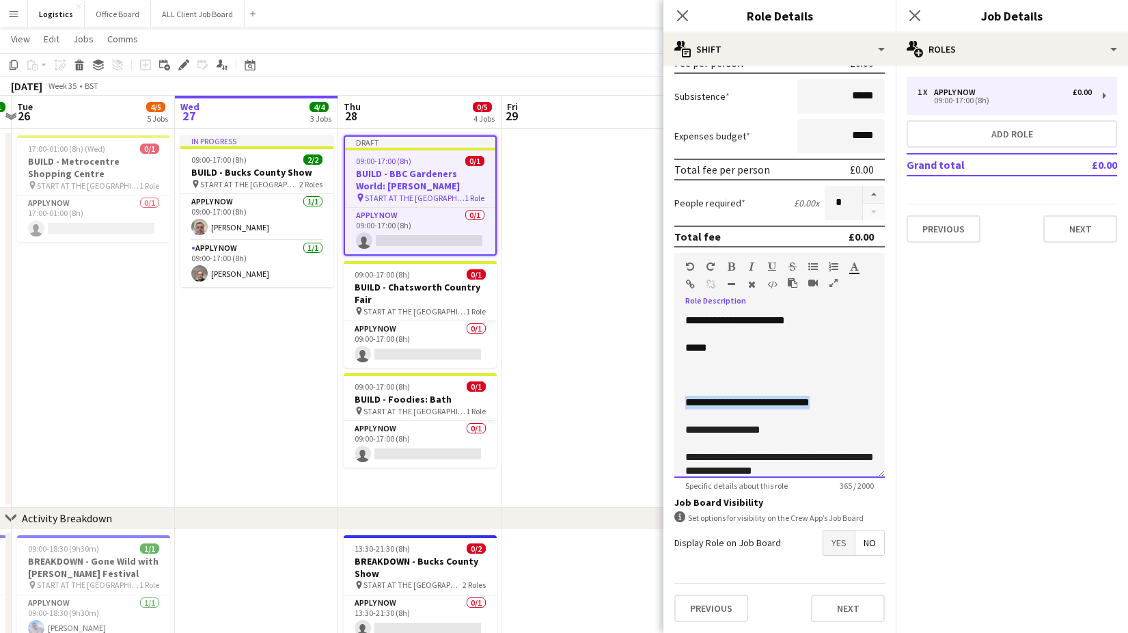
drag, startPoint x: 848, startPoint y: 402, endPoint x: 681, endPoint y: 402, distance: 167.4
click at [681, 402] on div "**********" at bounding box center [779, 396] width 210 height 164
paste div
click at [732, 454] on p "********" at bounding box center [779, 457] width 189 height 14
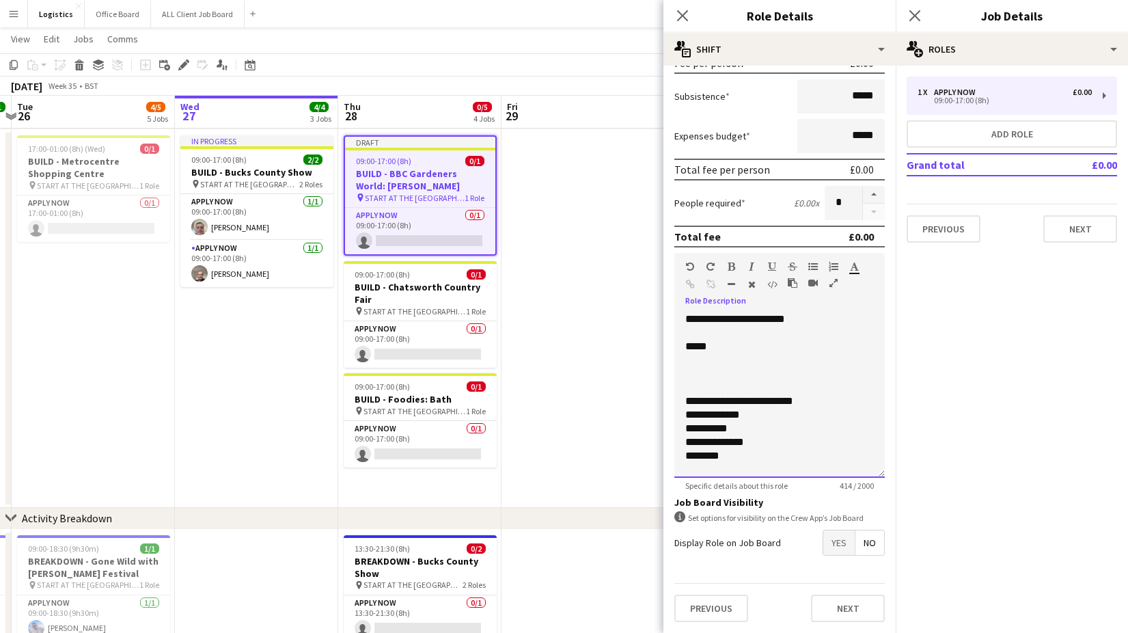
scroll to position [89, 0]
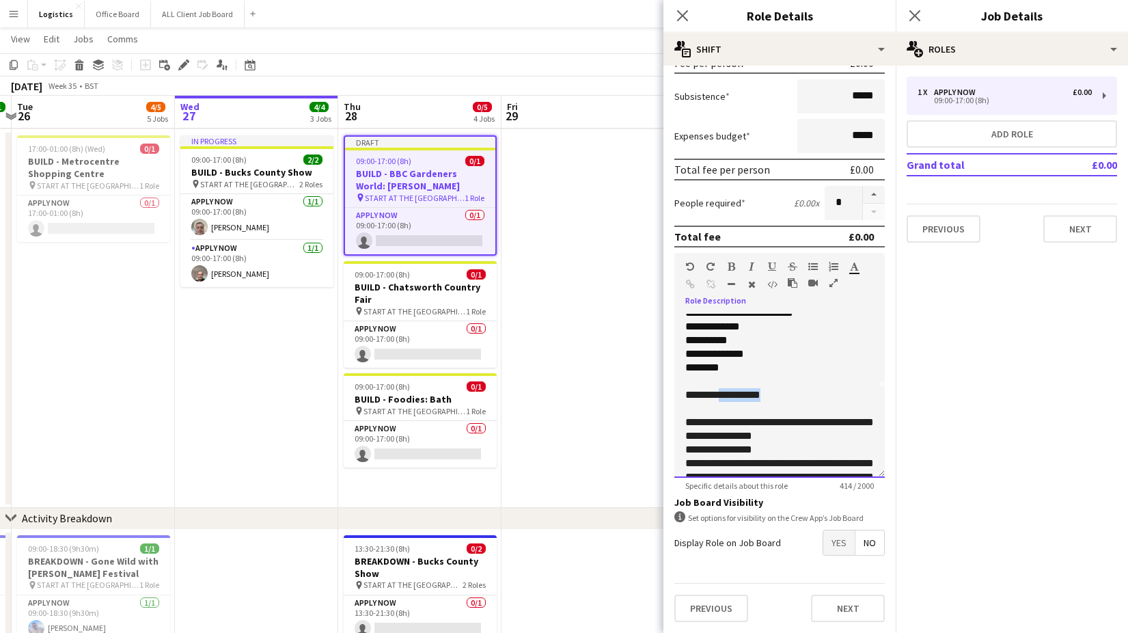
drag, startPoint x: 783, startPoint y: 394, endPoint x: 721, endPoint y: 399, distance: 63.0
click at [721, 399] on p "**********" at bounding box center [779, 395] width 189 height 14
drag, startPoint x: 731, startPoint y: 397, endPoint x: 737, endPoint y: 400, distance: 7.0
click at [732, 397] on p "*******" at bounding box center [779, 395] width 189 height 14
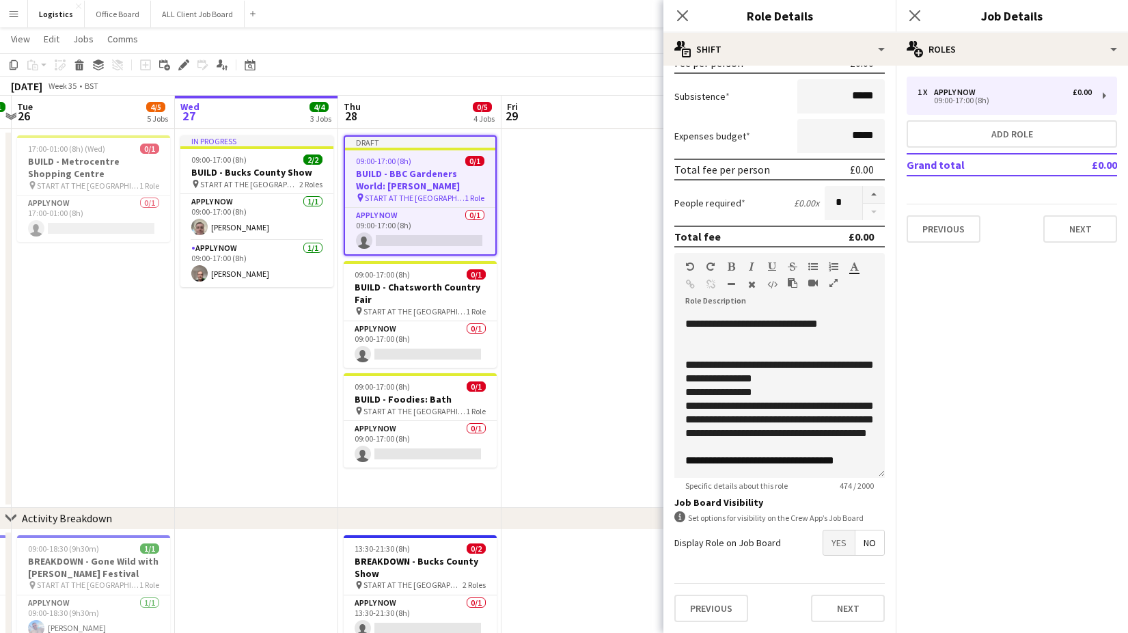
scroll to position [191, 0]
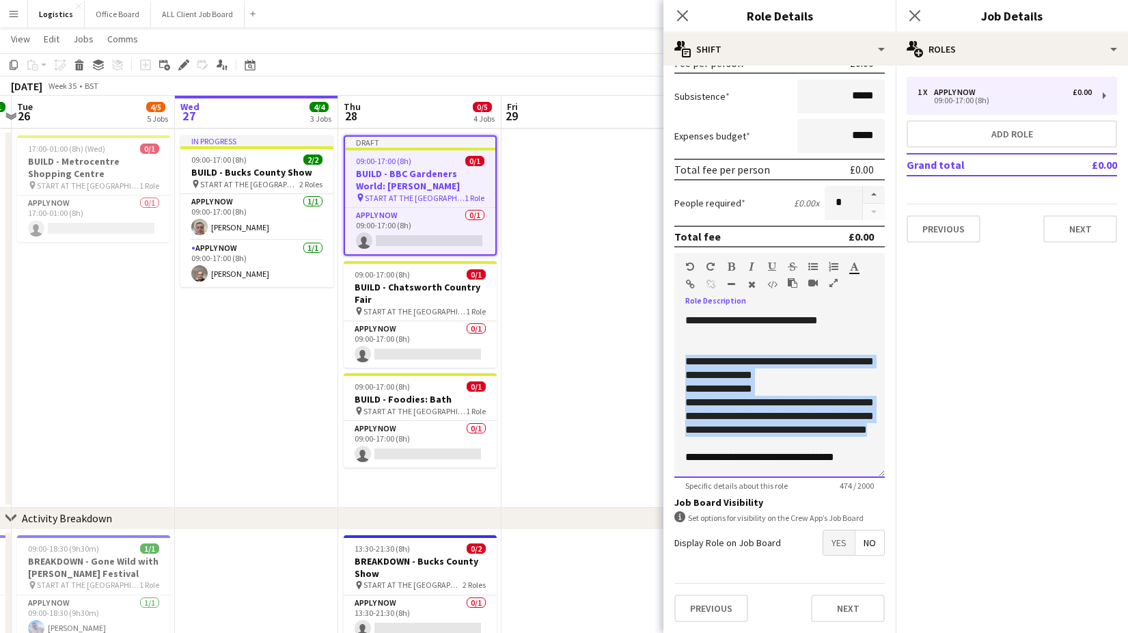
drag, startPoint x: 685, startPoint y: 360, endPoint x: 868, endPoint y: 452, distance: 205.0
click at [870, 452] on div "**********" at bounding box center [779, 396] width 210 height 164
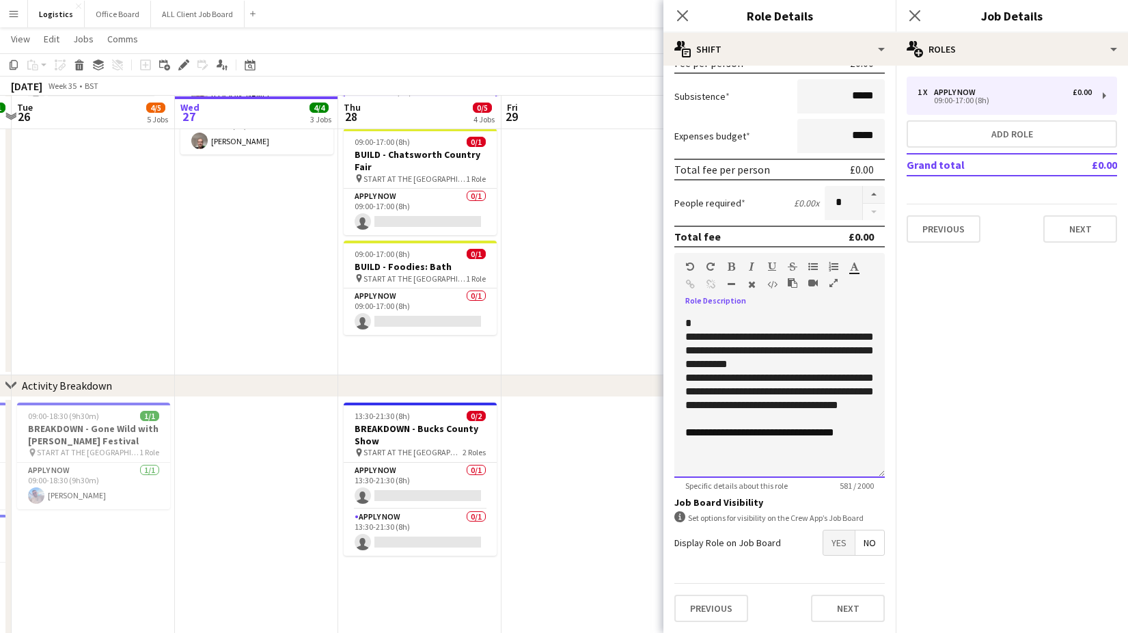
scroll to position [221, 0]
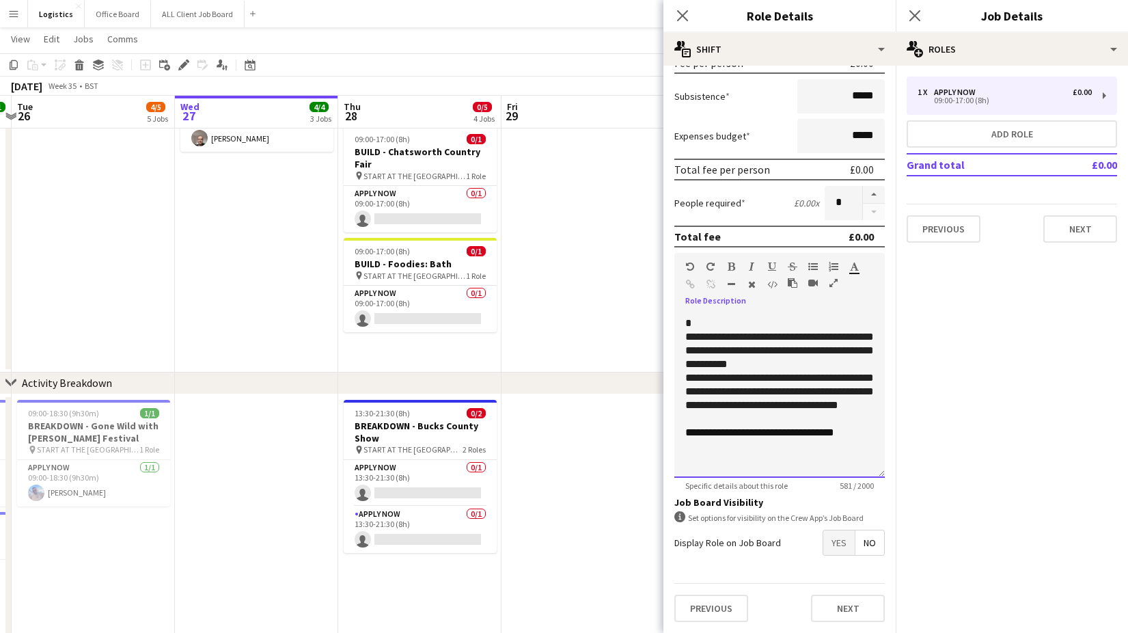
drag, startPoint x: 859, startPoint y: 432, endPoint x: 855, endPoint y: 446, distance: 14.9
click at [834, 434] on span "**********" at bounding box center [788, 432] width 91 height 10
drag, startPoint x: 766, startPoint y: 431, endPoint x: 768, endPoint y: 455, distance: 24.0
click at [766, 432] on span "**********" at bounding box center [768, 432] width 50 height 10
click at [820, 433] on p "**********" at bounding box center [779, 433] width 189 height 14
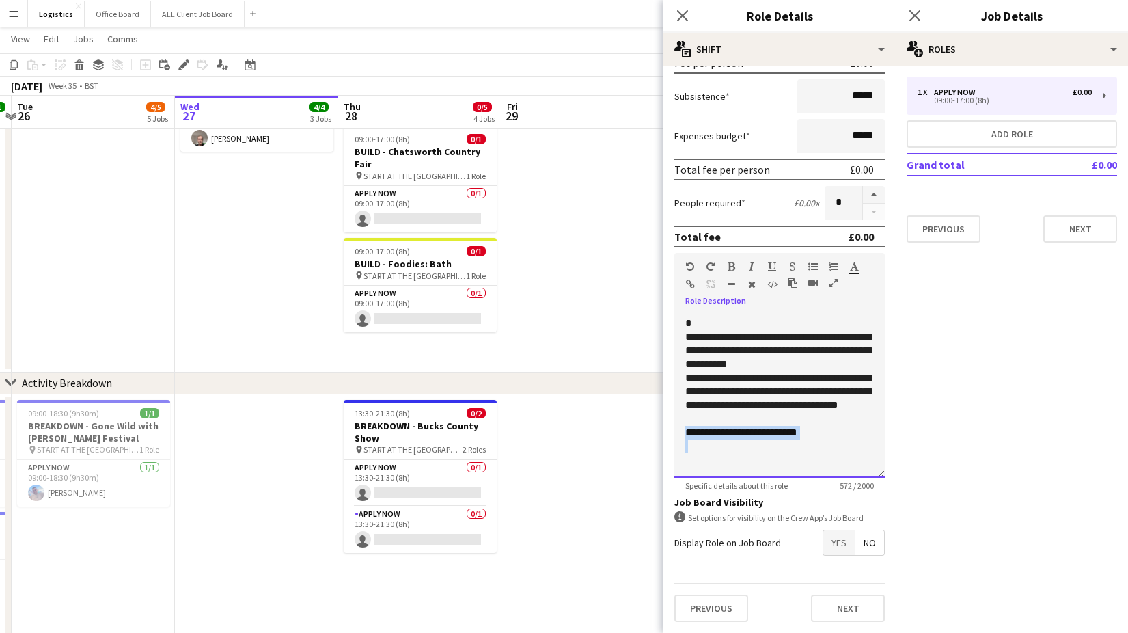
drag, startPoint x: 820, startPoint y: 434, endPoint x: 690, endPoint y: 432, distance: 129.8
click at [688, 433] on p "**********" at bounding box center [779, 433] width 189 height 14
copy p "**********"
drag, startPoint x: 692, startPoint y: 445, endPoint x: 686, endPoint y: 463, distance: 19.2
click at [692, 445] on p at bounding box center [779, 446] width 189 height 14
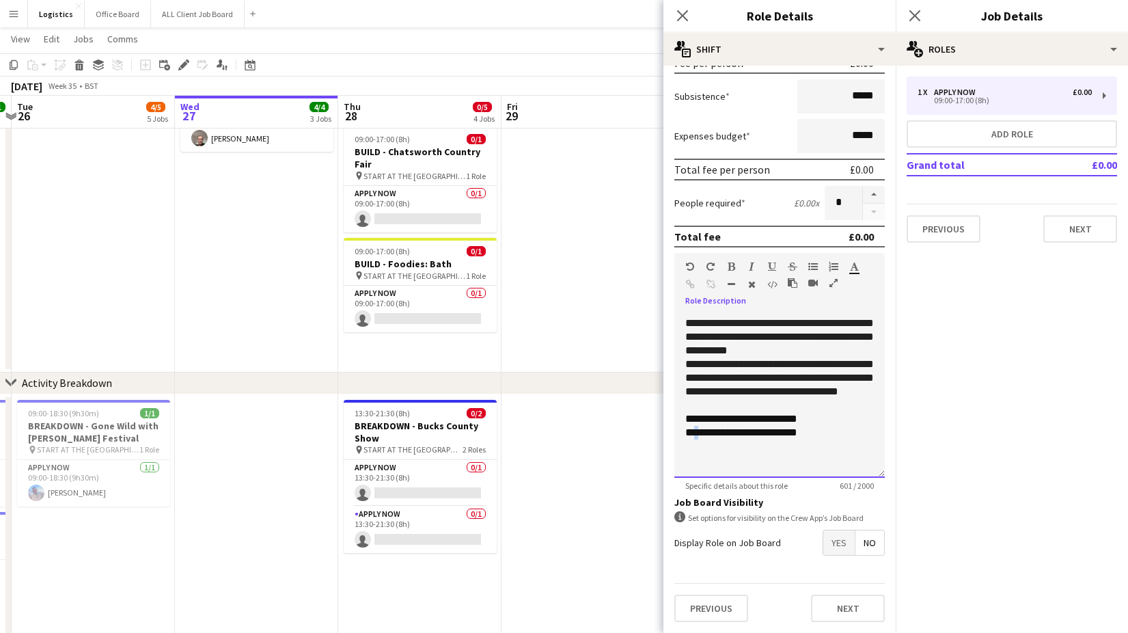
drag, startPoint x: 697, startPoint y: 444, endPoint x: 691, endPoint y: 514, distance: 70.6
click at [702, 437] on span "**********" at bounding box center [714, 432] width 58 height 10
drag, startPoint x: 855, startPoint y: 608, endPoint x: 865, endPoint y: 495, distance: 113.9
click at [855, 608] on button "Next" at bounding box center [848, 607] width 74 height 27
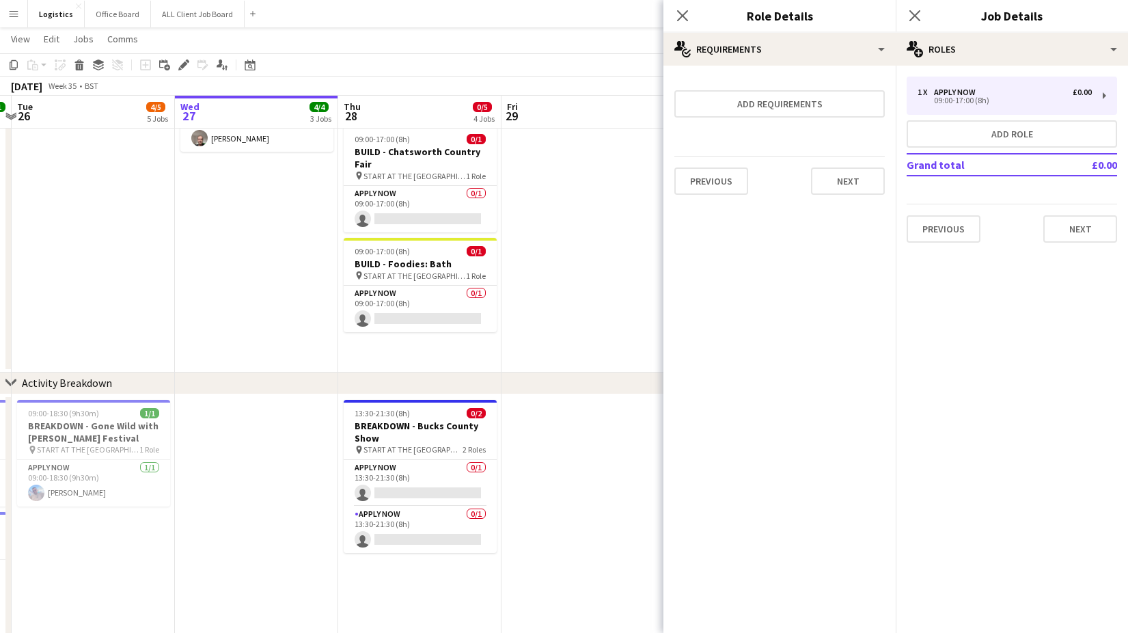
click at [848, 163] on div "Previous Next" at bounding box center [779, 181] width 210 height 50
drag, startPoint x: 849, startPoint y: 180, endPoint x: 856, endPoint y: 179, distance: 7.0
click at [851, 180] on button "Next" at bounding box center [848, 180] width 74 height 27
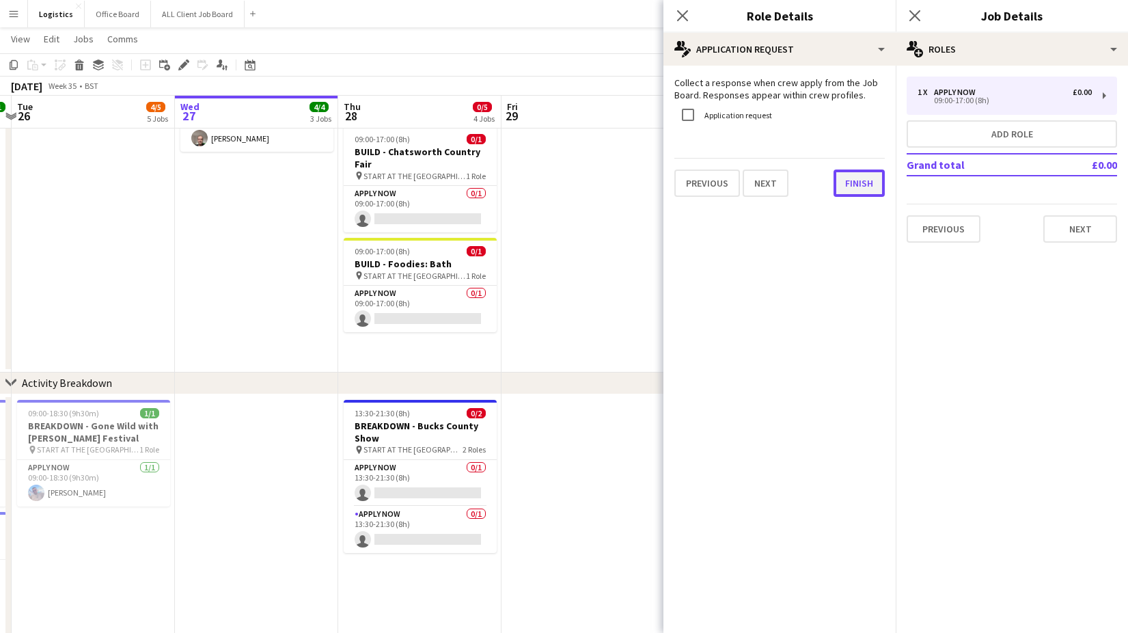
click at [857, 193] on button "Finish" at bounding box center [858, 182] width 51 height 27
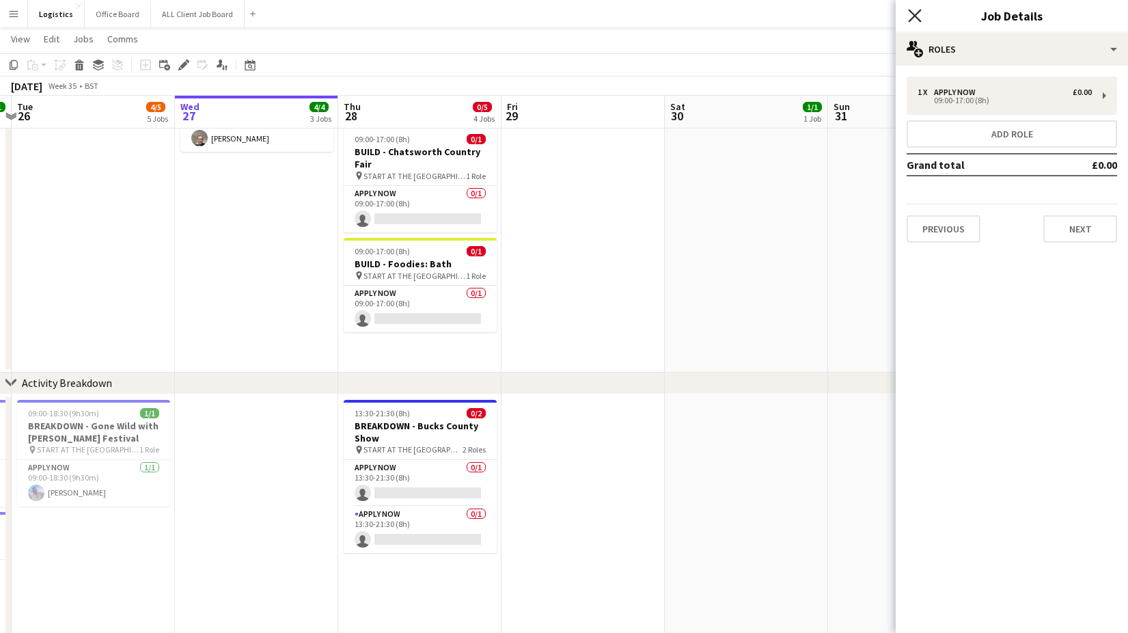
click at [915, 14] on icon at bounding box center [914, 15] width 13 height 13
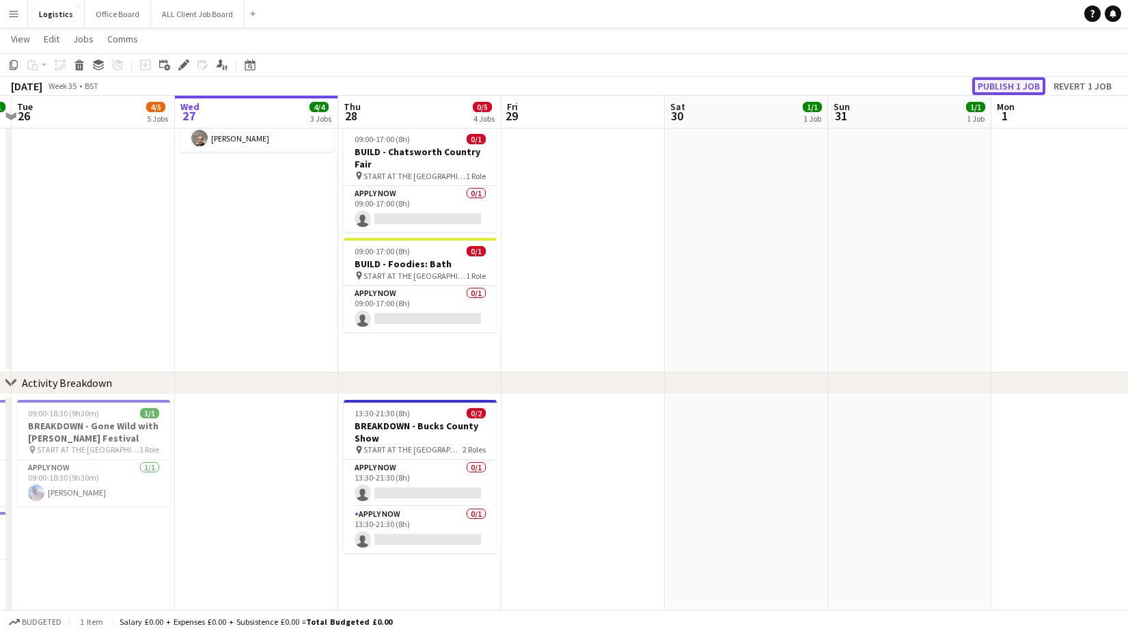
click at [999, 86] on button "Publish 1 job" at bounding box center [1008, 86] width 73 height 18
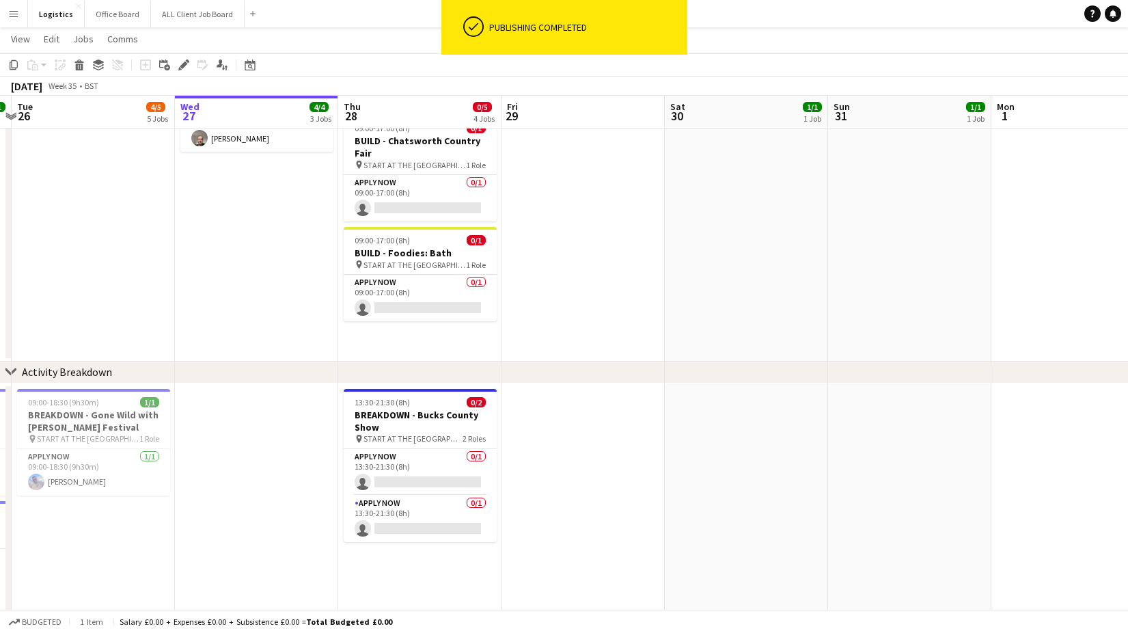
drag, startPoint x: 546, startPoint y: 264, endPoint x: 548, endPoint y: 281, distance: 16.5
click at [549, 264] on app-date-cell at bounding box center [582, 178] width 163 height 367
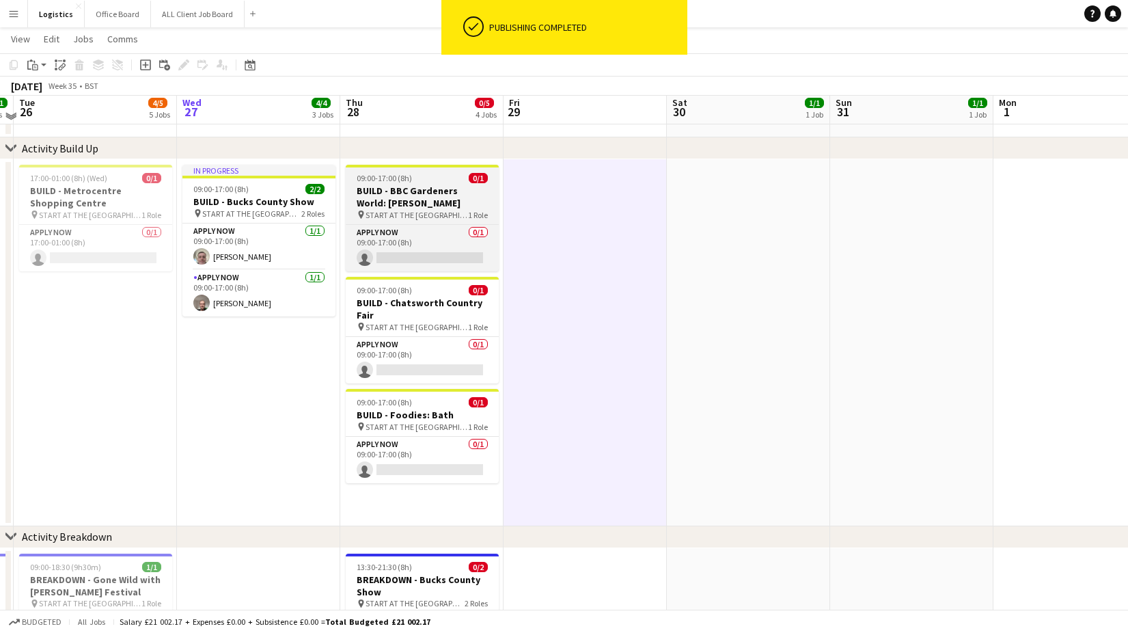
scroll to position [51, 0]
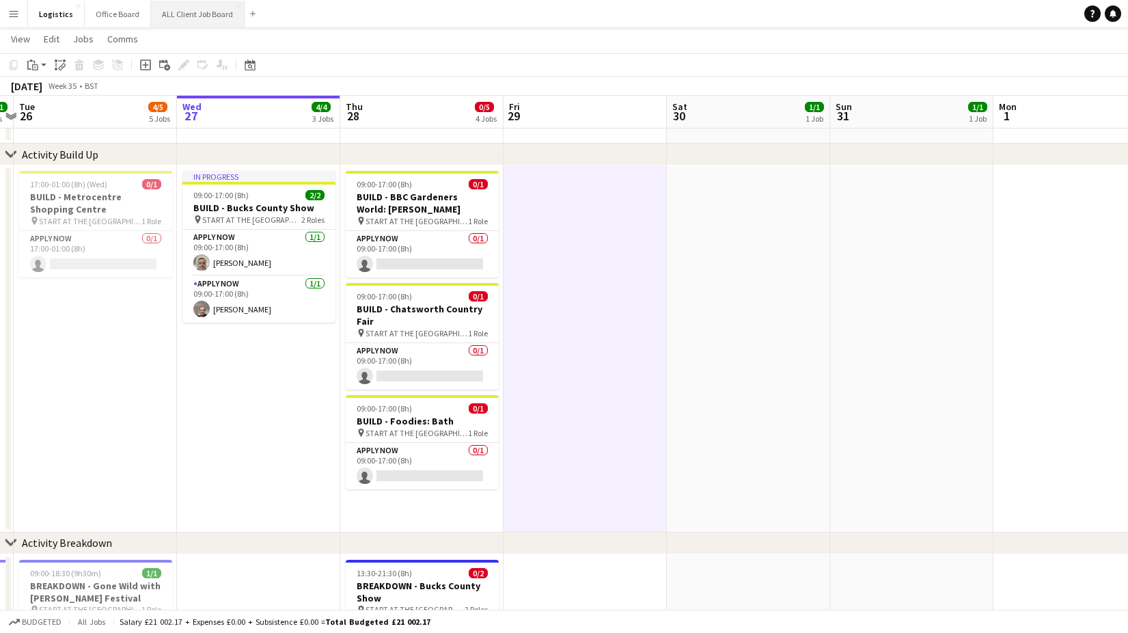
click at [179, 17] on button "ALL Client Job Board Close" at bounding box center [198, 14] width 94 height 27
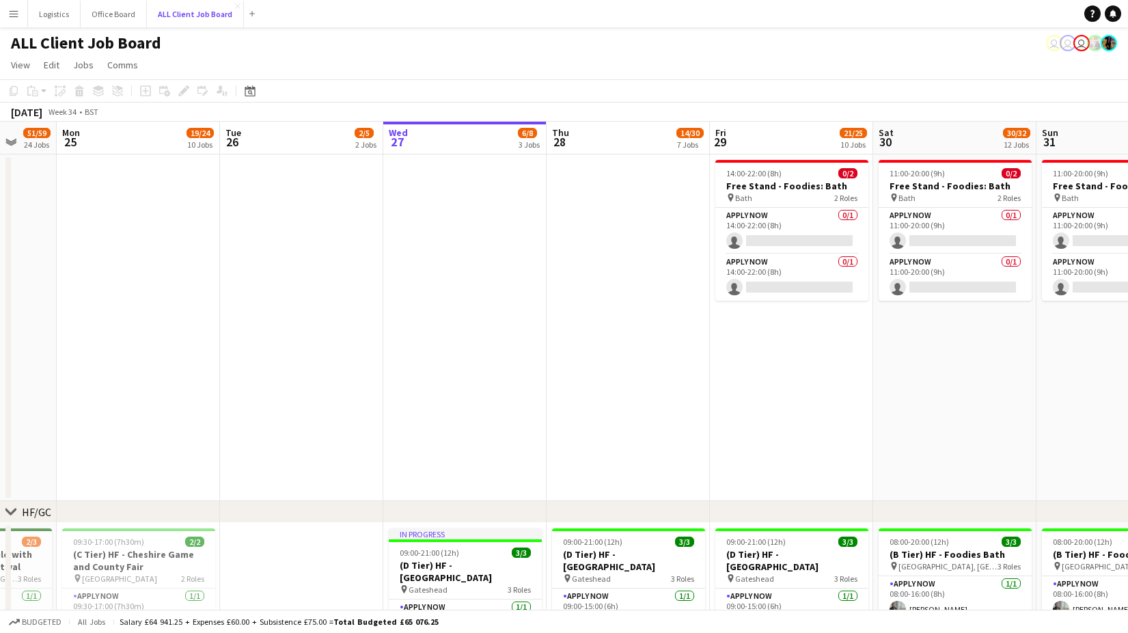
scroll to position [0, 446]
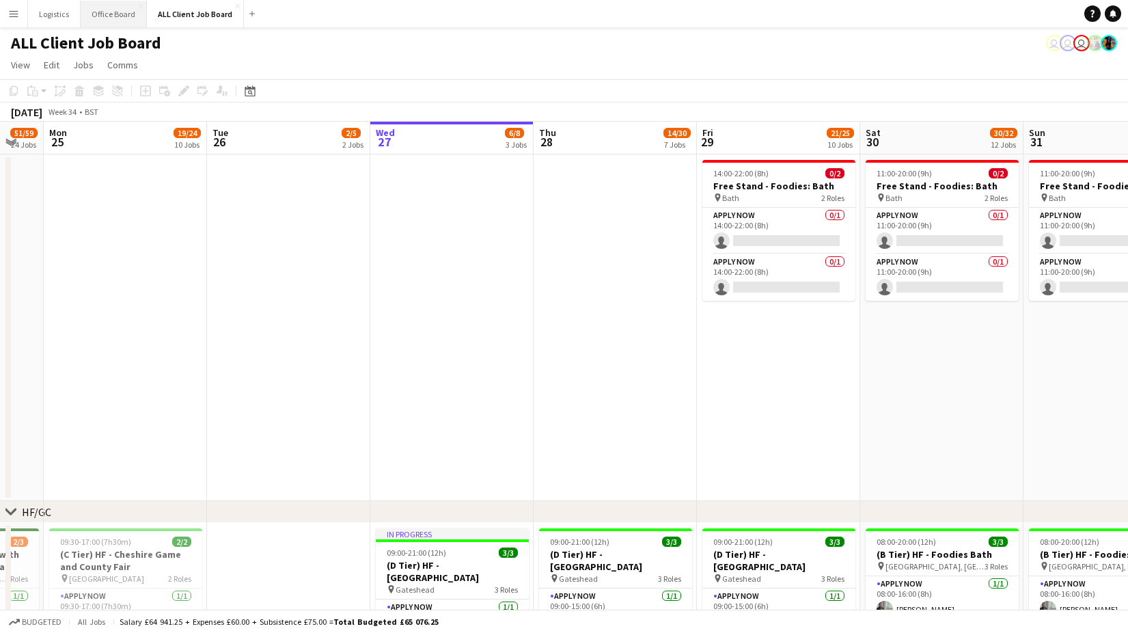
click at [107, 14] on button "Office Board Close" at bounding box center [114, 14] width 66 height 27
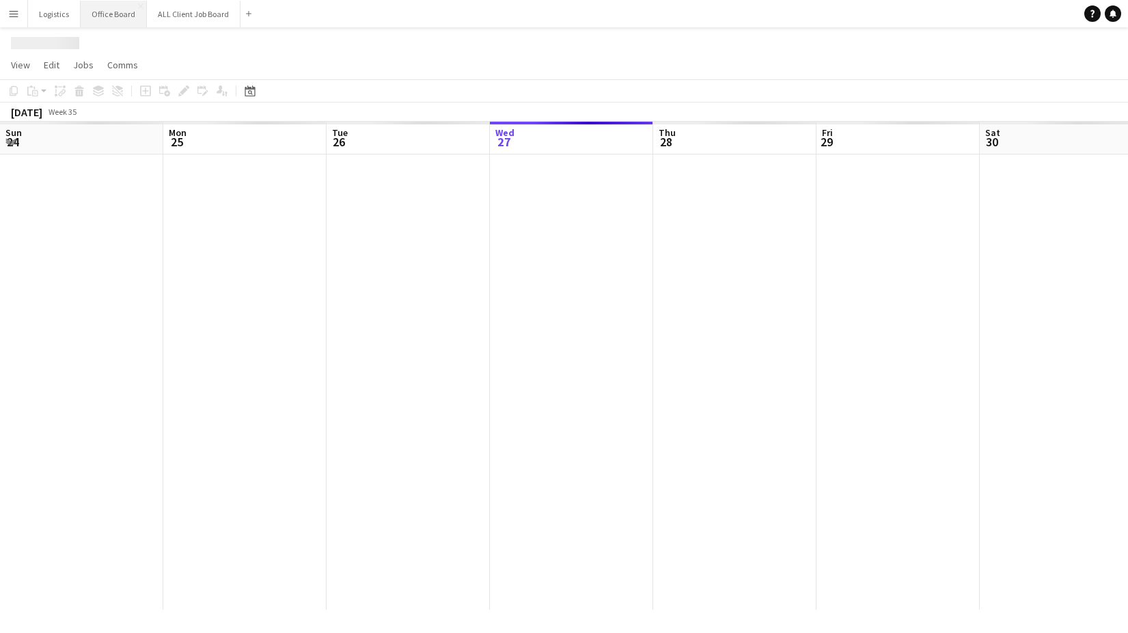
scroll to position [0, 327]
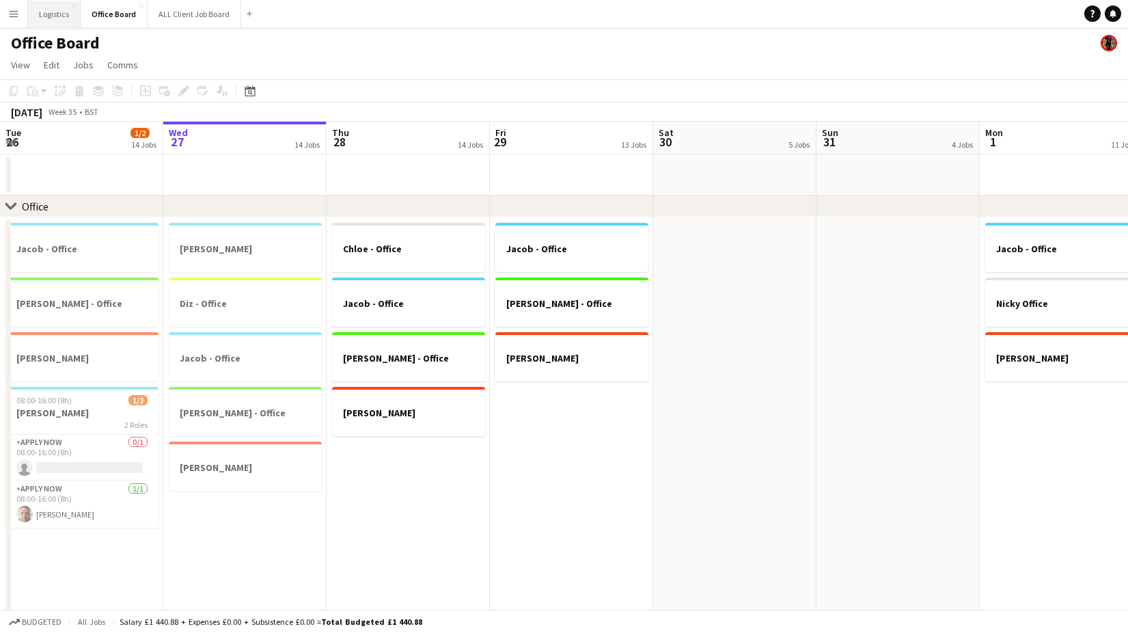
click at [53, 12] on button "Logistics Close" at bounding box center [54, 14] width 53 height 27
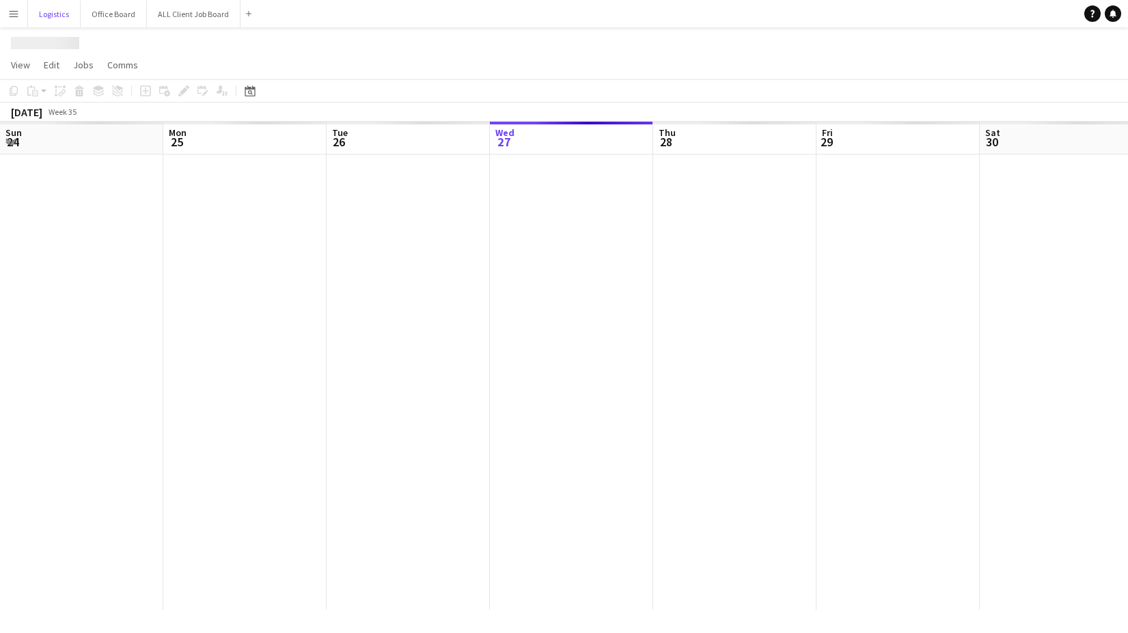
scroll to position [0, 327]
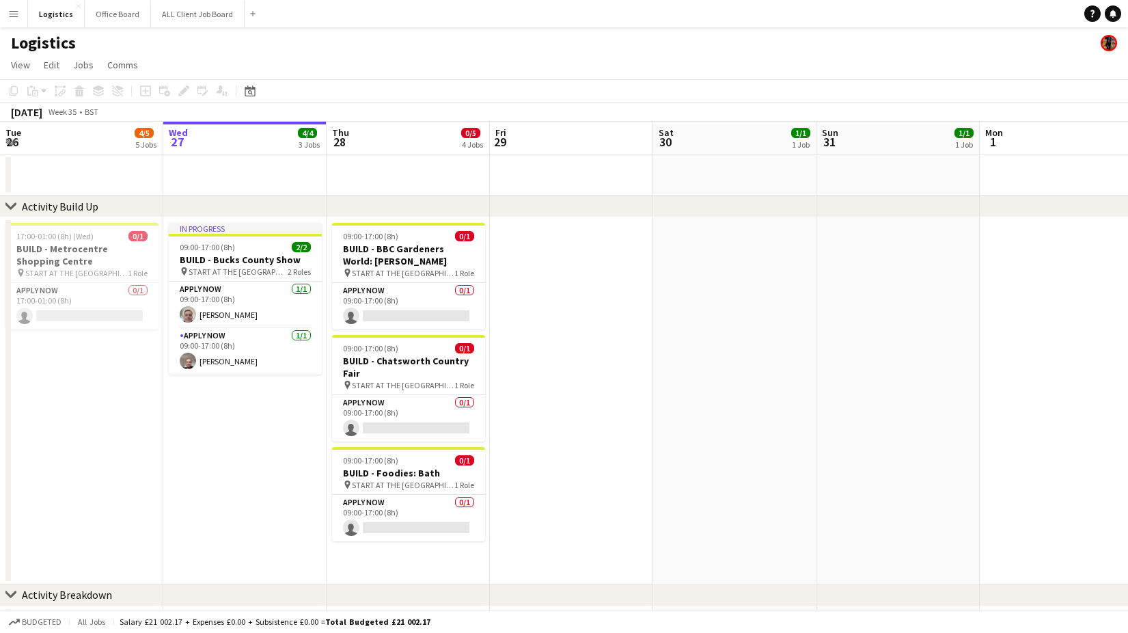
click at [14, 17] on app-icon "Menu" at bounding box center [13, 13] width 11 height 11
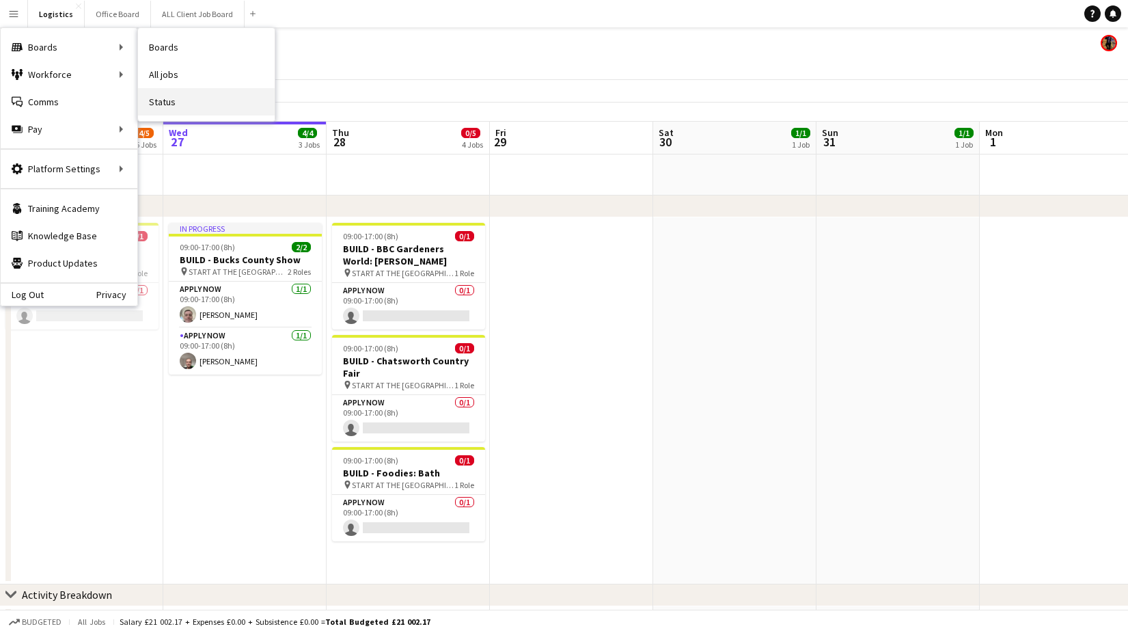
click at [177, 100] on link "Status" at bounding box center [206, 101] width 137 height 27
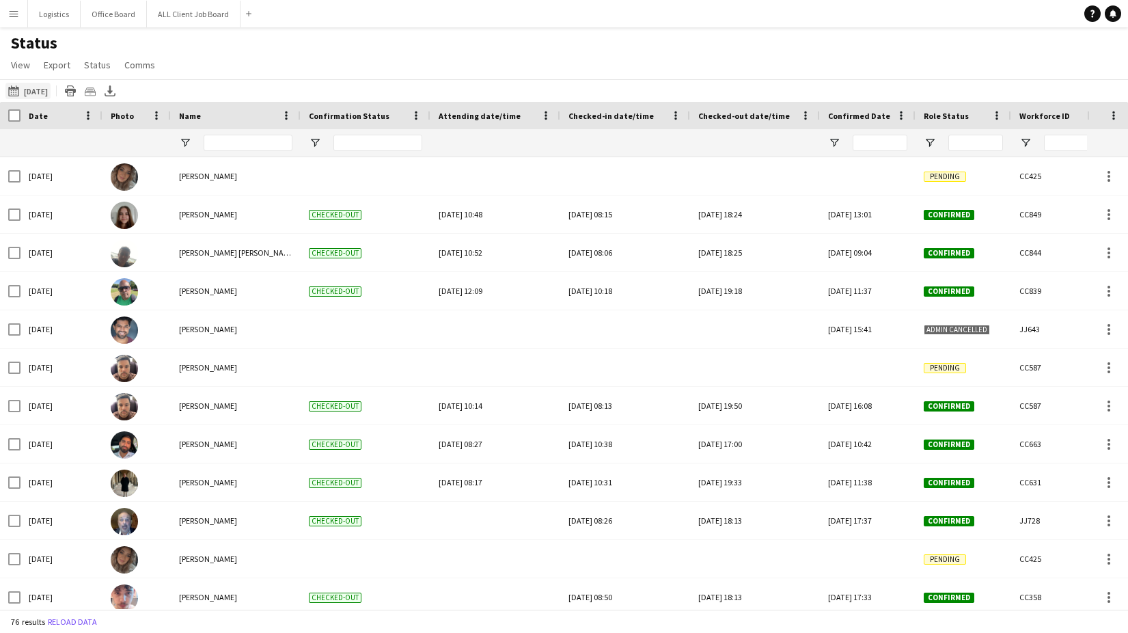
click at [44, 91] on button "[DATE] to [DATE] [DATE]" at bounding box center [27, 91] width 45 height 16
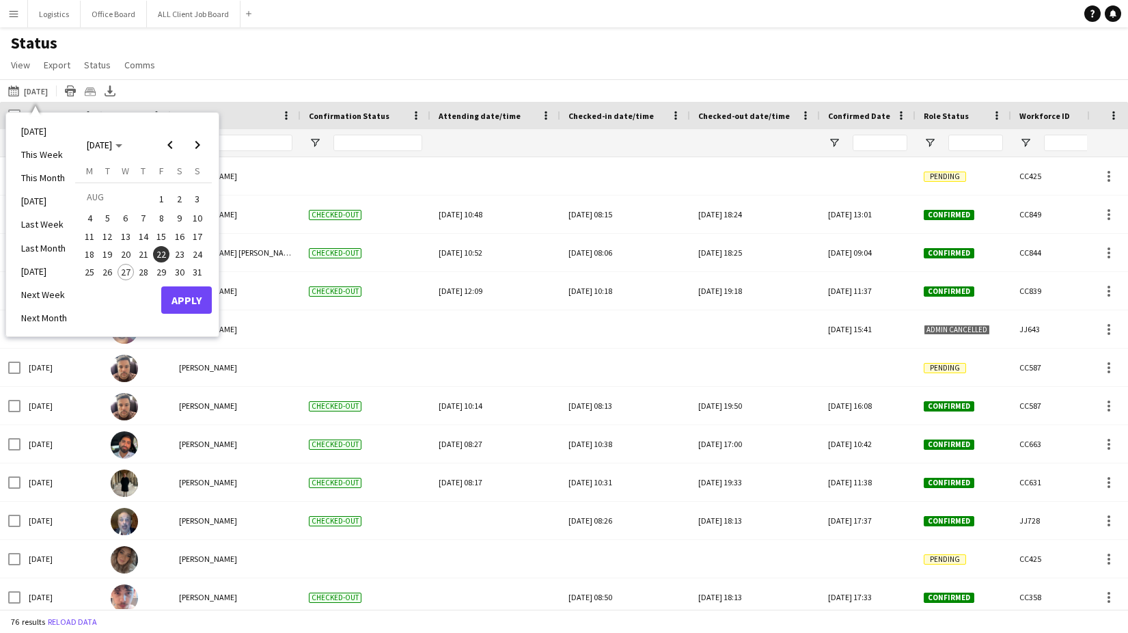
click at [44, 125] on li "[DATE]" at bounding box center [44, 131] width 62 height 23
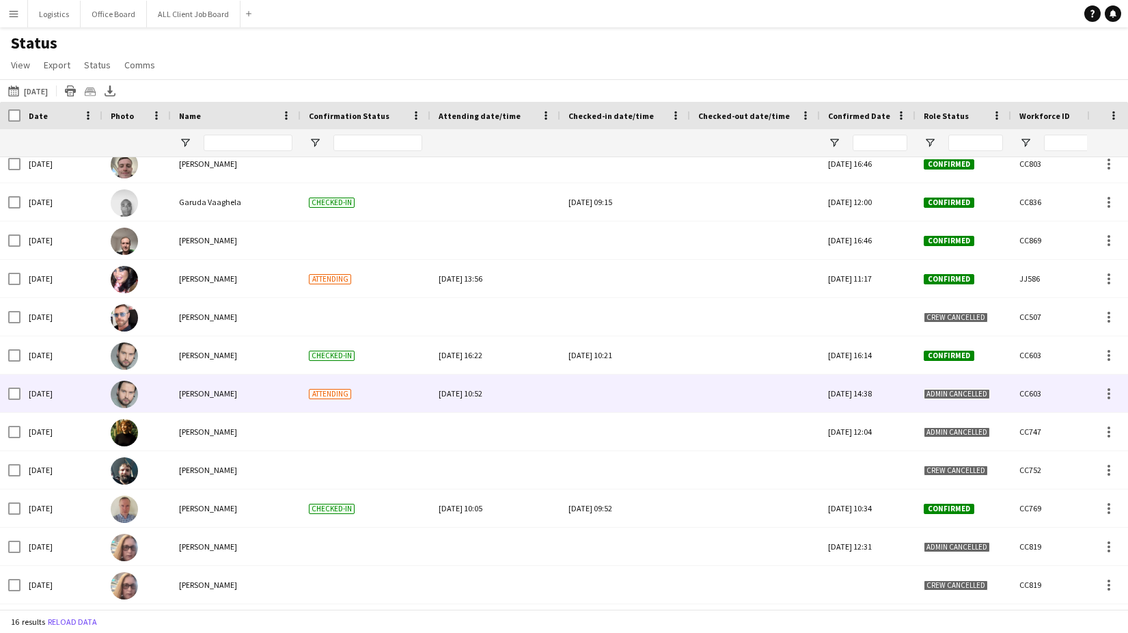
scroll to position [94, 0]
